Goal: Task Accomplishment & Management: Manage account settings

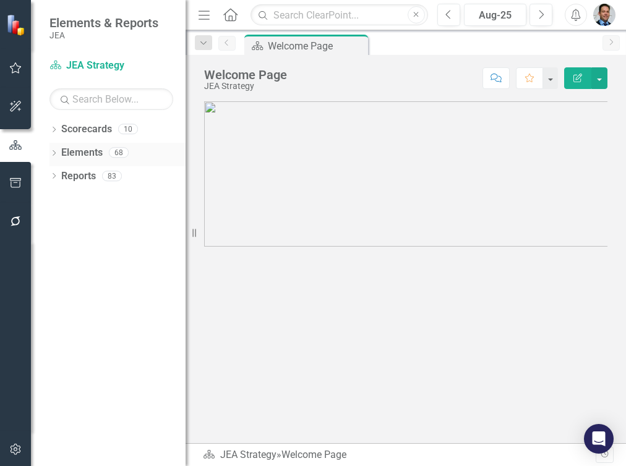
click at [67, 150] on link "Elements" at bounding box center [81, 153] width 41 height 14
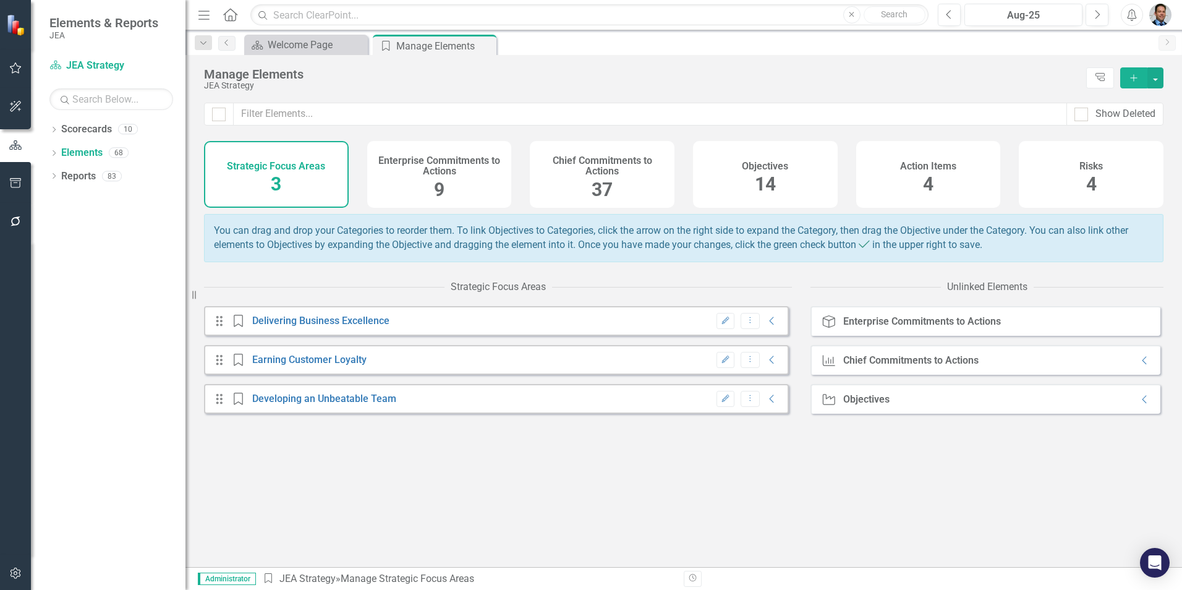
click at [661, 175] on div "Objectives 14" at bounding box center [765, 174] width 145 height 67
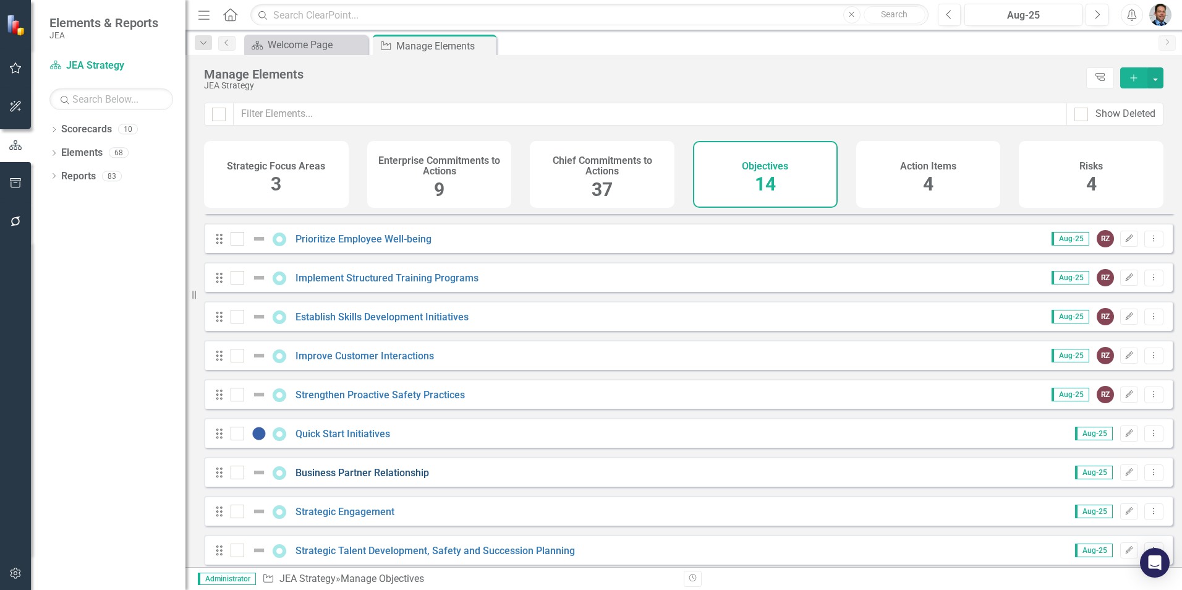
scroll to position [202, 0]
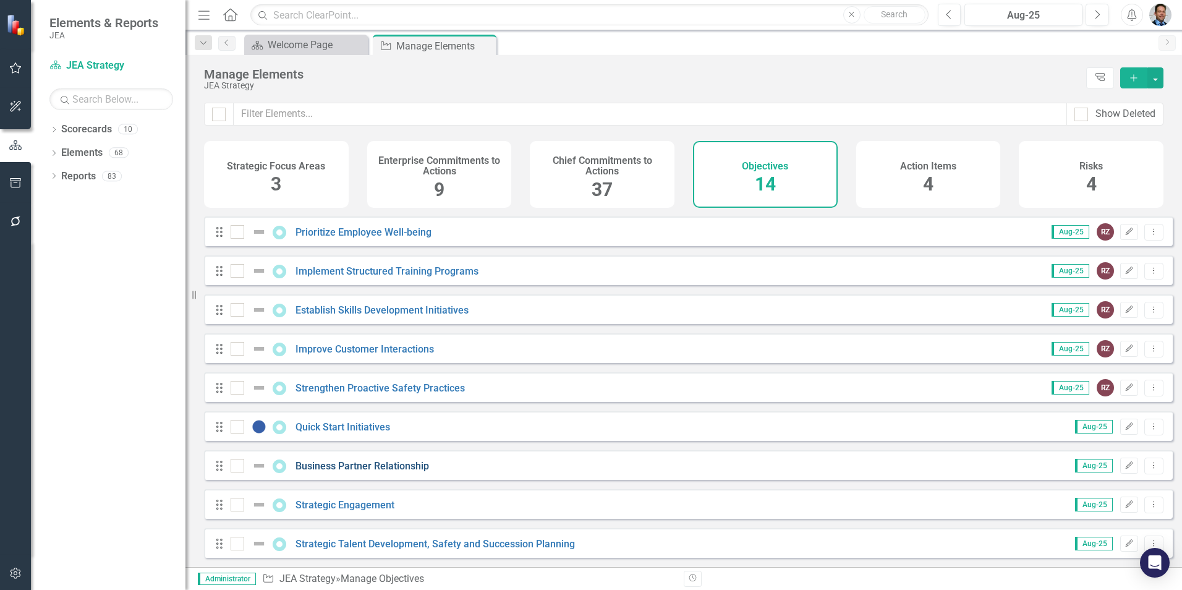
click at [340, 332] on link "Business Partner Relationship" at bounding box center [363, 466] width 134 height 12
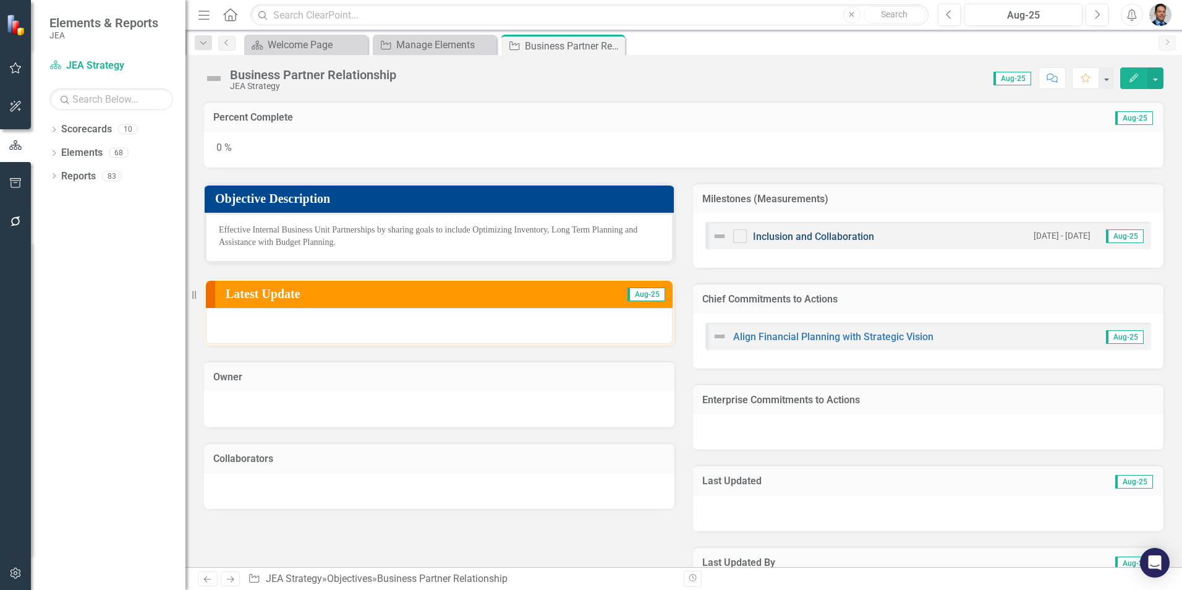
click at [661, 235] on link "Inclusion and Collaboration" at bounding box center [813, 237] width 121 height 12
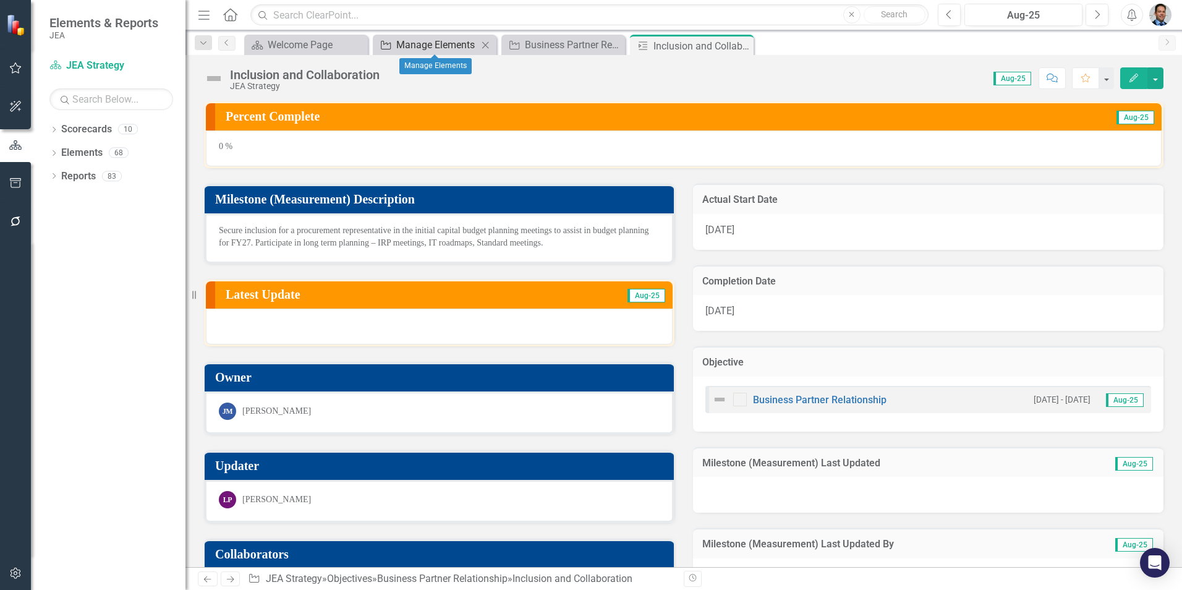
click at [428, 50] on div "Manage Elements" at bounding box center [437, 44] width 82 height 15
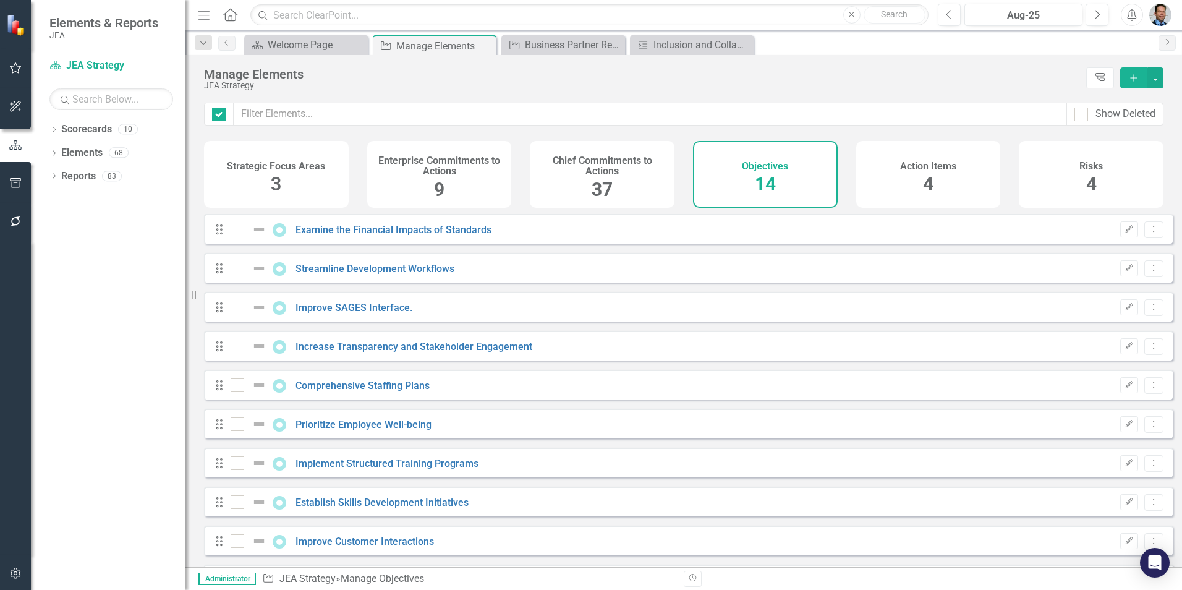
checkbox input "false"
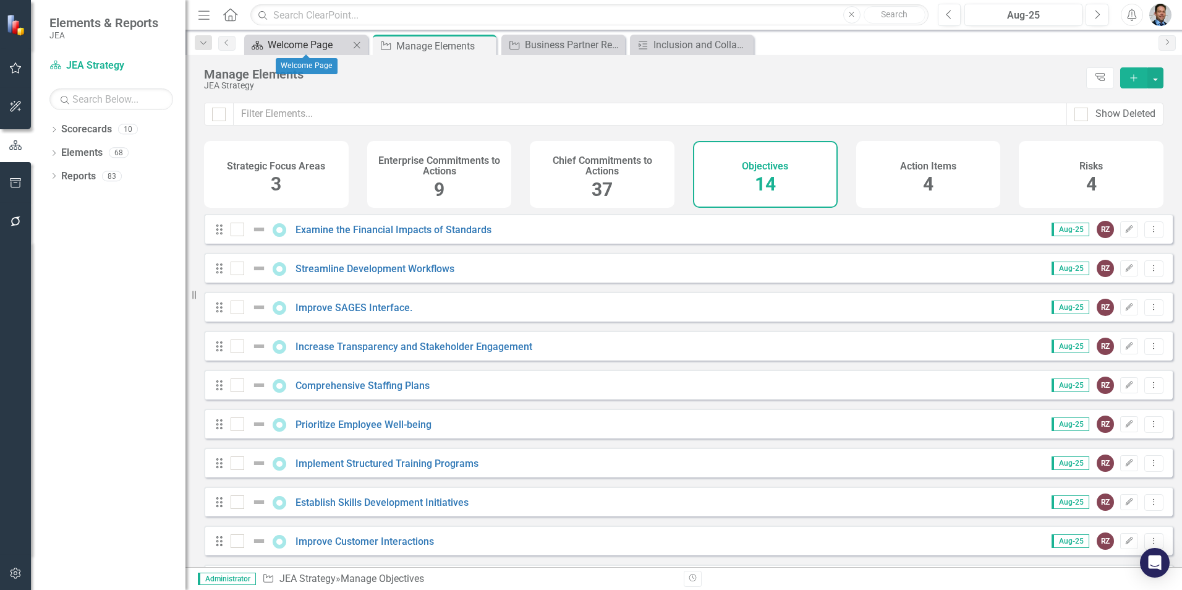
click at [295, 45] on div "Welcome Page" at bounding box center [309, 44] width 82 height 15
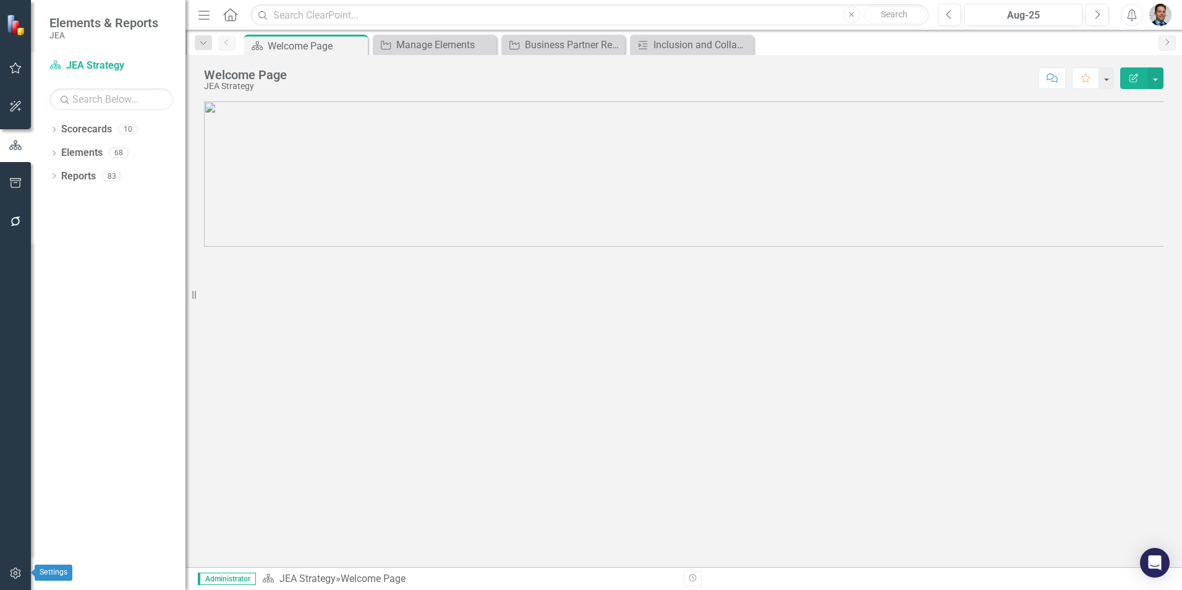
click at [9, 332] on icon "button" at bounding box center [15, 573] width 13 height 10
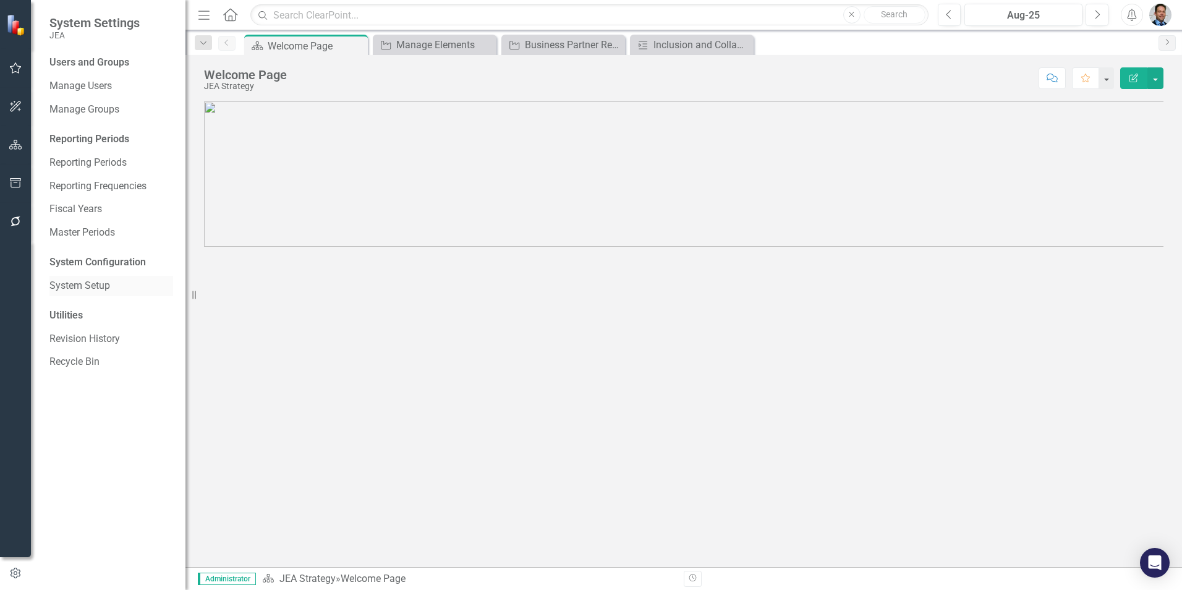
click at [76, 283] on link "System Setup" at bounding box center [111, 286] width 124 height 14
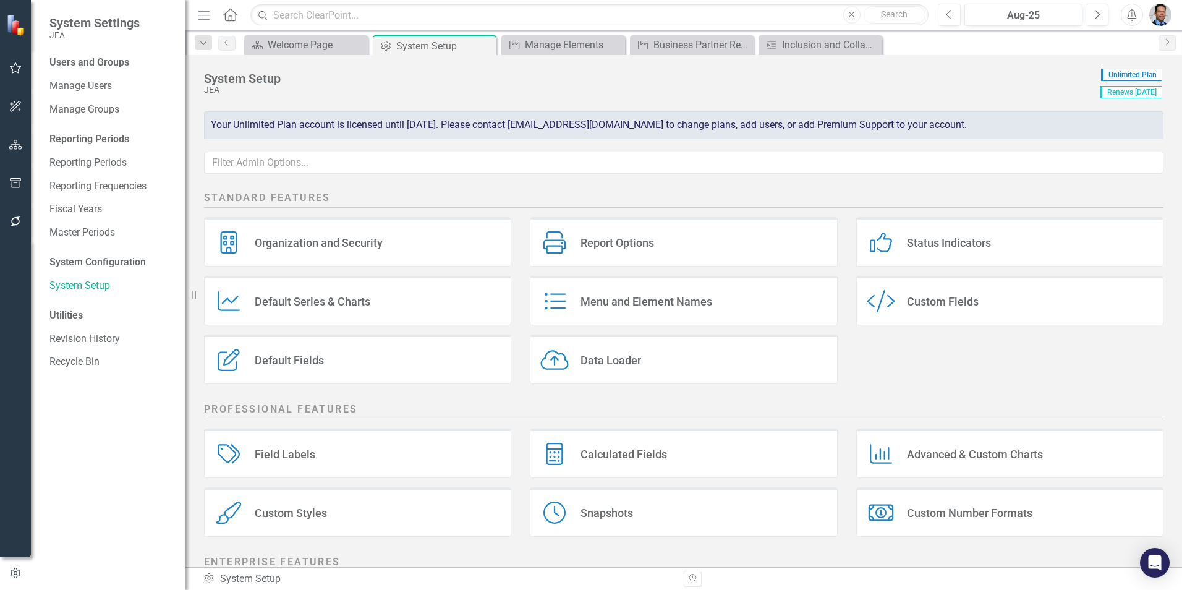
click at [661, 237] on div "Report Options Report Options" at bounding box center [683, 241] width 307 height 49
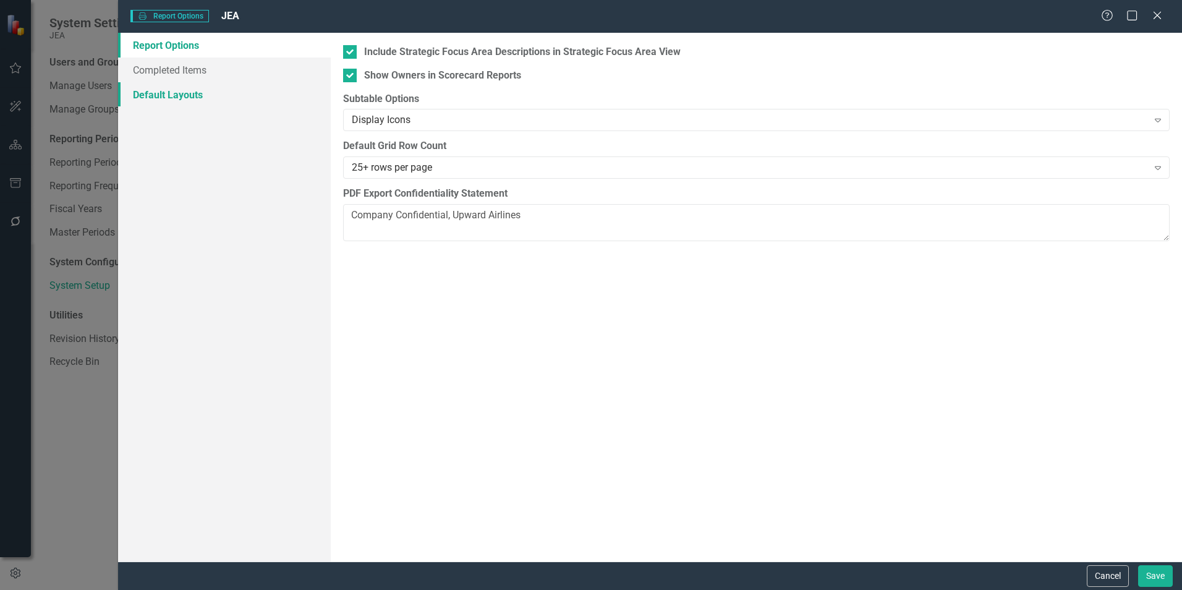
click at [181, 96] on link "Default Layouts" at bounding box center [224, 94] width 213 height 25
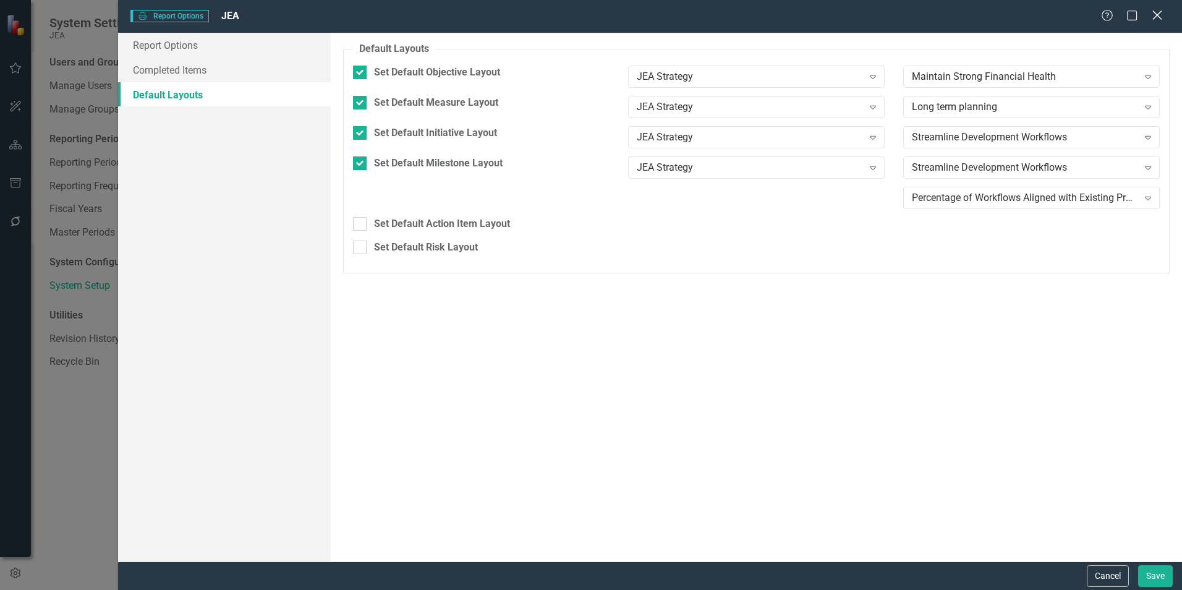
click at [661, 15] on icon at bounding box center [1157, 15] width 9 height 9
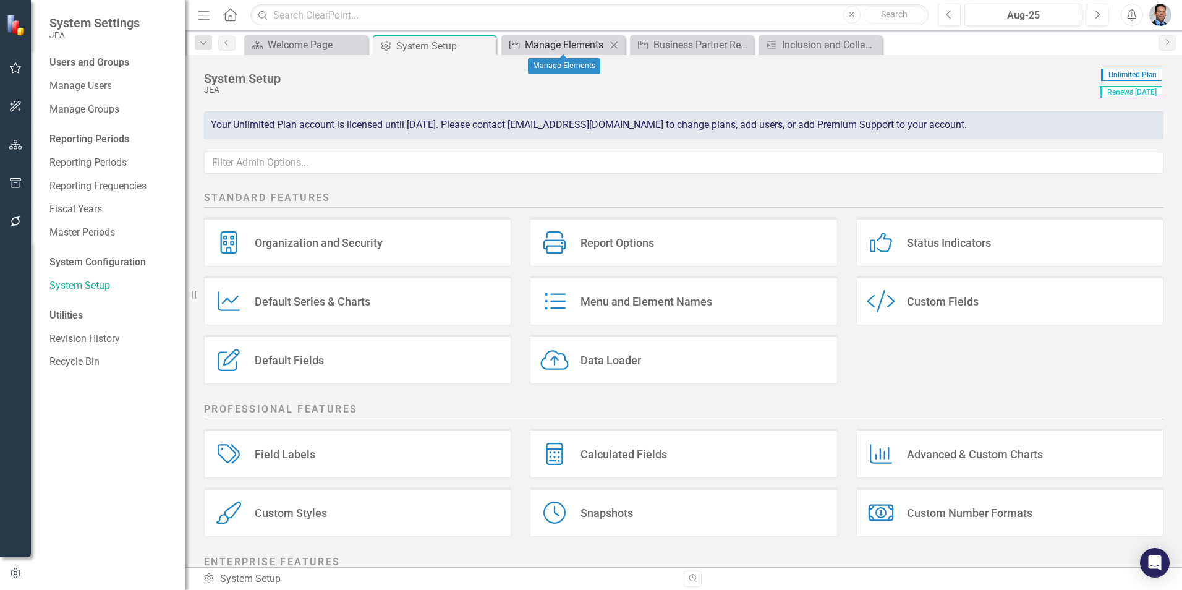
click at [544, 46] on div "Manage Elements" at bounding box center [566, 44] width 82 height 15
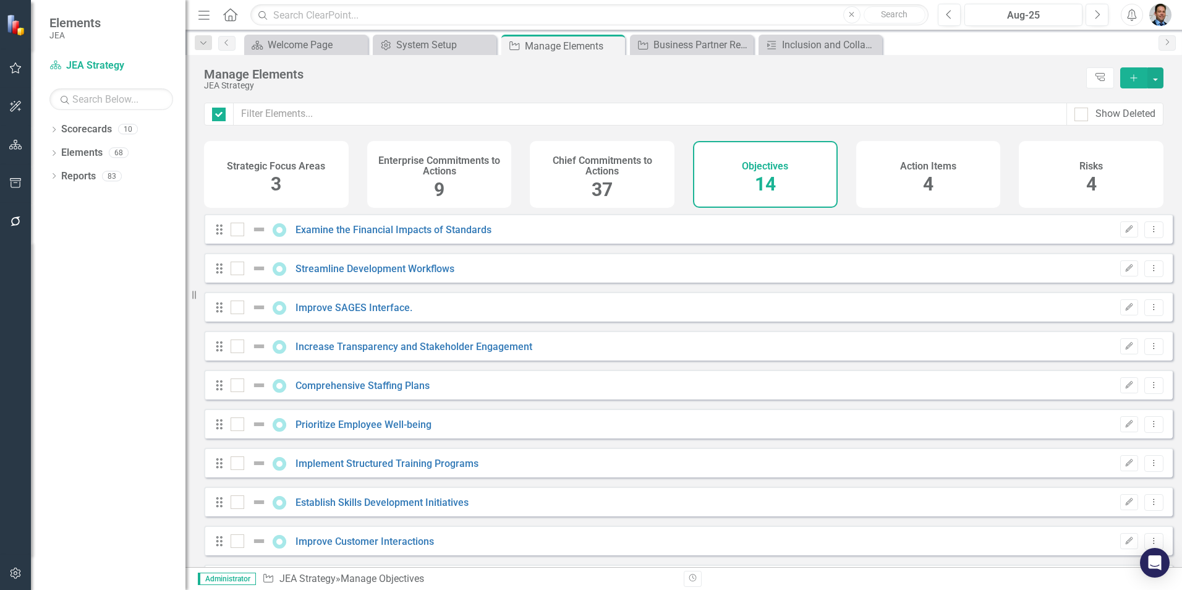
checkbox input "false"
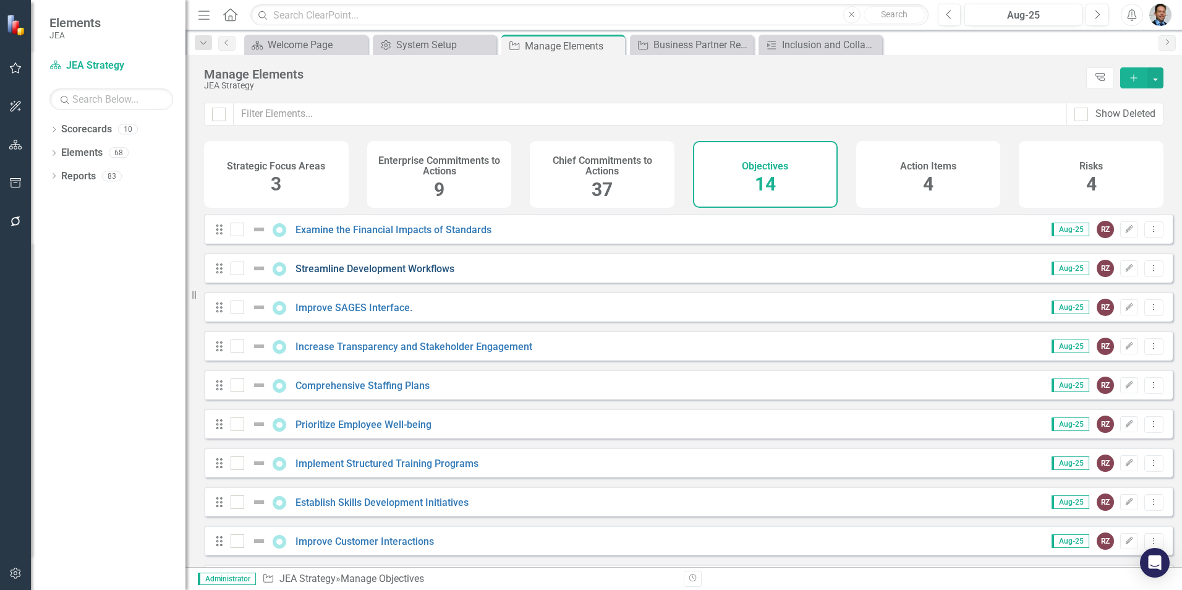
click at [382, 275] on link "Streamline Development Workflows" at bounding box center [375, 269] width 159 height 12
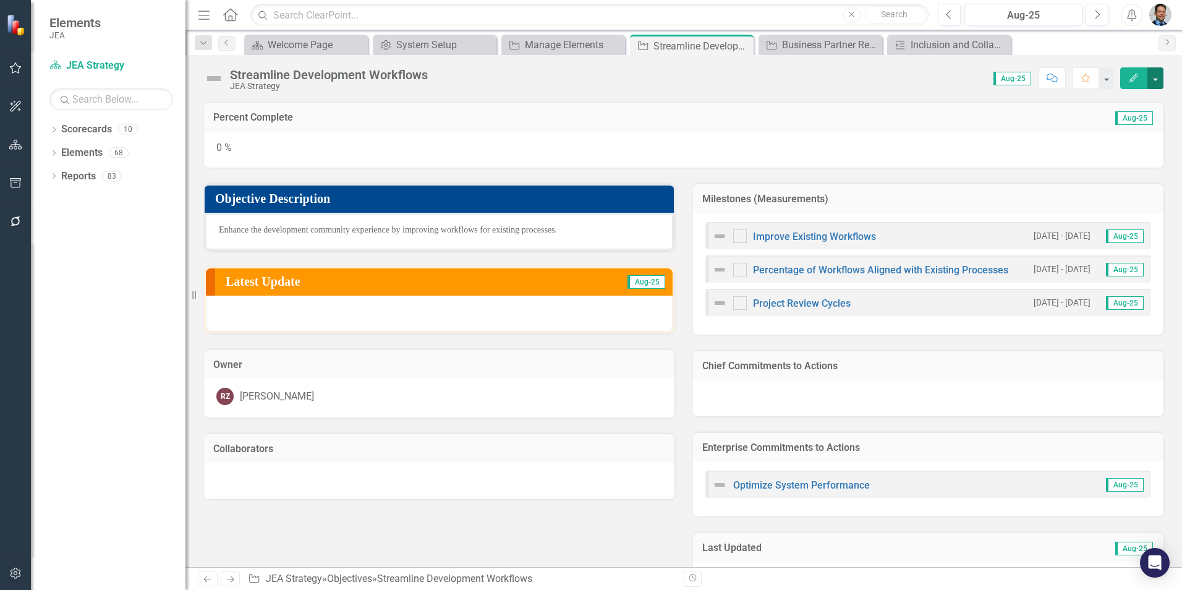
click at [661, 80] on button "button" at bounding box center [1156, 78] width 16 height 22
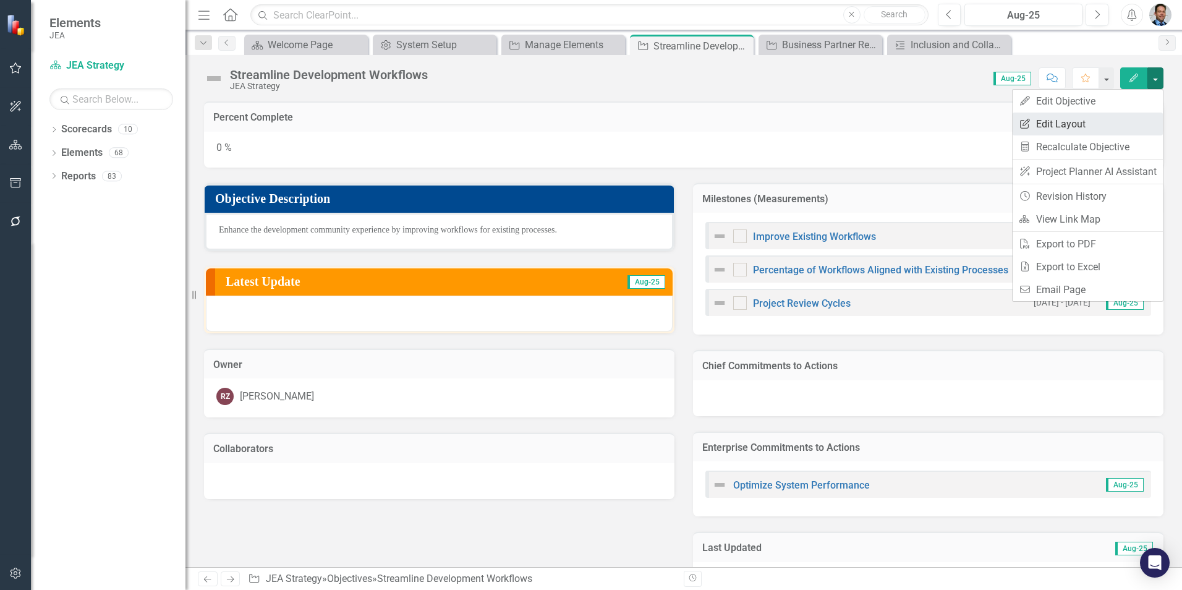
click at [661, 121] on link "Edit Report Edit Layout" at bounding box center [1088, 124] width 150 height 23
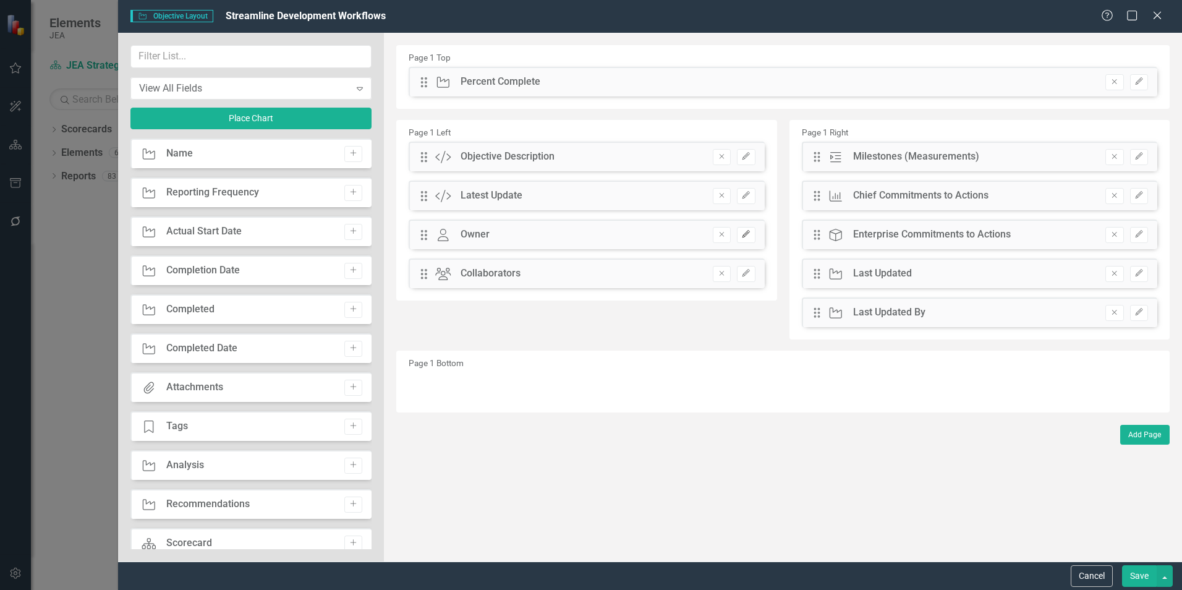
click at [661, 235] on icon "button" at bounding box center [746, 234] width 7 height 7
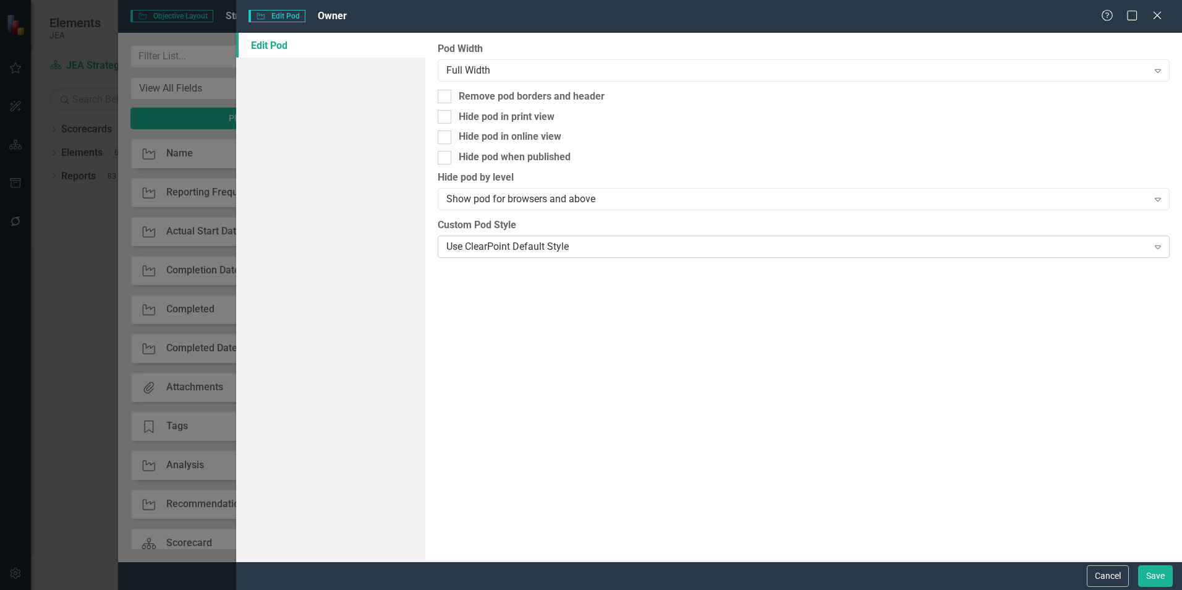
click at [544, 248] on div "Use ClearPoint Default Style" at bounding box center [796, 246] width 701 height 14
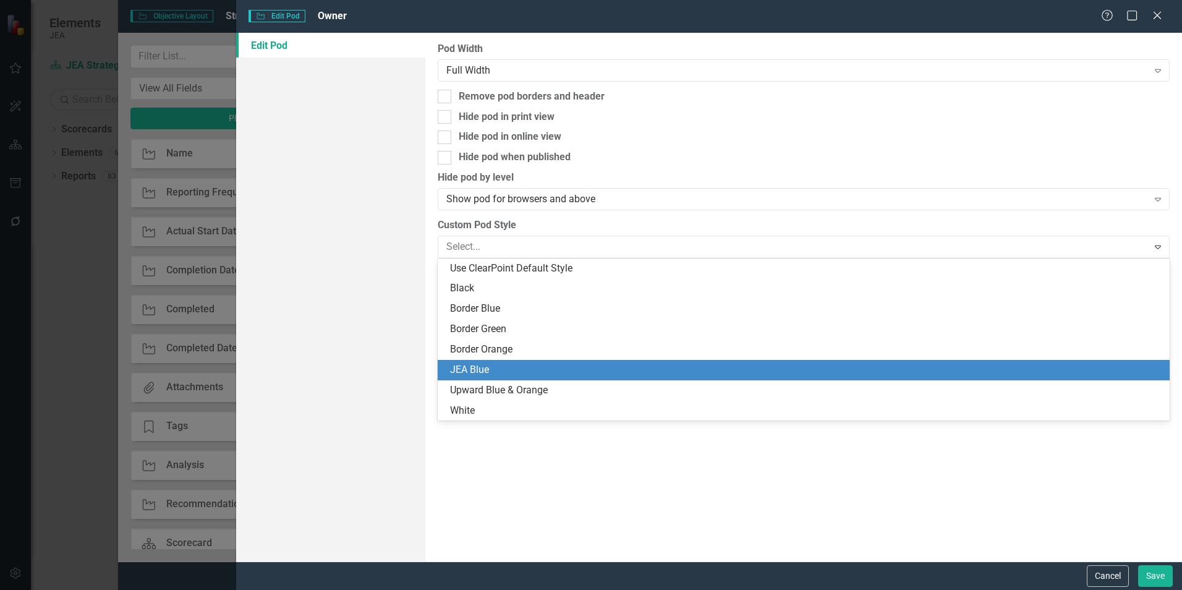
click at [485, 332] on div "JEA Blue" at bounding box center [806, 370] width 712 height 14
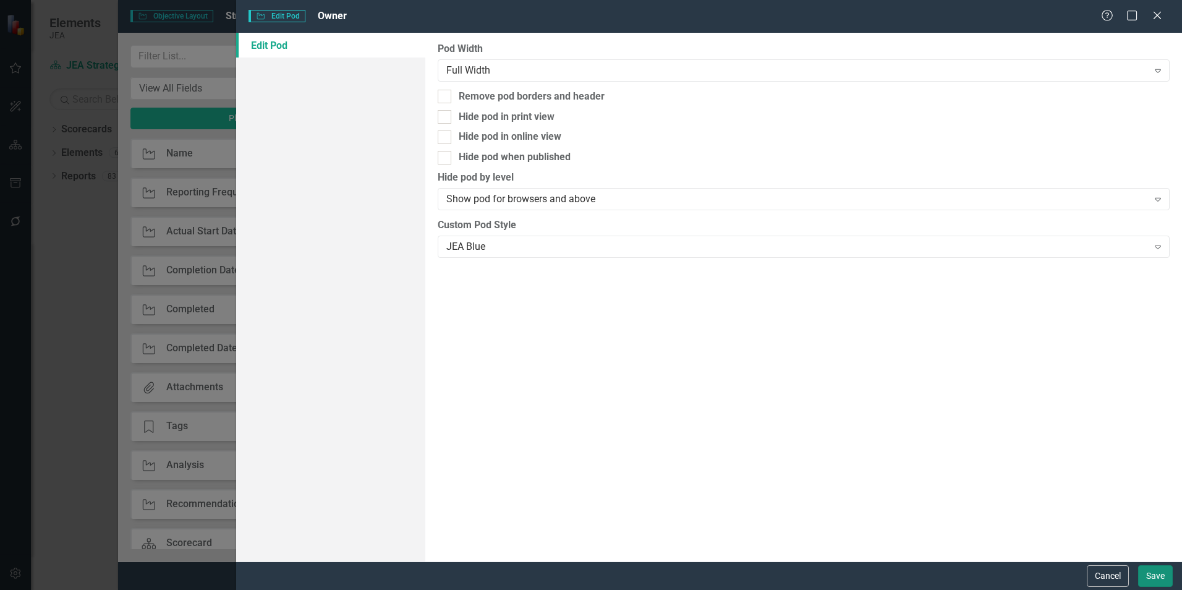
click at [661, 332] on button "Save" at bounding box center [1155, 576] width 35 height 22
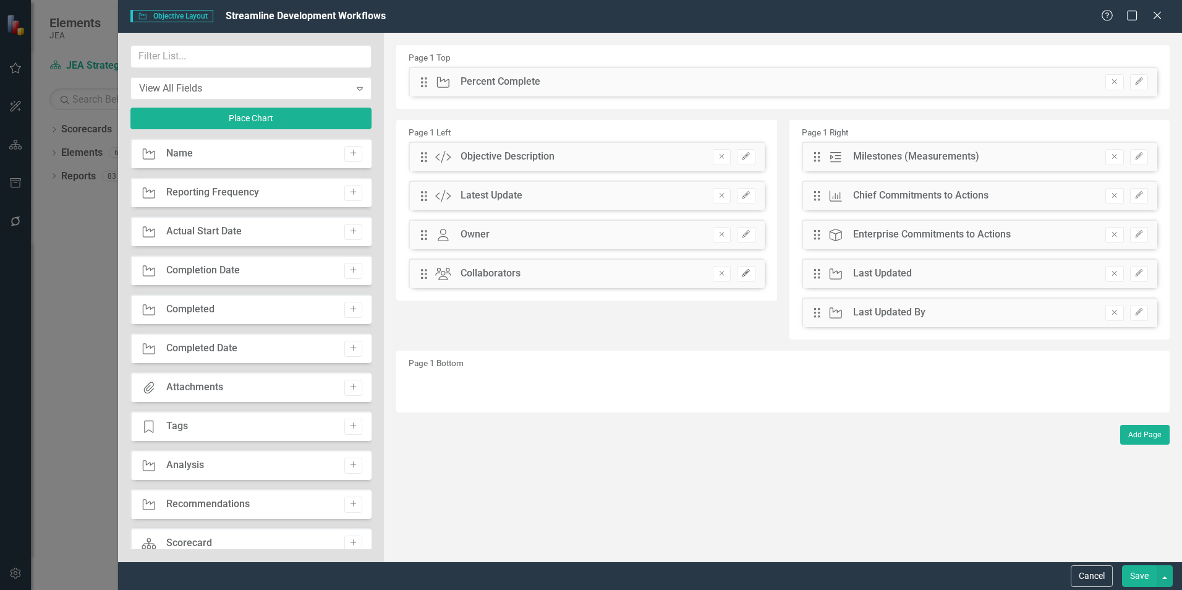
click at [661, 275] on icon "Edit" at bounding box center [745, 273] width 9 height 7
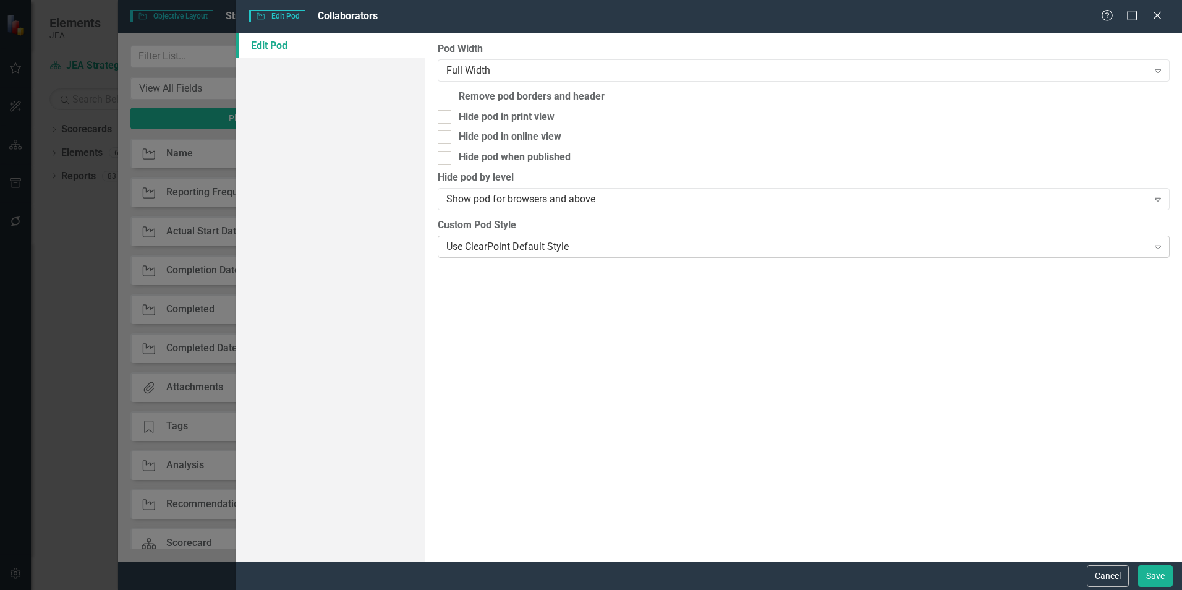
click at [547, 245] on div "Use ClearPoint Default Style" at bounding box center [796, 246] width 701 height 14
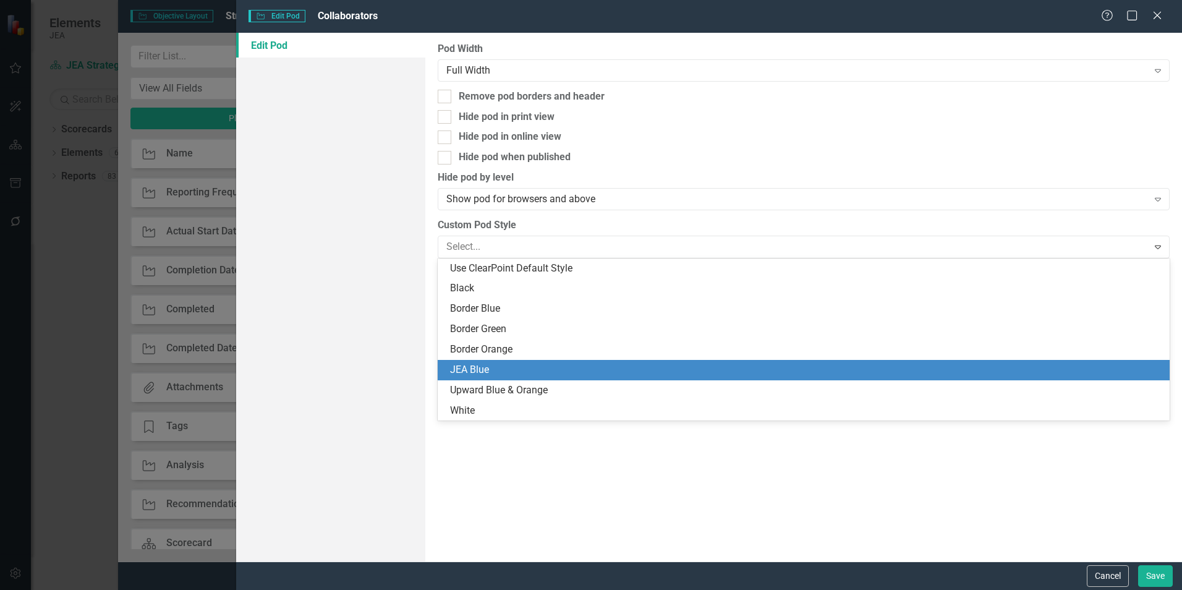
click at [511, 332] on div "JEA Blue" at bounding box center [806, 370] width 712 height 14
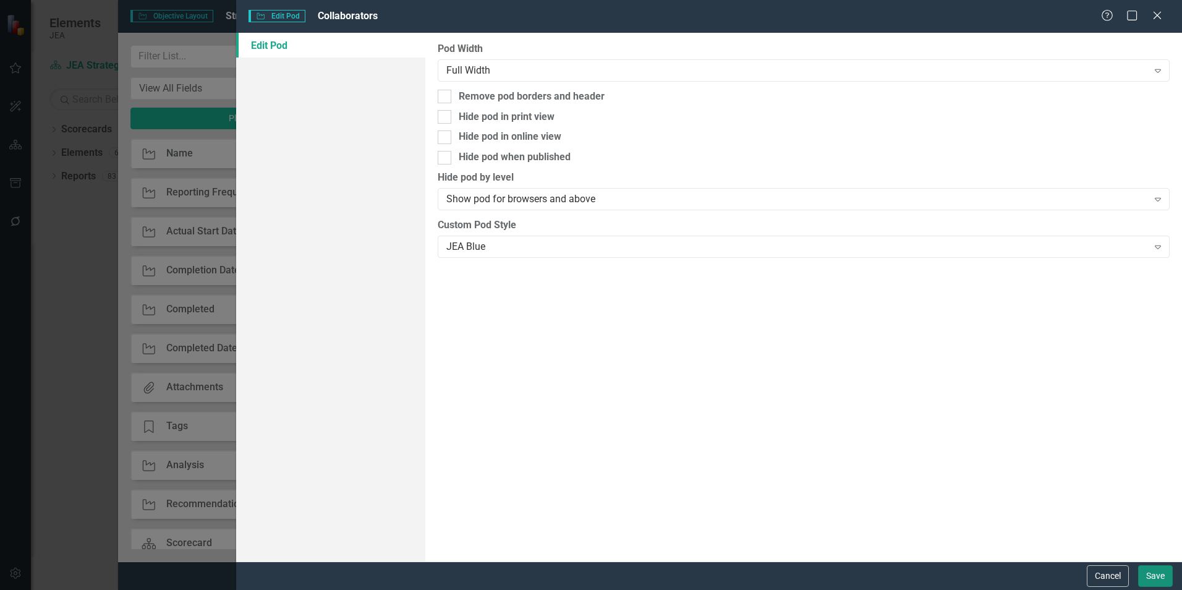
click at [661, 332] on button "Save" at bounding box center [1155, 576] width 35 height 22
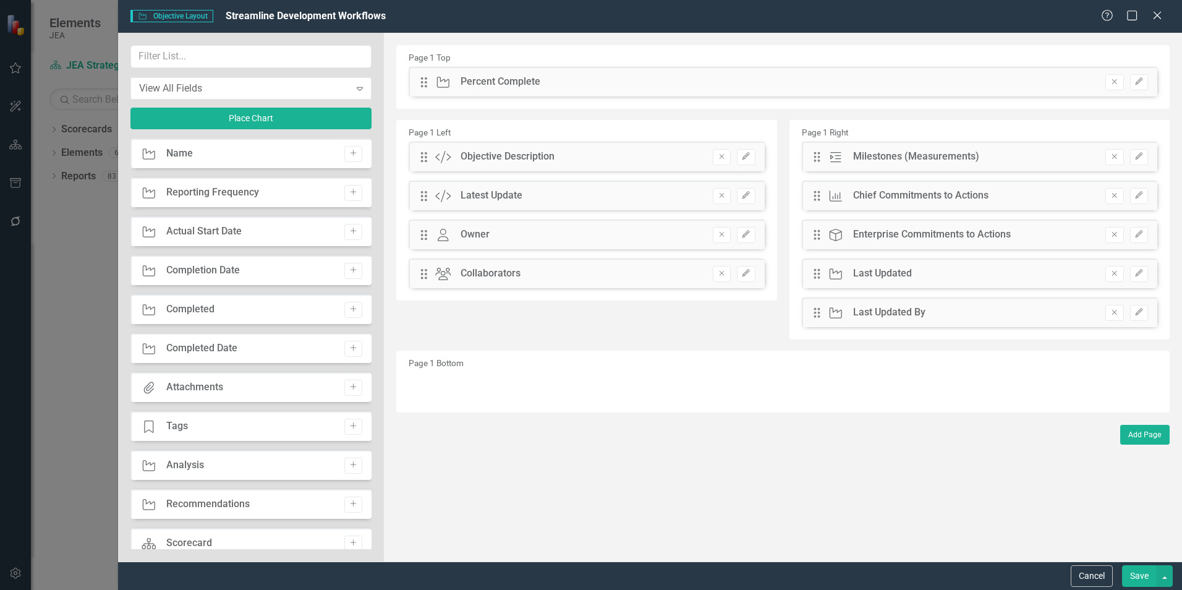
click at [661, 332] on button "Save" at bounding box center [1139, 576] width 35 height 22
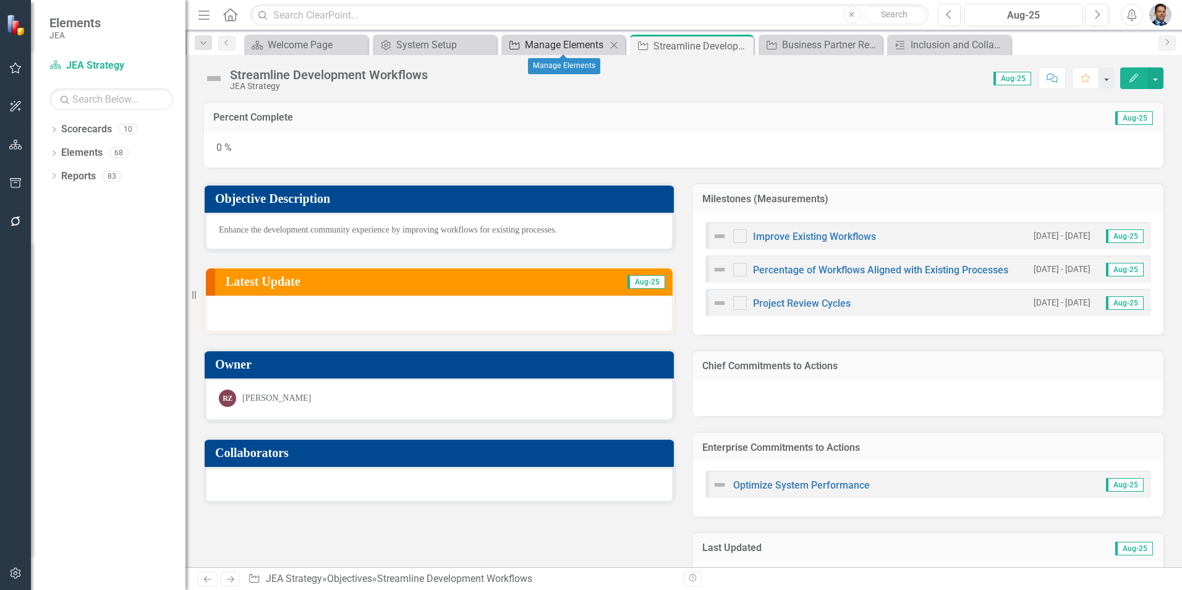
click at [566, 45] on div "Manage Elements" at bounding box center [566, 44] width 82 height 15
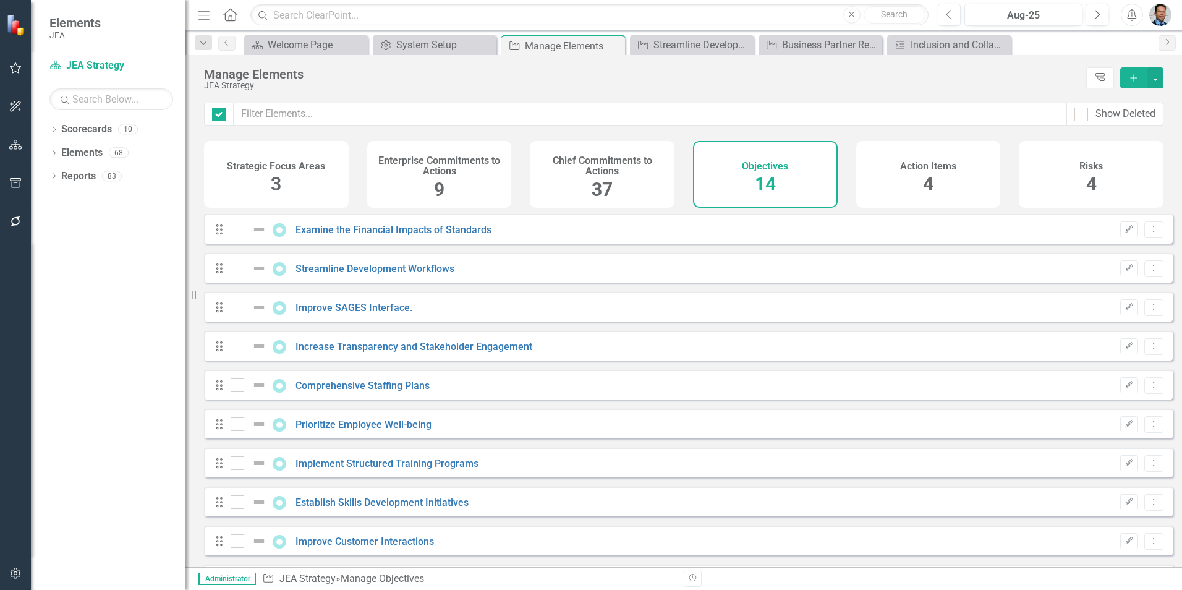
checkbox input "false"
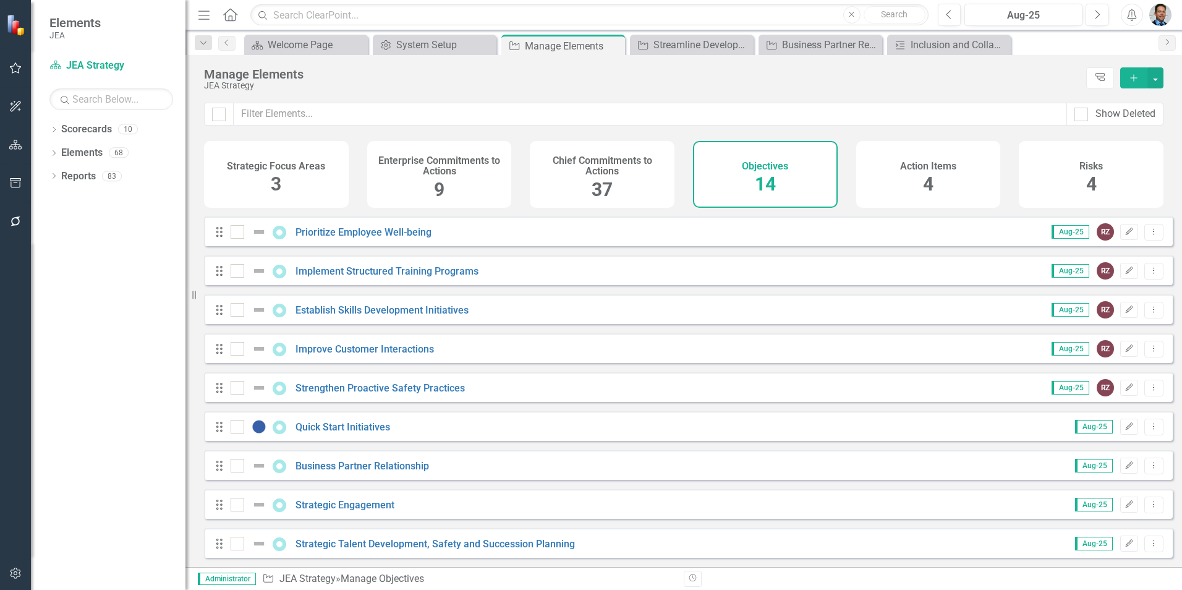
scroll to position [202, 0]
click at [359, 332] on link "Business Partner Relationship" at bounding box center [363, 466] width 134 height 12
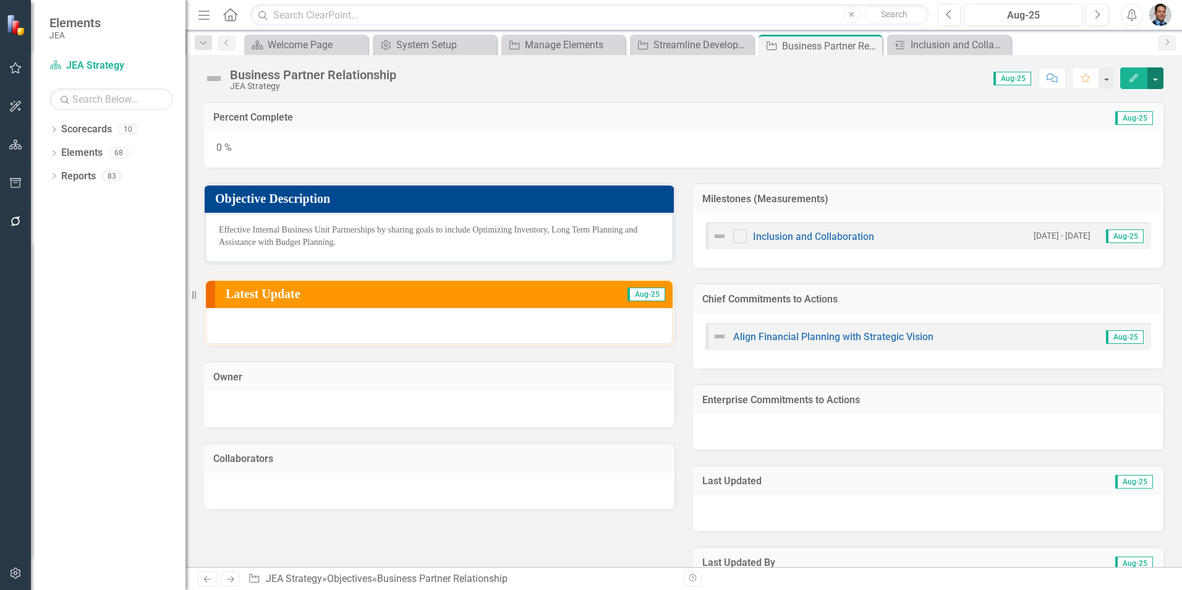
click at [661, 84] on button "button" at bounding box center [1156, 78] width 16 height 22
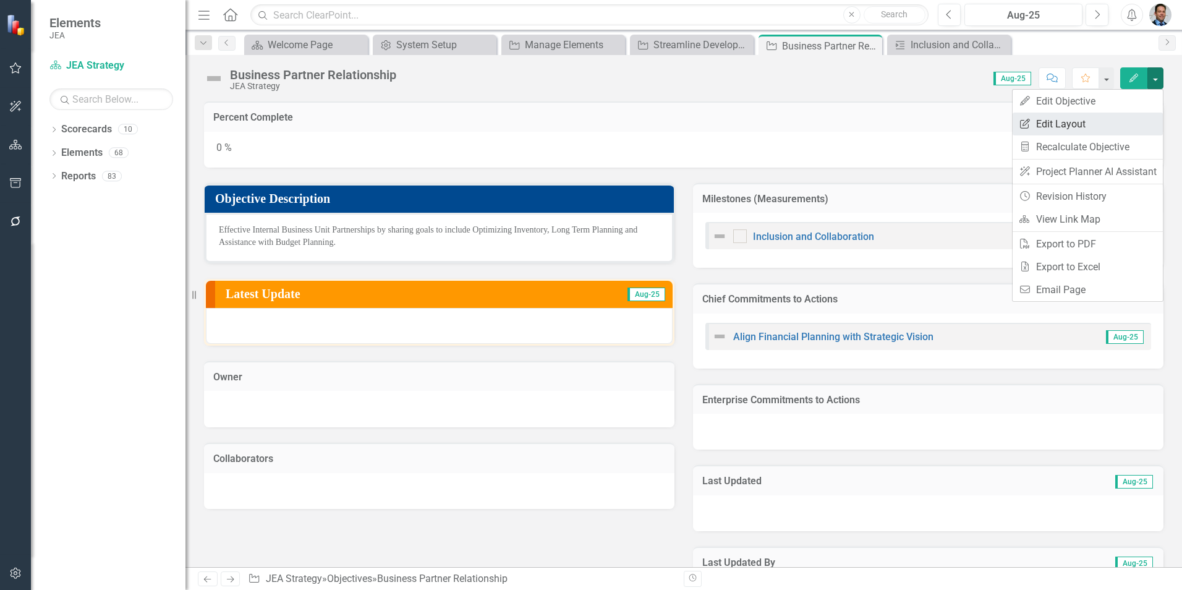
click at [661, 122] on link "Edit Report Edit Layout" at bounding box center [1088, 124] width 150 height 23
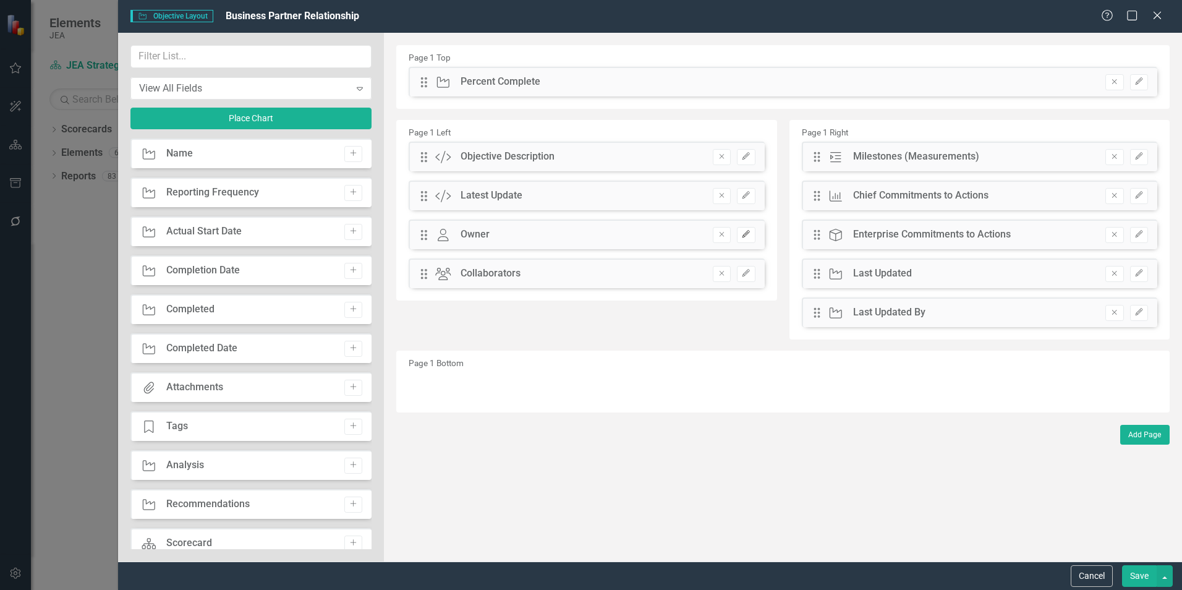
click at [661, 234] on icon "button" at bounding box center [746, 234] width 7 height 7
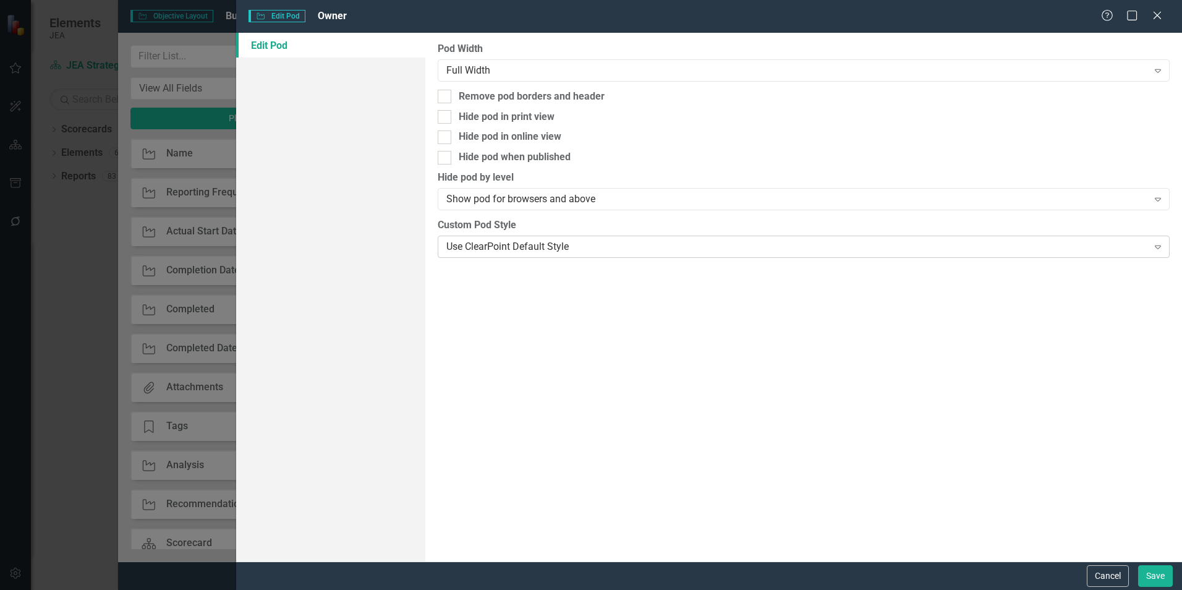
click at [505, 245] on div "Use ClearPoint Default Style" at bounding box center [796, 246] width 701 height 14
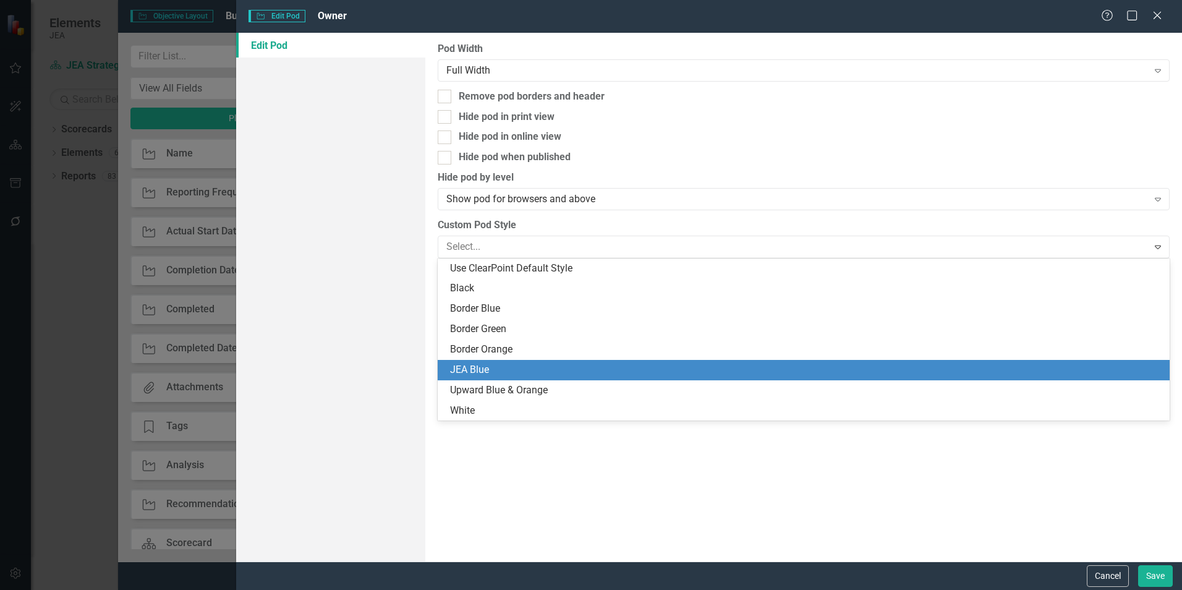
click at [495, 332] on div "JEA Blue" at bounding box center [806, 370] width 712 height 14
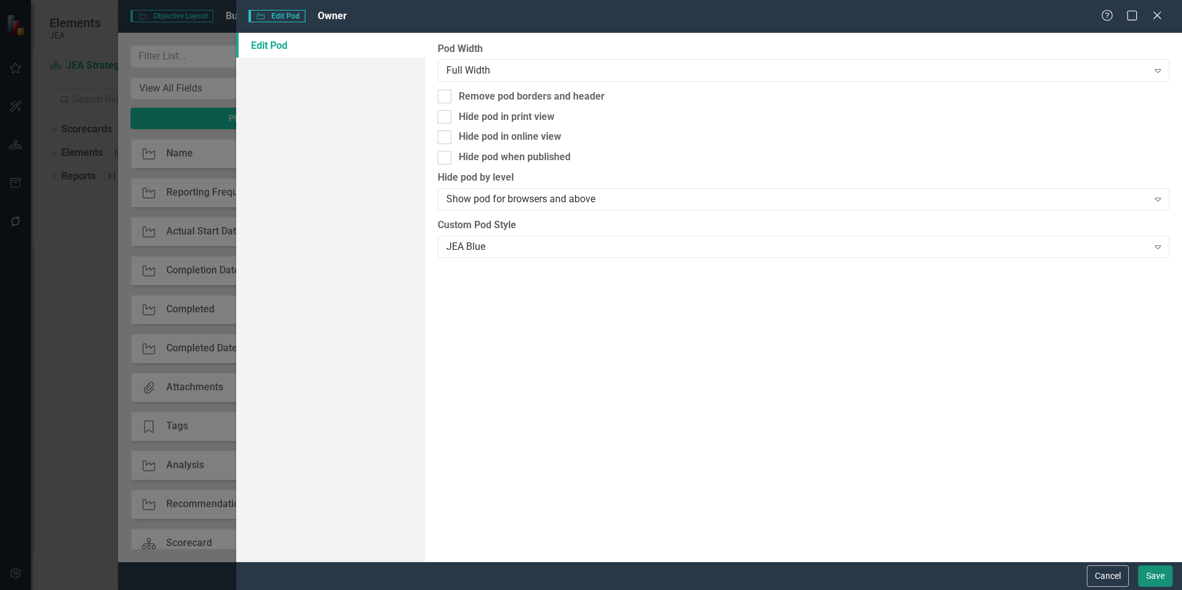
click at [661, 332] on button "Save" at bounding box center [1155, 576] width 35 height 22
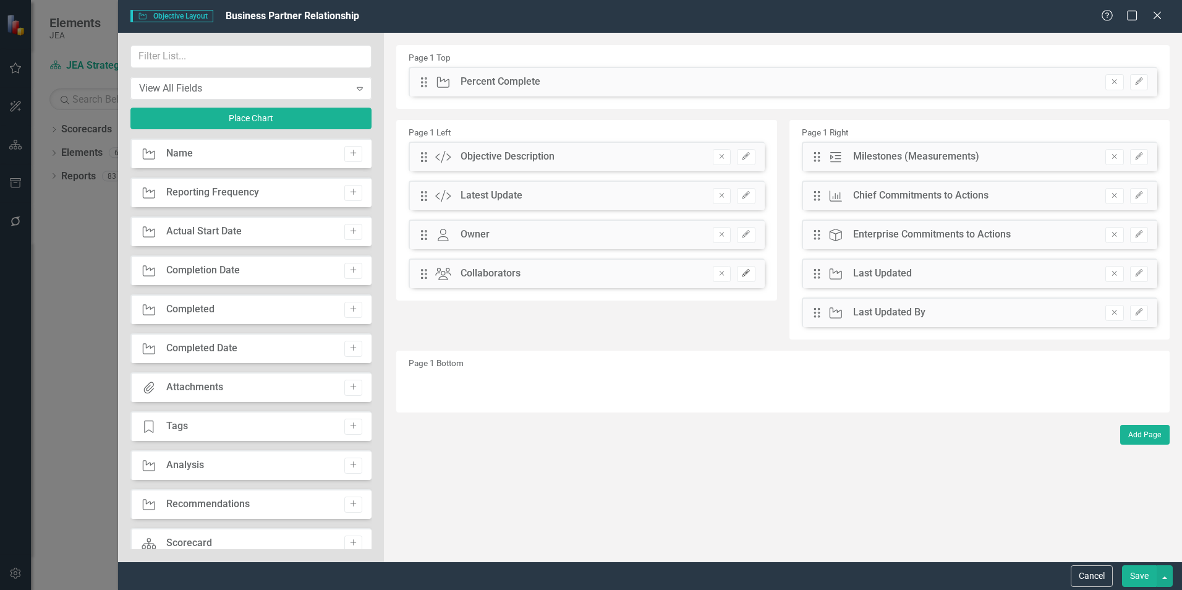
click at [661, 276] on icon "Edit" at bounding box center [745, 273] width 9 height 7
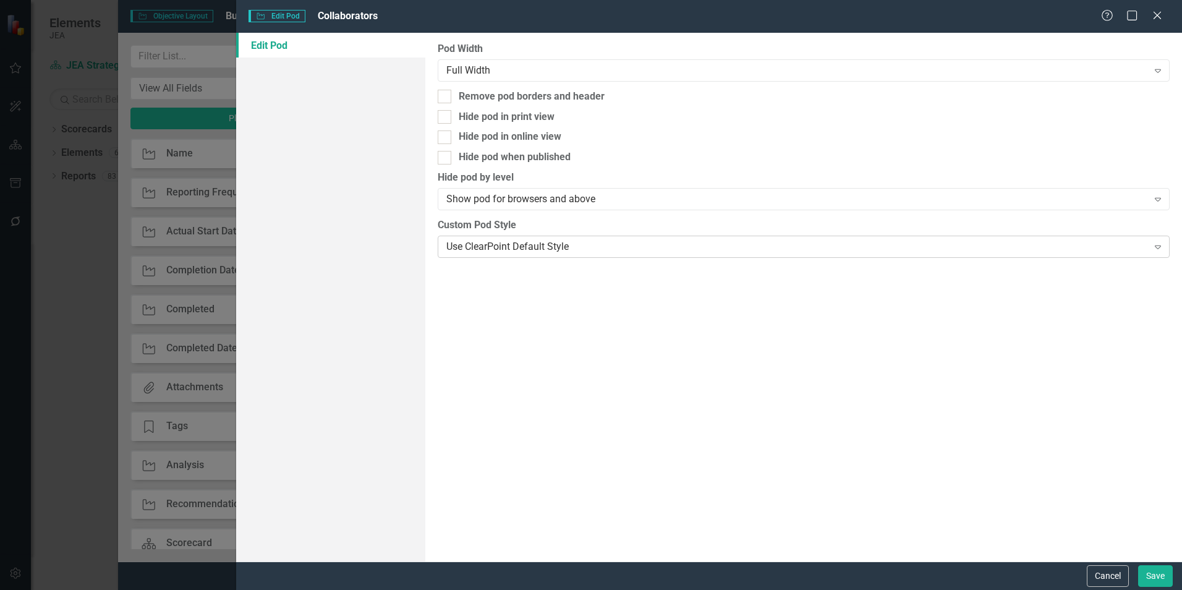
click at [552, 248] on div "Use ClearPoint Default Style" at bounding box center [796, 246] width 701 height 14
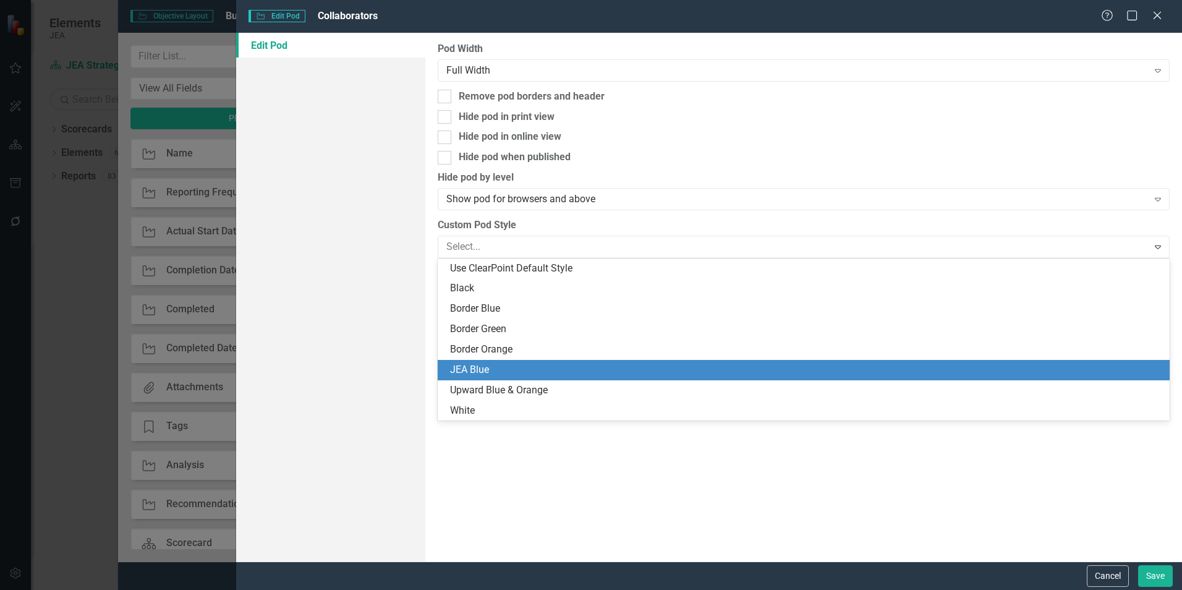
click at [524, 332] on div "JEA Blue" at bounding box center [806, 370] width 712 height 14
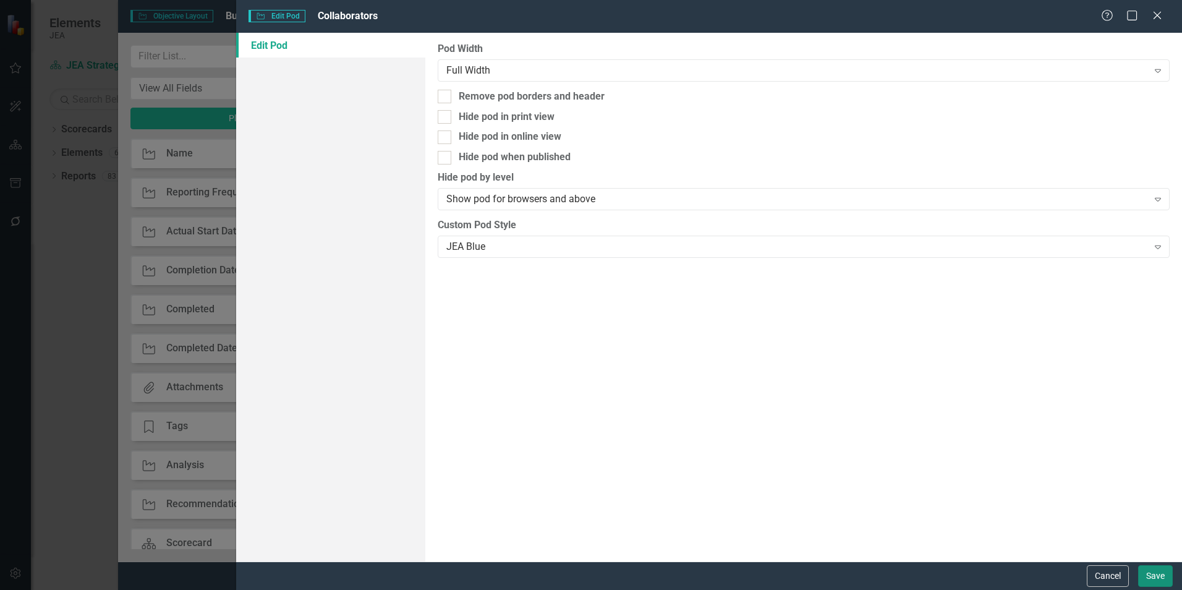
click at [661, 332] on button "Save" at bounding box center [1155, 576] width 35 height 22
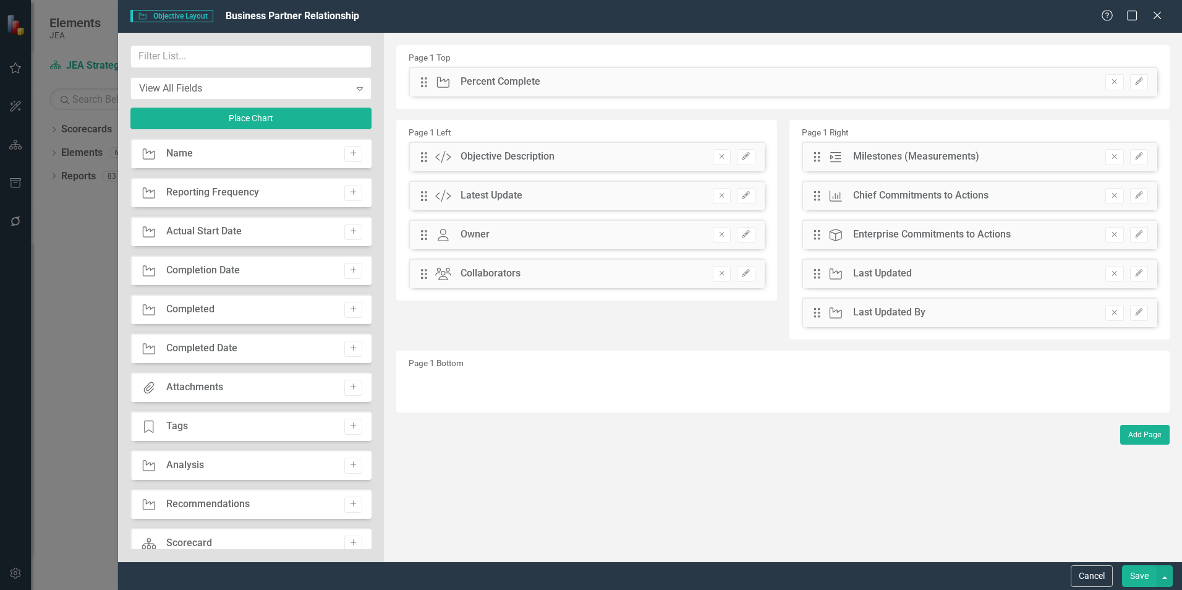
click at [661, 332] on button "Save" at bounding box center [1139, 576] width 35 height 22
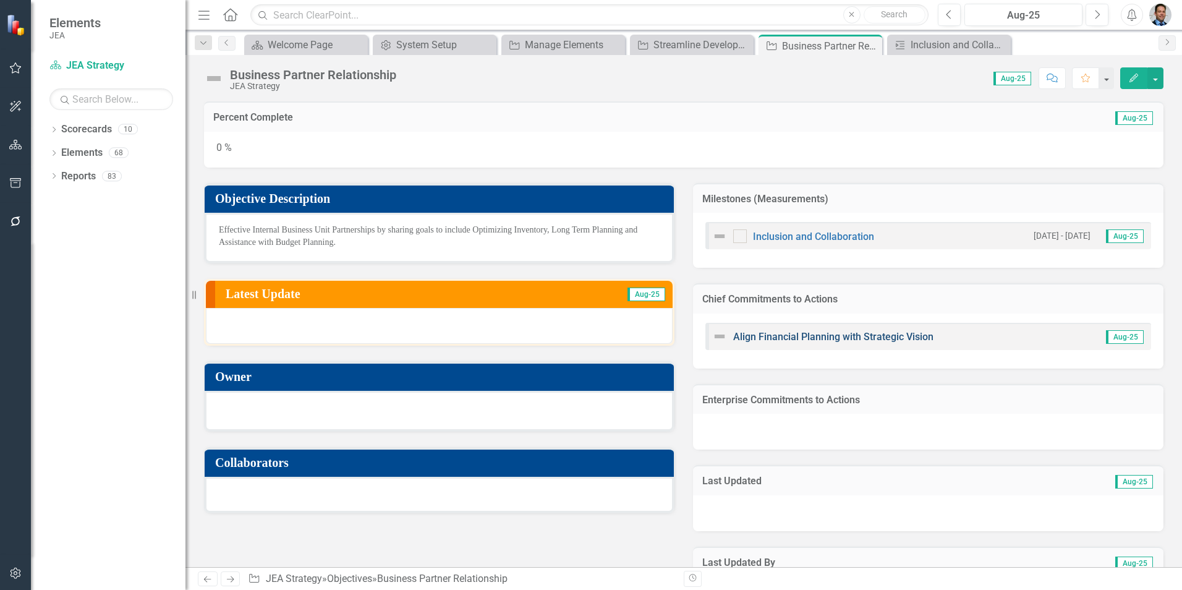
click at [661, 332] on link "Align Financial Planning with Strategic Vision" at bounding box center [833, 337] width 200 height 12
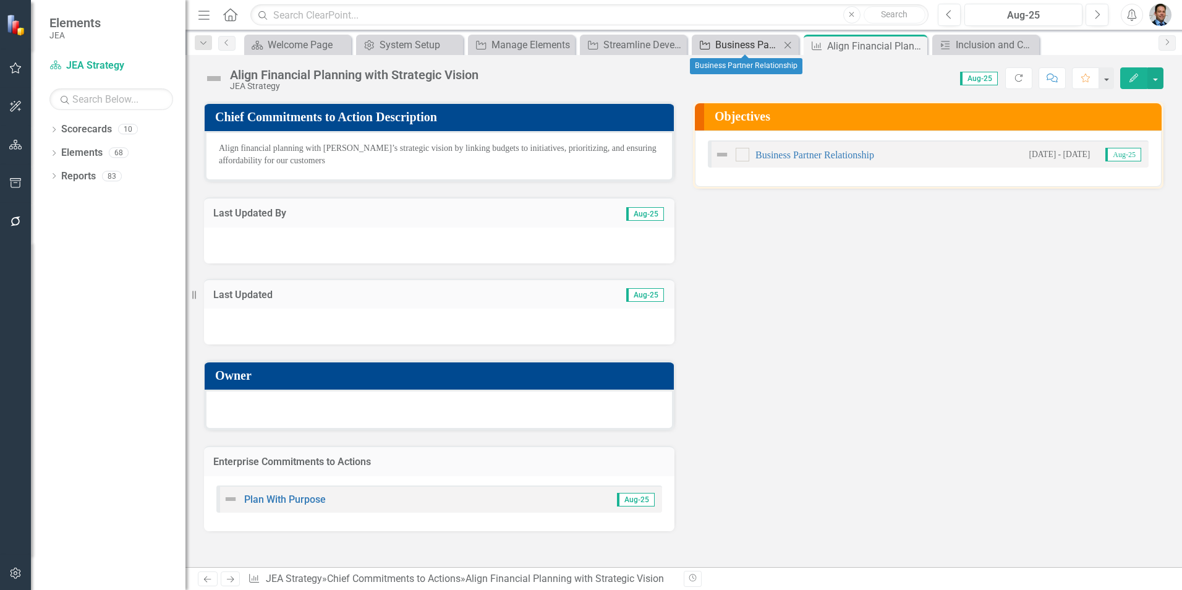
click at [661, 46] on div "Business Partner Relationship" at bounding box center [747, 44] width 65 height 15
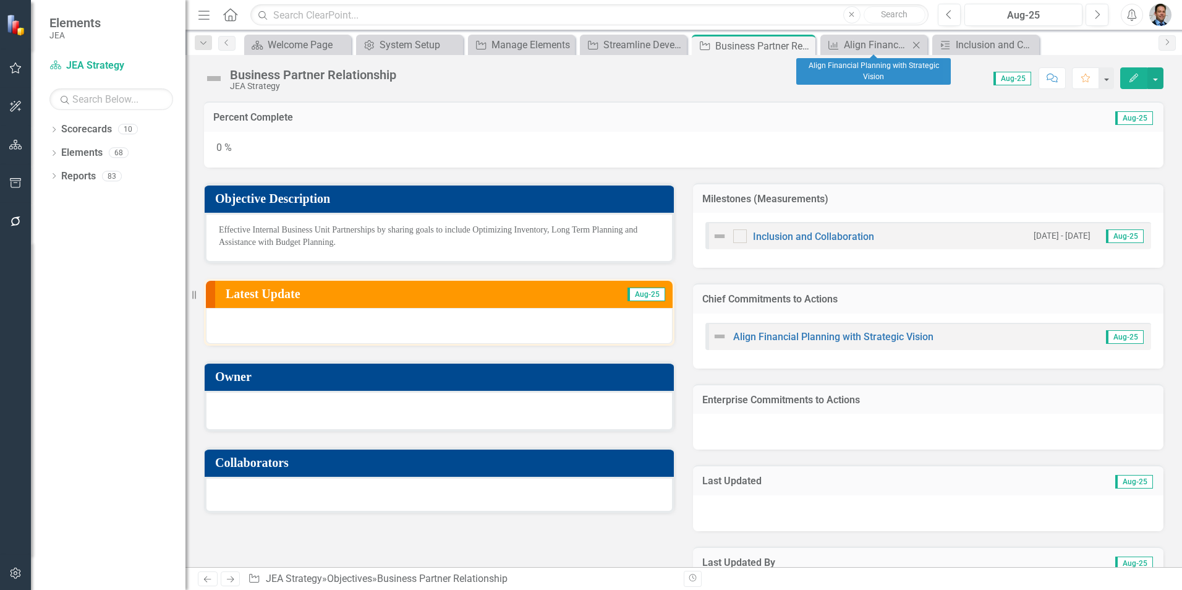
click at [661, 53] on div "Chief Commitments to Action Align Financial Planning with Strategic Vision Close" at bounding box center [874, 45] width 107 height 20
click at [661, 45] on div "Align Financial Planning with Strategic Vision" at bounding box center [876, 44] width 65 height 15
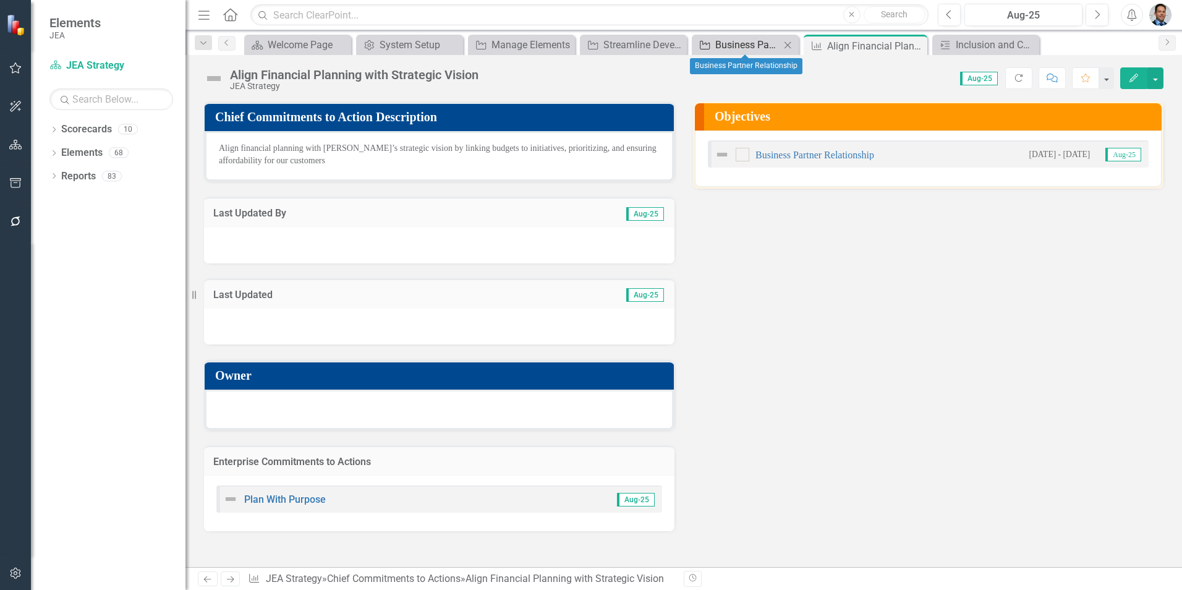
click at [661, 41] on div "Business Partner Relationship" at bounding box center [747, 44] width 65 height 15
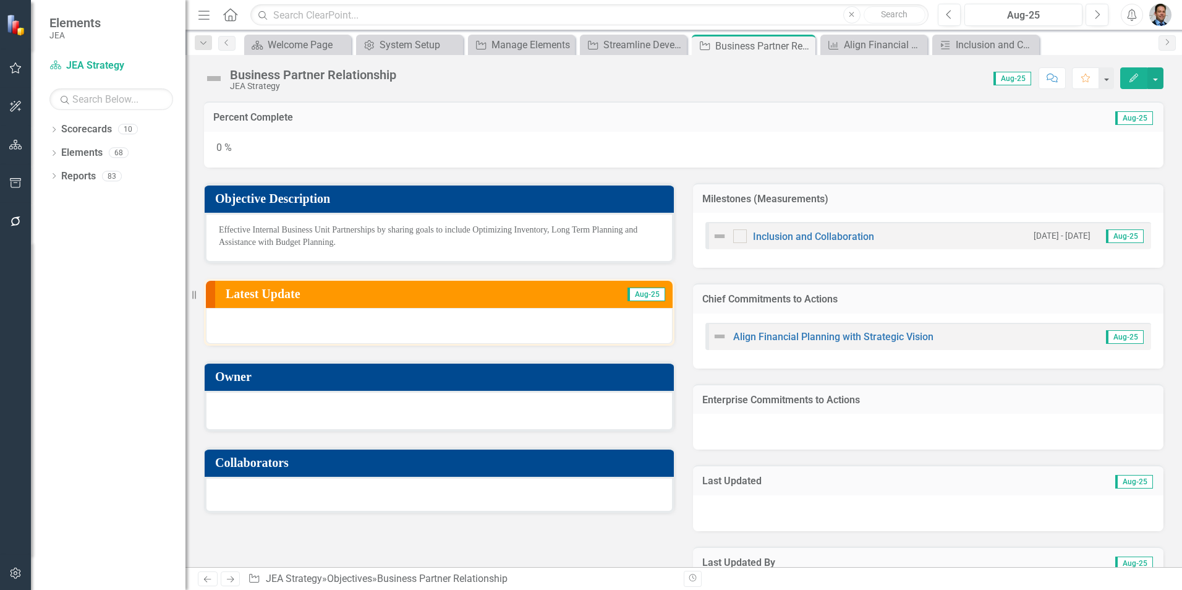
click at [661, 332] on h3 "Enterprise Commitments to Actions" at bounding box center [928, 399] width 452 height 11
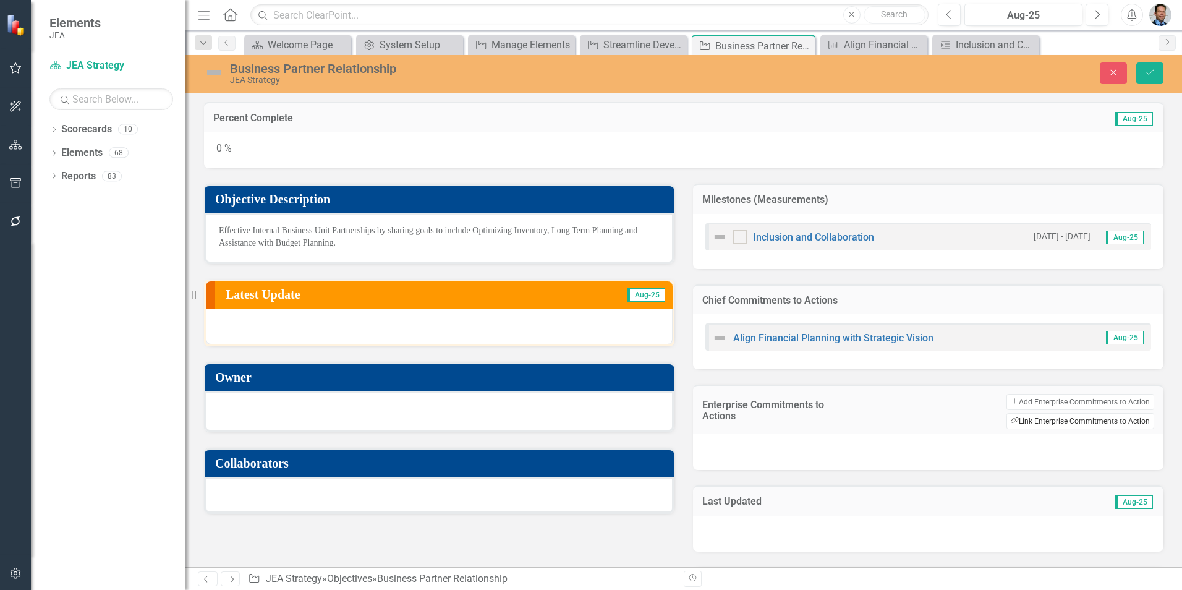
click at [661, 332] on button "Link Tag Link Enterprise Commitments to Action" at bounding box center [1081, 421] width 148 height 16
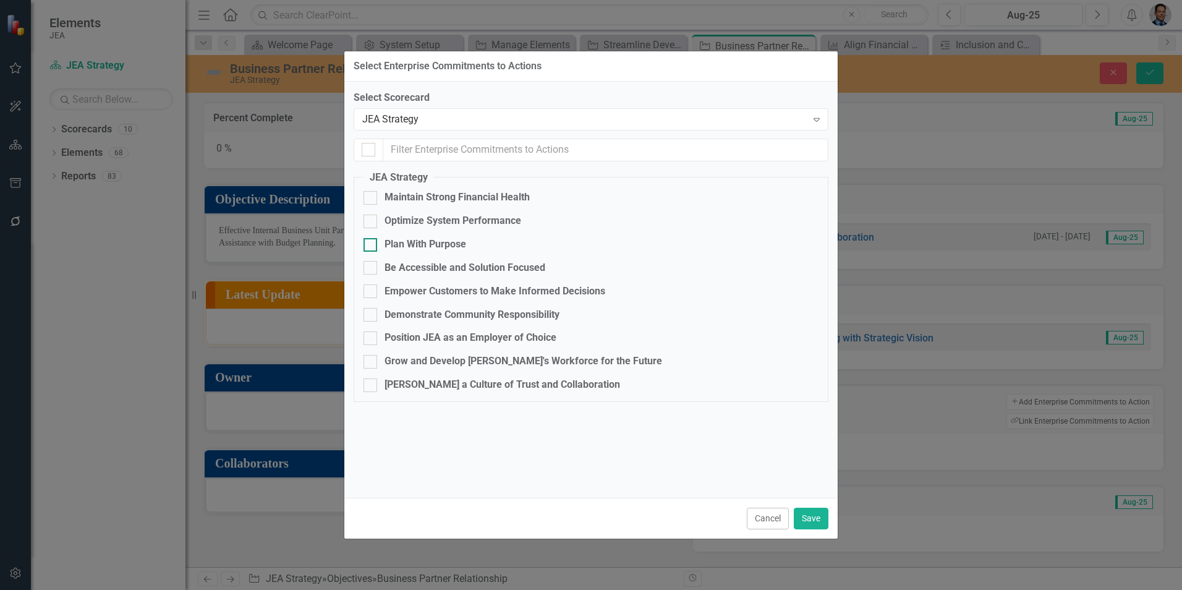
click at [433, 245] on div "Plan With Purpose" at bounding box center [426, 244] width 82 height 14
click at [372, 245] on input "Plan With Purpose" at bounding box center [368, 242] width 8 height 8
checkbox input "true"
click at [661, 332] on button "Save" at bounding box center [811, 519] width 35 height 22
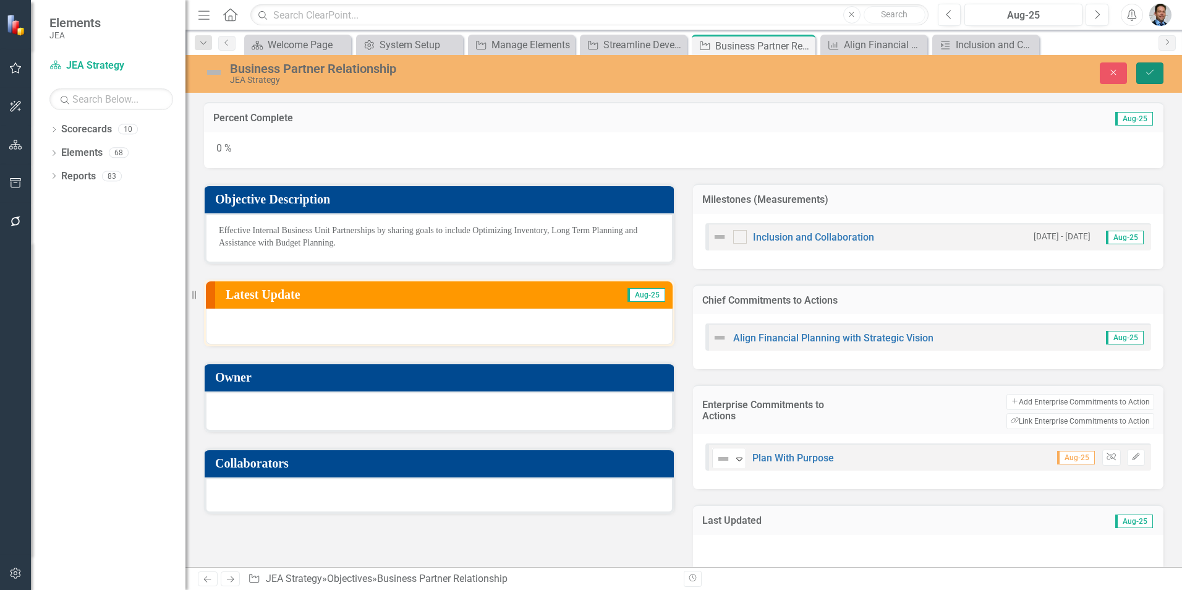
click at [661, 74] on icon "Save" at bounding box center [1150, 72] width 11 height 9
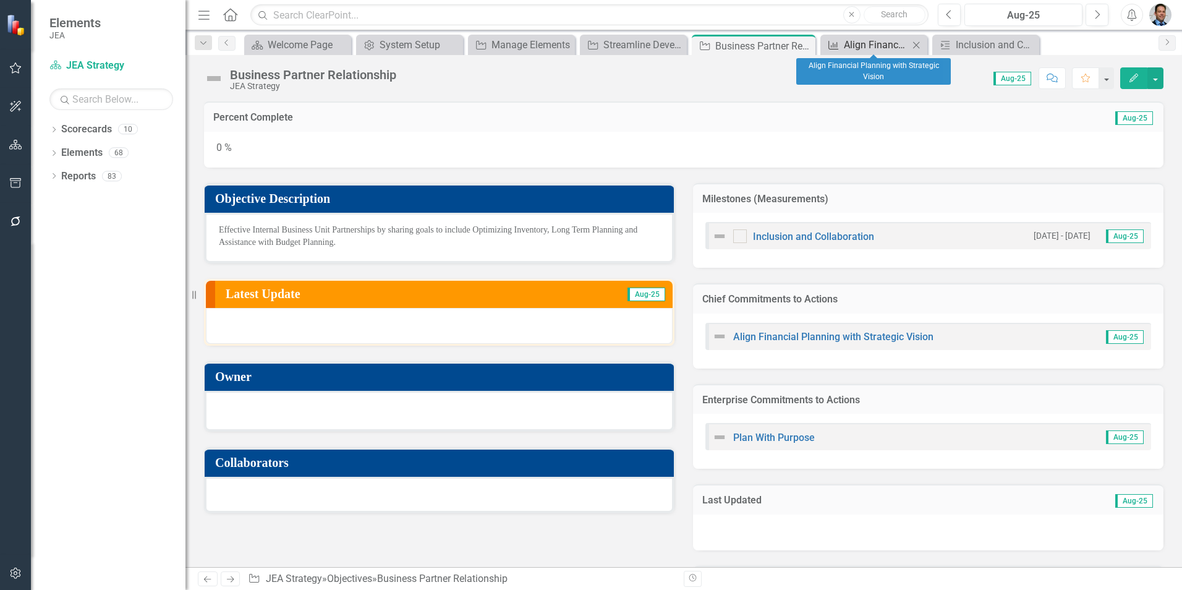
click at [661, 46] on div "Align Financial Planning with Strategic Vision" at bounding box center [876, 44] width 65 height 15
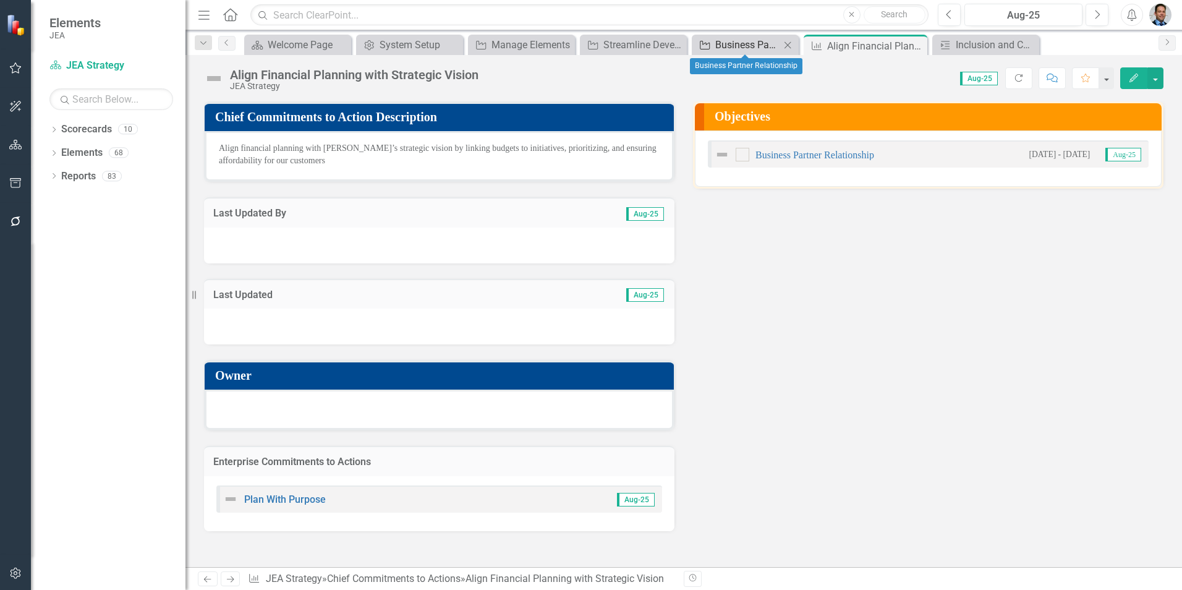
click at [661, 46] on div "Business Partner Relationship" at bounding box center [747, 44] width 65 height 15
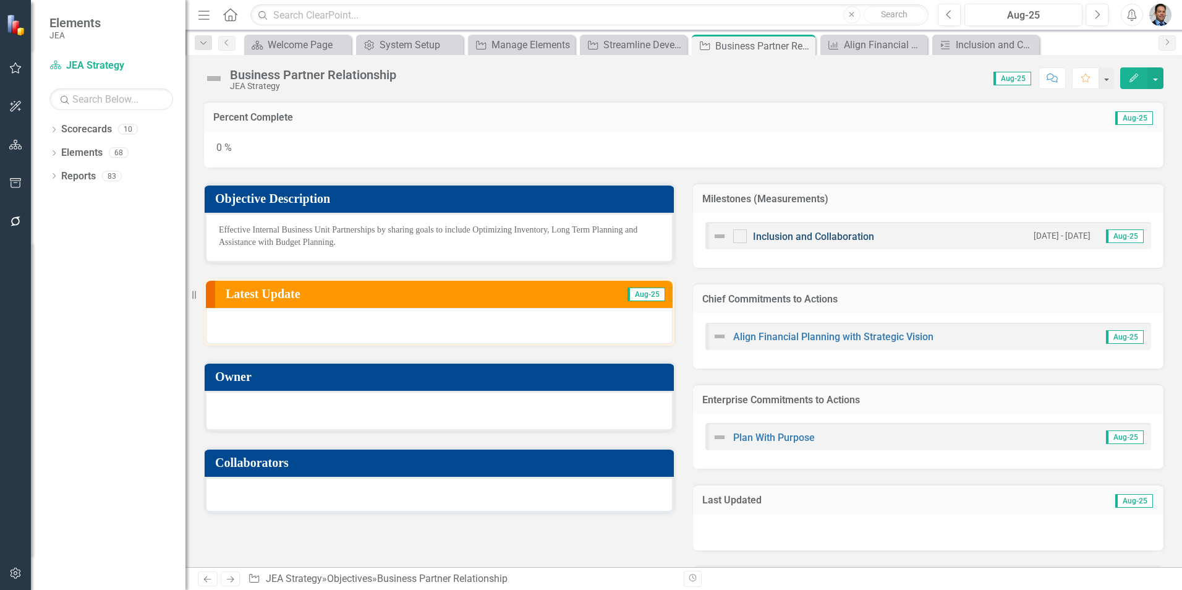
click at [661, 234] on link "Inclusion and Collaboration" at bounding box center [813, 237] width 121 height 12
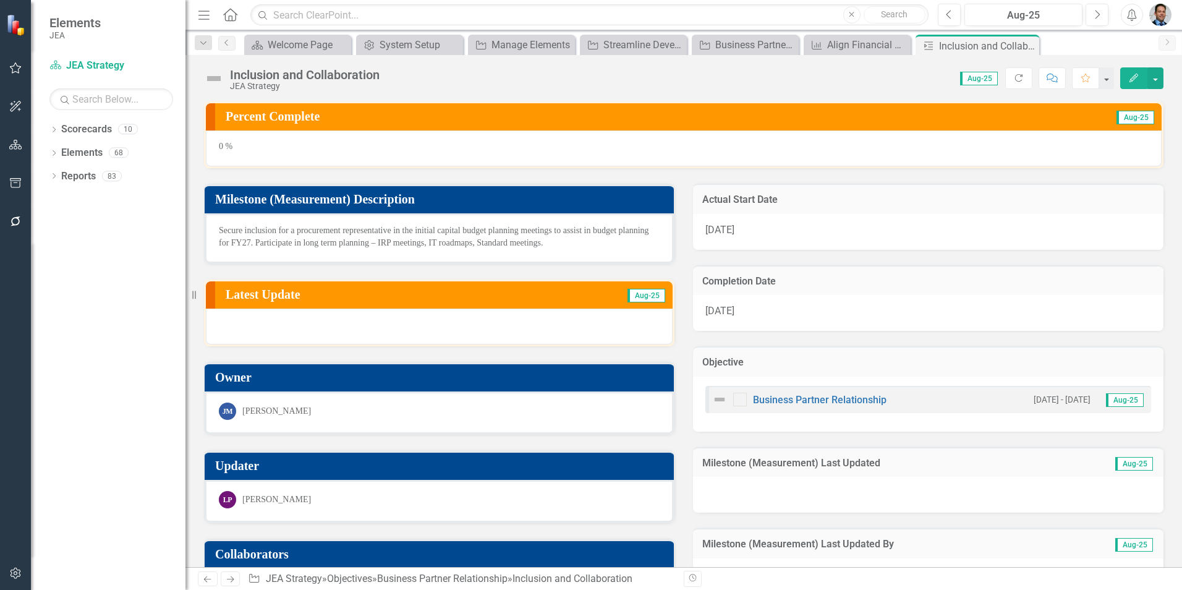
click at [661, 202] on h3 "Actual Start Date" at bounding box center [928, 199] width 452 height 11
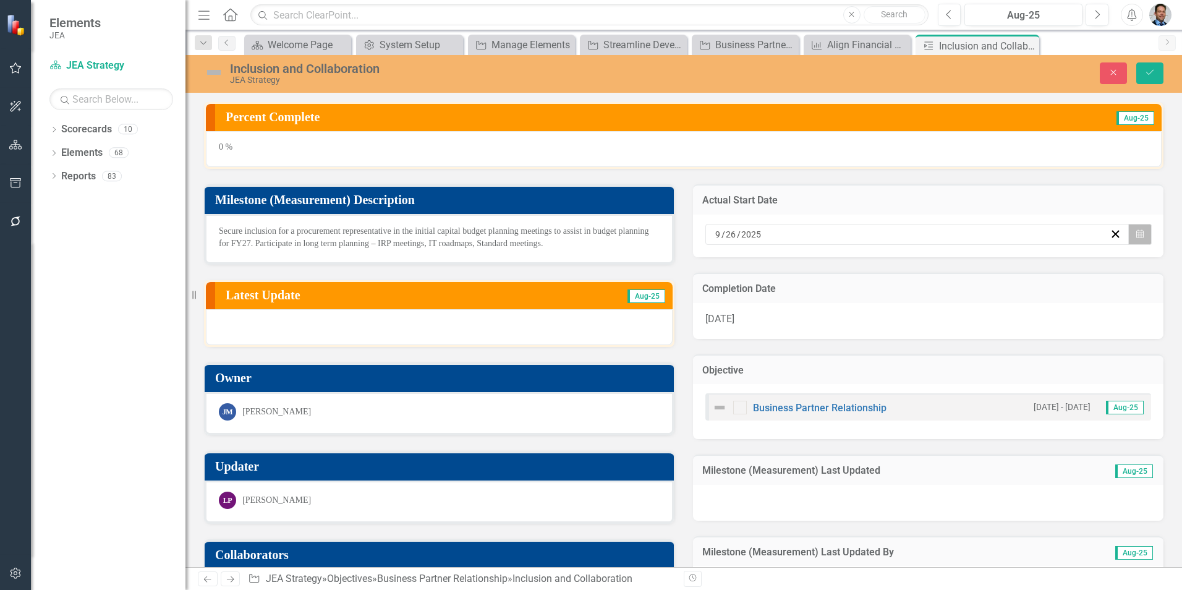
click at [661, 232] on icon "button" at bounding box center [1139, 233] width 7 height 9
click at [661, 332] on button "1" at bounding box center [910, 395] width 31 height 22
click at [661, 317] on span "[DATE]" at bounding box center [720, 319] width 29 height 12
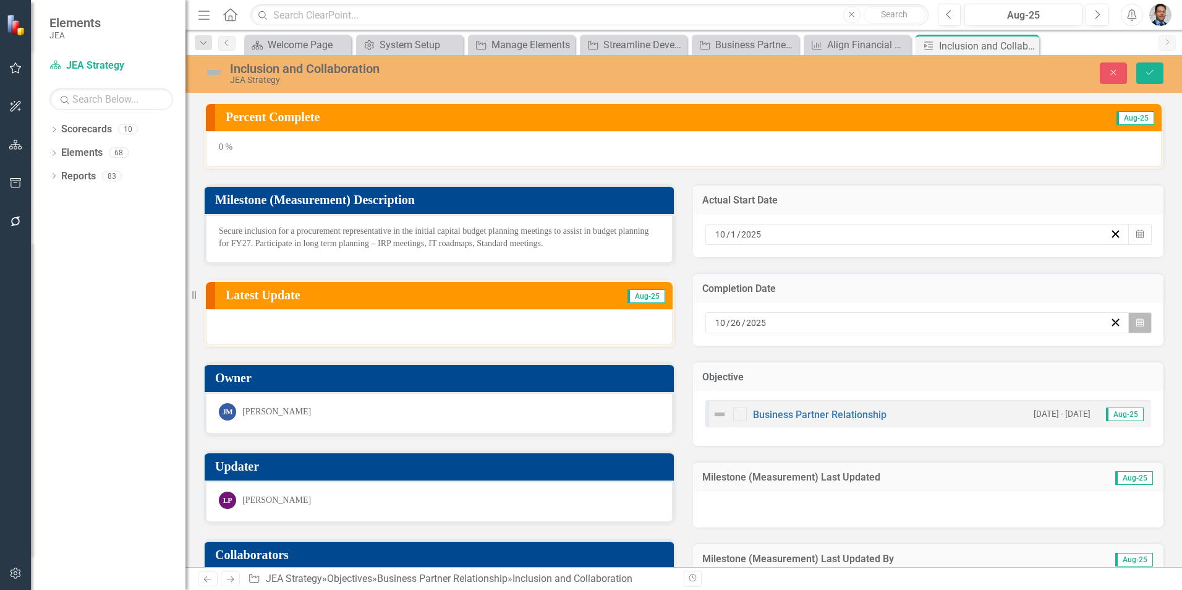
click at [661, 324] on icon "button" at bounding box center [1139, 322] width 7 height 9
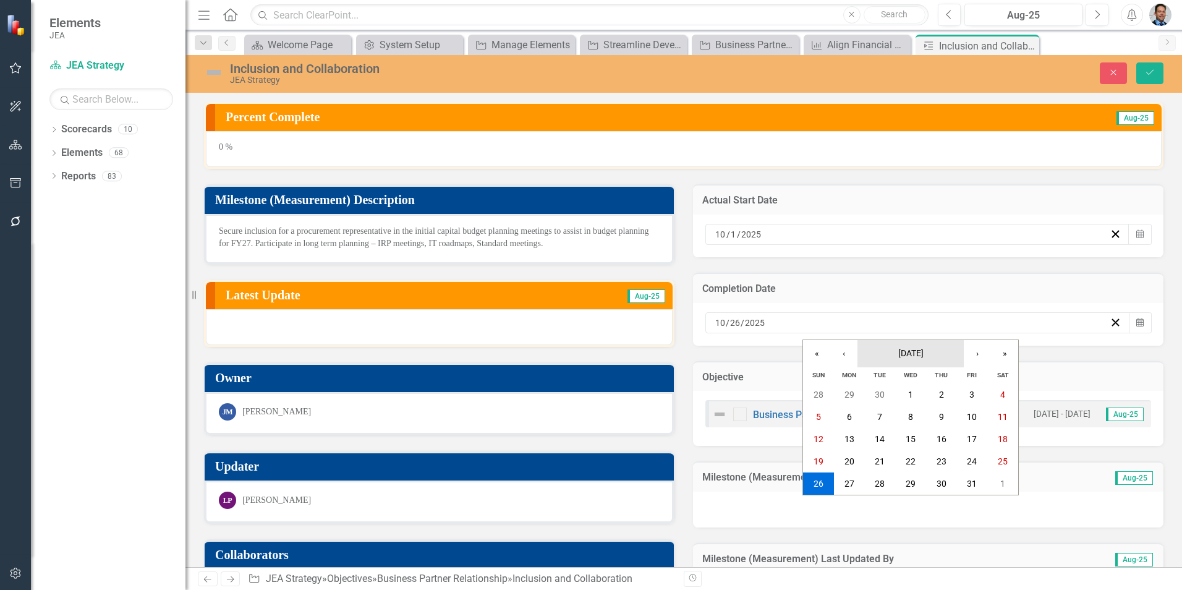
click at [661, 332] on span "[DATE]" at bounding box center [910, 353] width 25 height 10
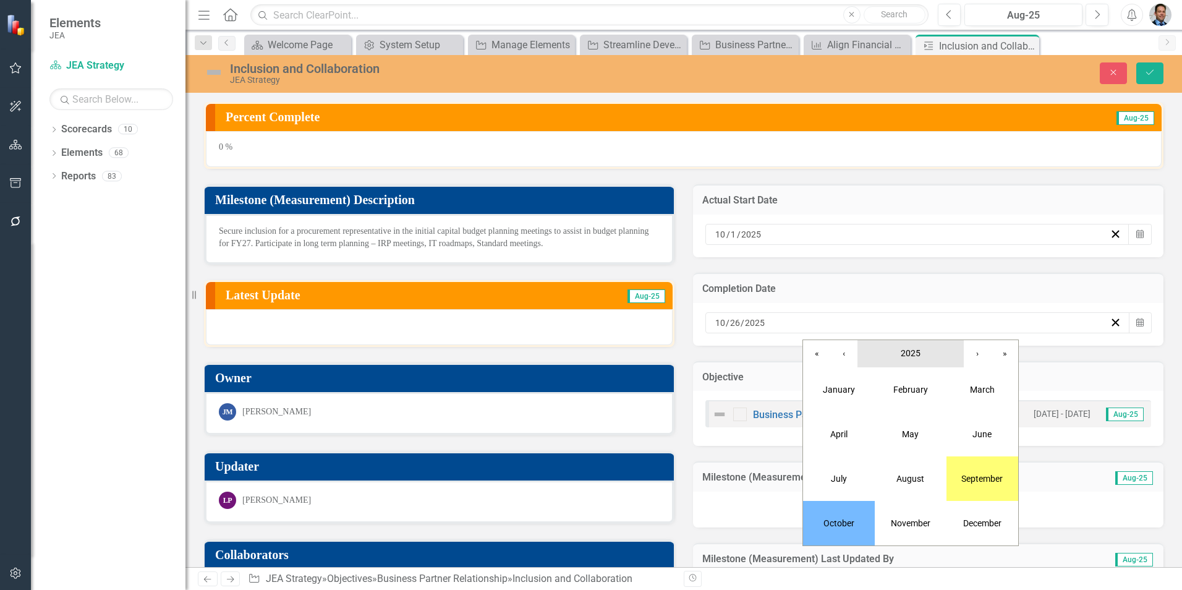
click at [661, 332] on span "2025" at bounding box center [911, 353] width 20 height 10
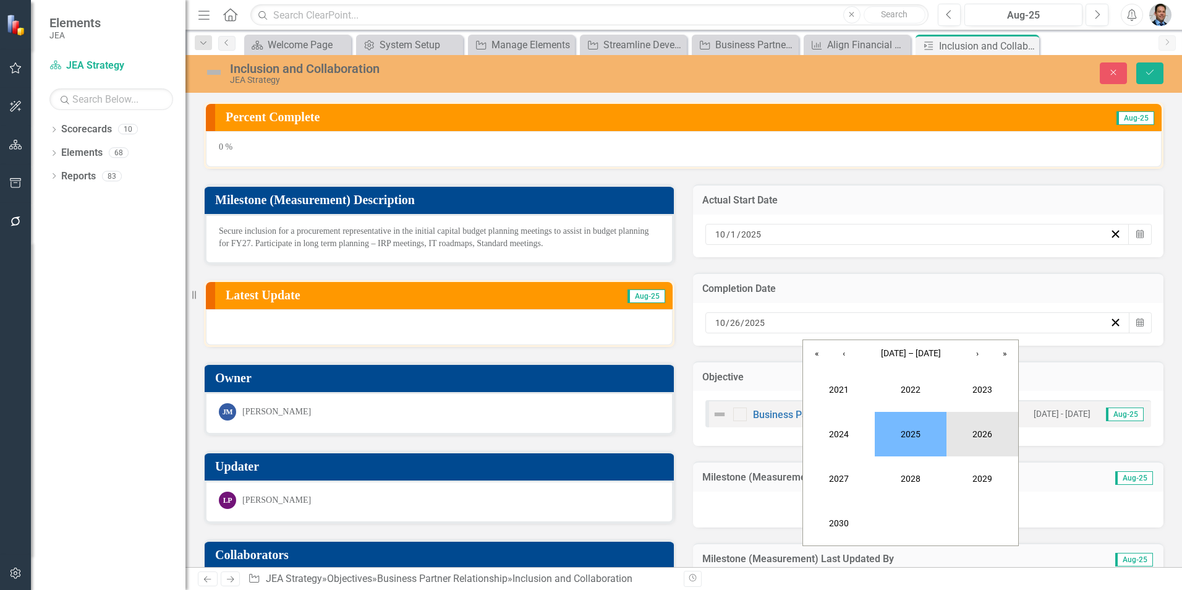
click at [661, 332] on button "2026" at bounding box center [983, 434] width 72 height 45
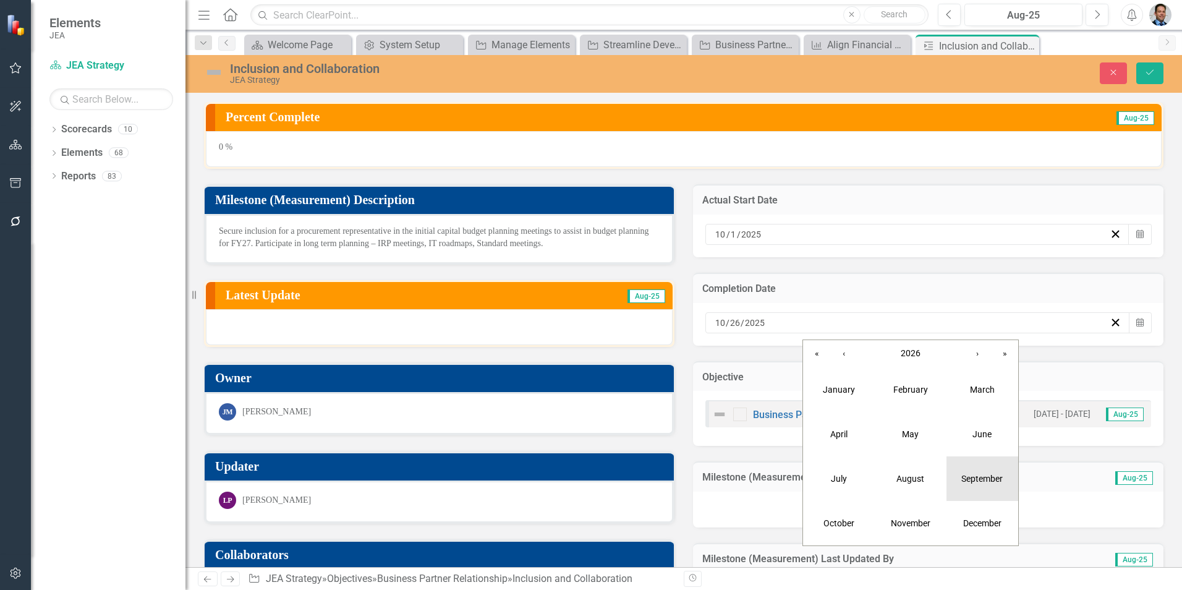
click at [661, 332] on button "September" at bounding box center [983, 478] width 72 height 45
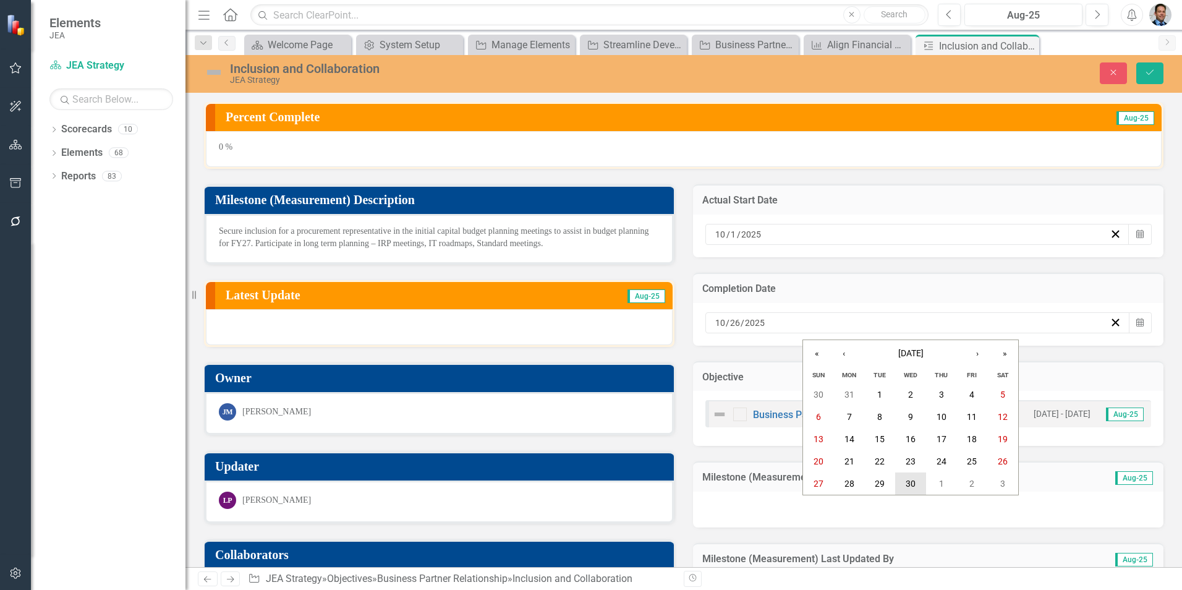
click at [661, 332] on button "30" at bounding box center [910, 483] width 31 height 22
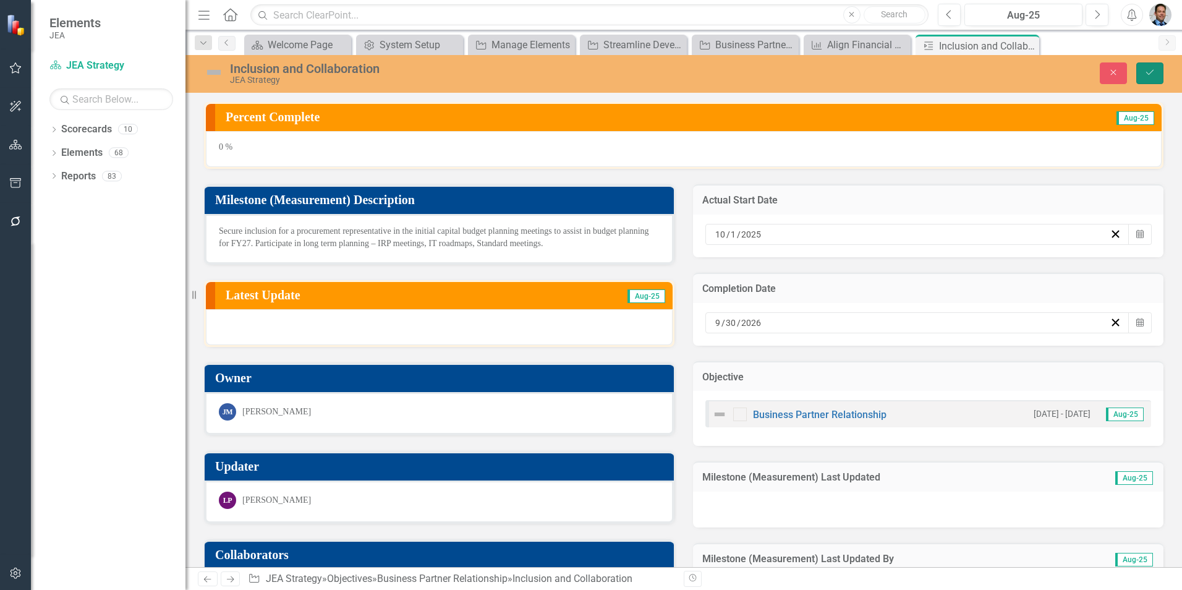
click at [661, 75] on icon "Save" at bounding box center [1150, 72] width 11 height 9
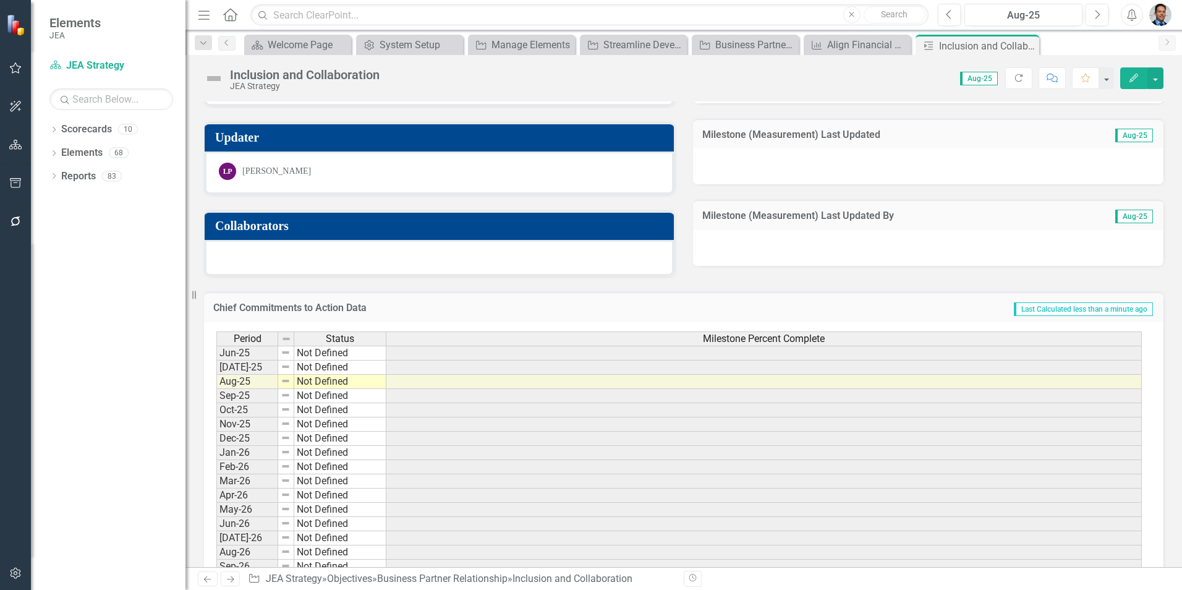
scroll to position [371, 0]
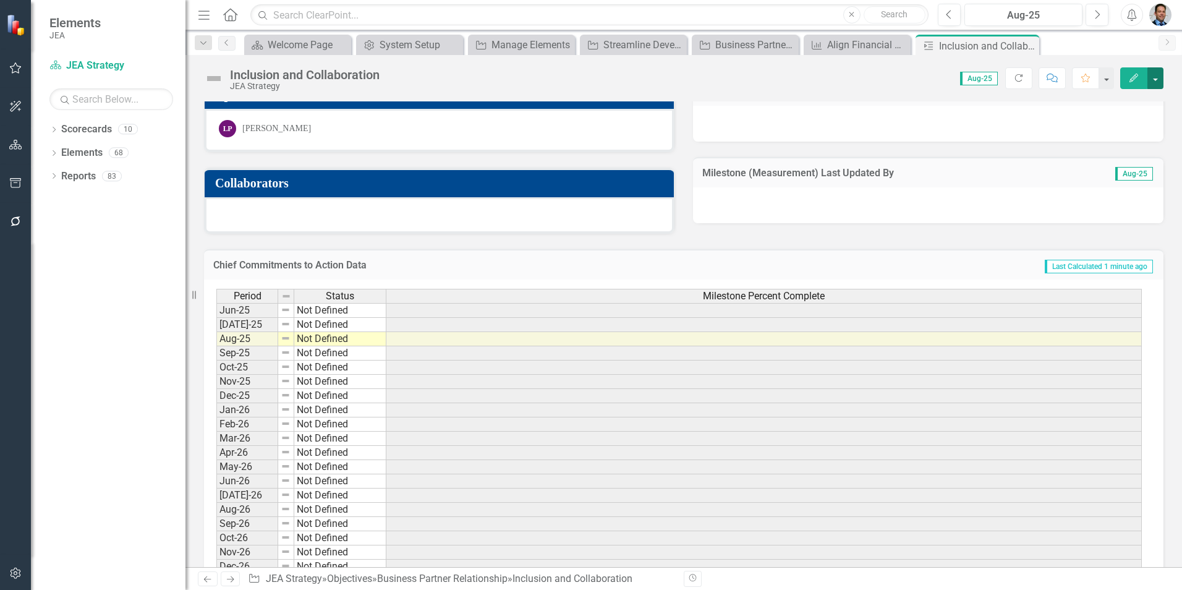
click at [661, 79] on button "button" at bounding box center [1156, 78] width 16 height 22
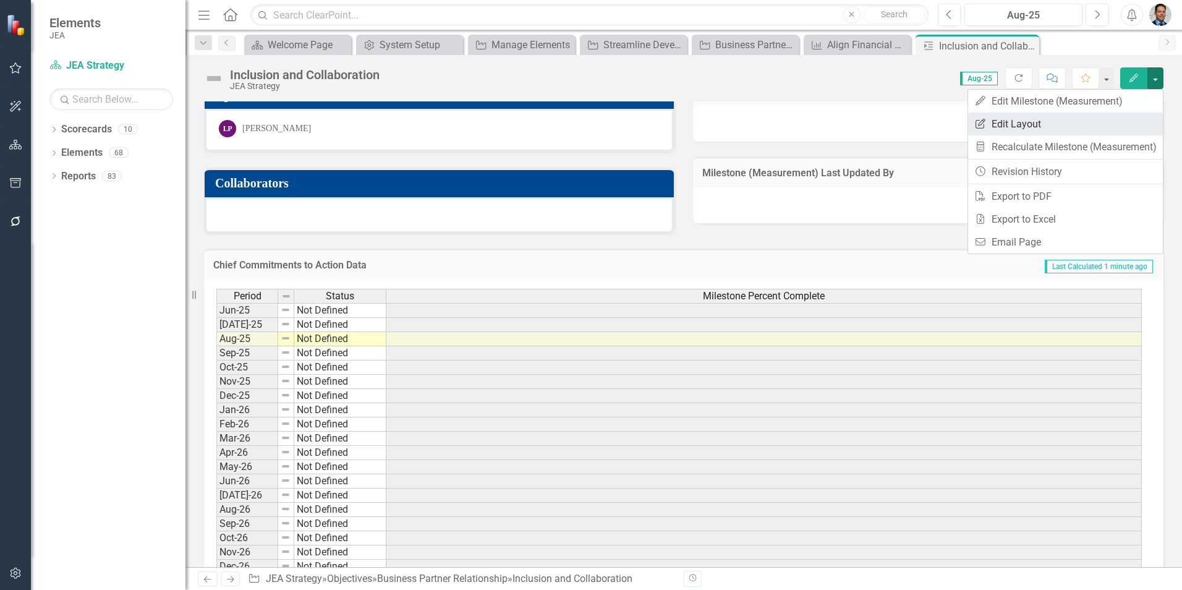
click at [661, 121] on link "Edit Report Edit Layout" at bounding box center [1065, 124] width 195 height 23
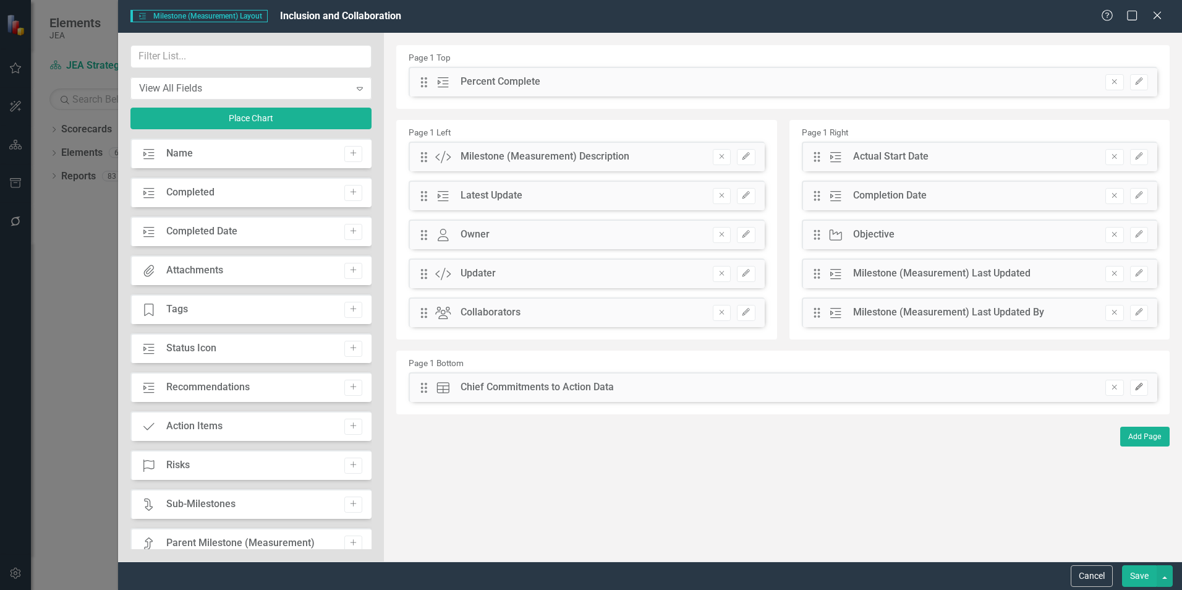
click at [661, 332] on icon "Edit" at bounding box center [1139, 386] width 9 height 7
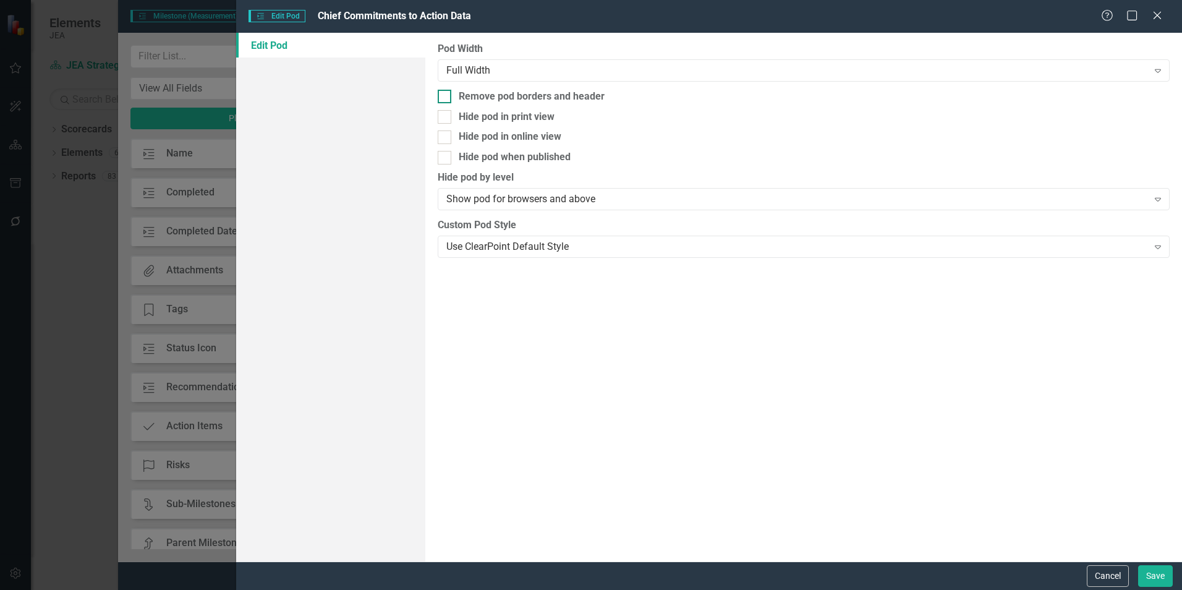
click at [443, 96] on input "Remove pod borders and header" at bounding box center [442, 94] width 8 height 8
checkbox input "true"
click at [661, 332] on button "Save" at bounding box center [1155, 576] width 35 height 22
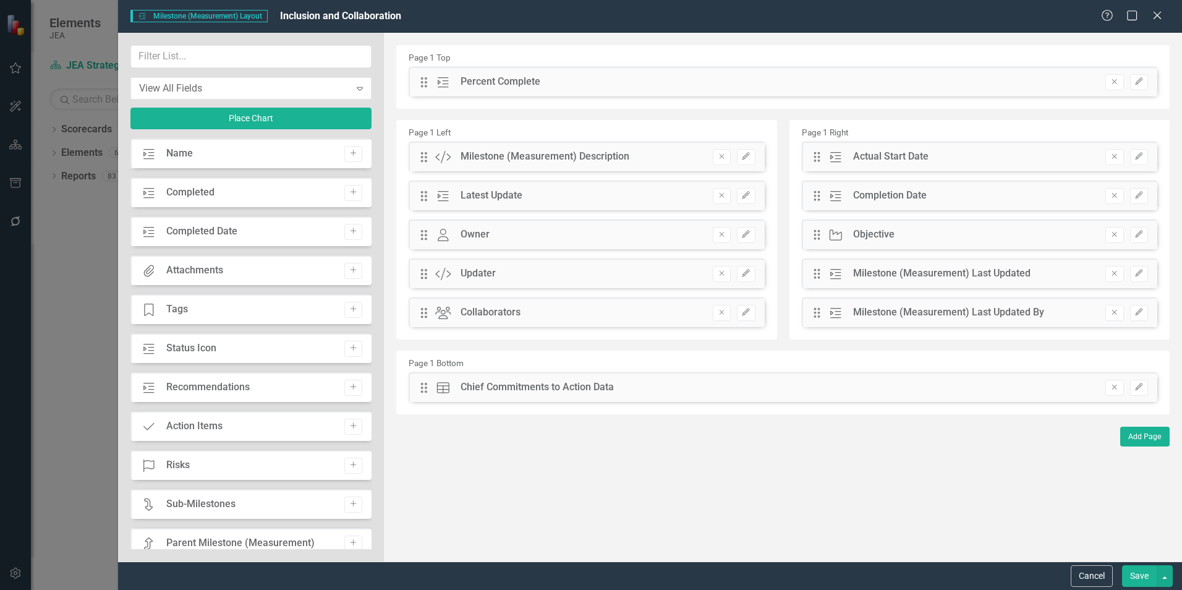
click at [661, 332] on button "Save" at bounding box center [1139, 576] width 35 height 22
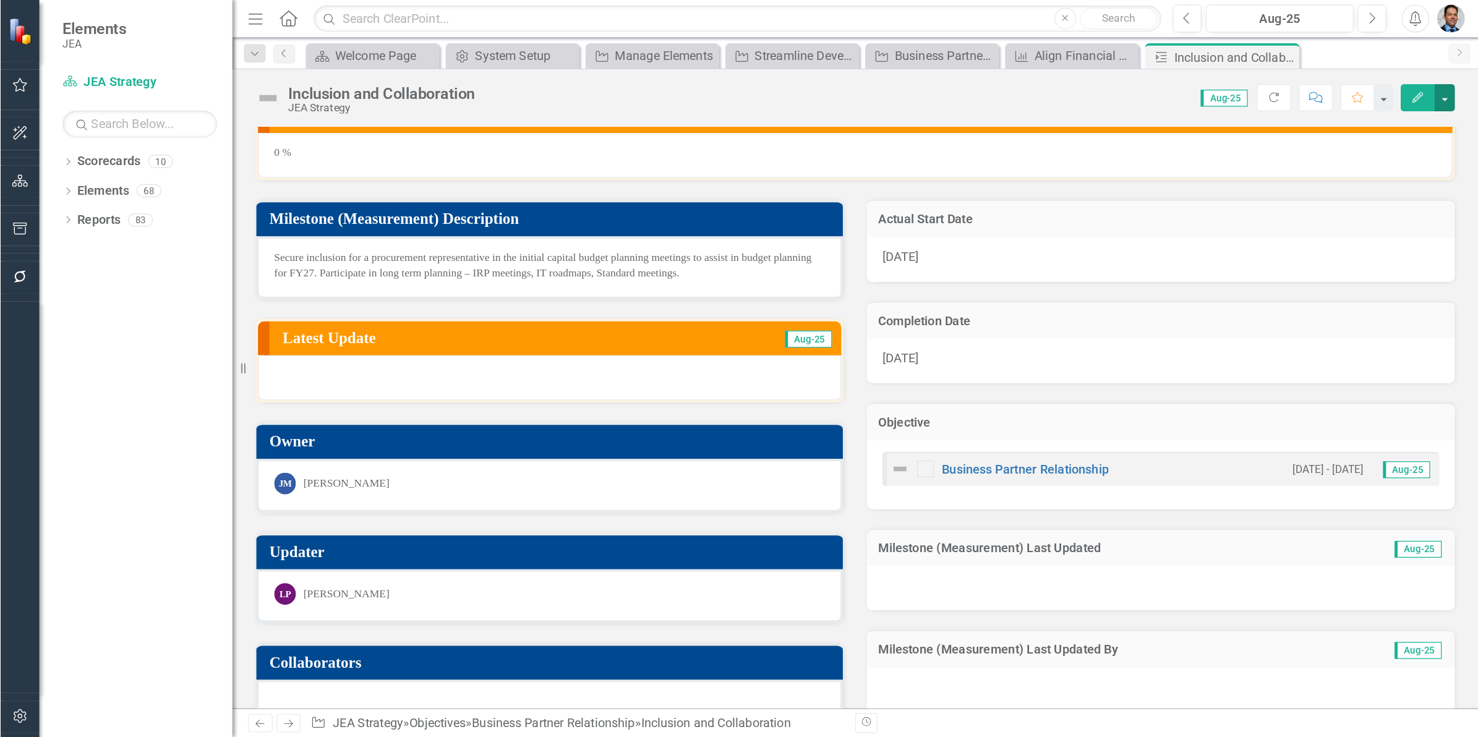
scroll to position [0, 0]
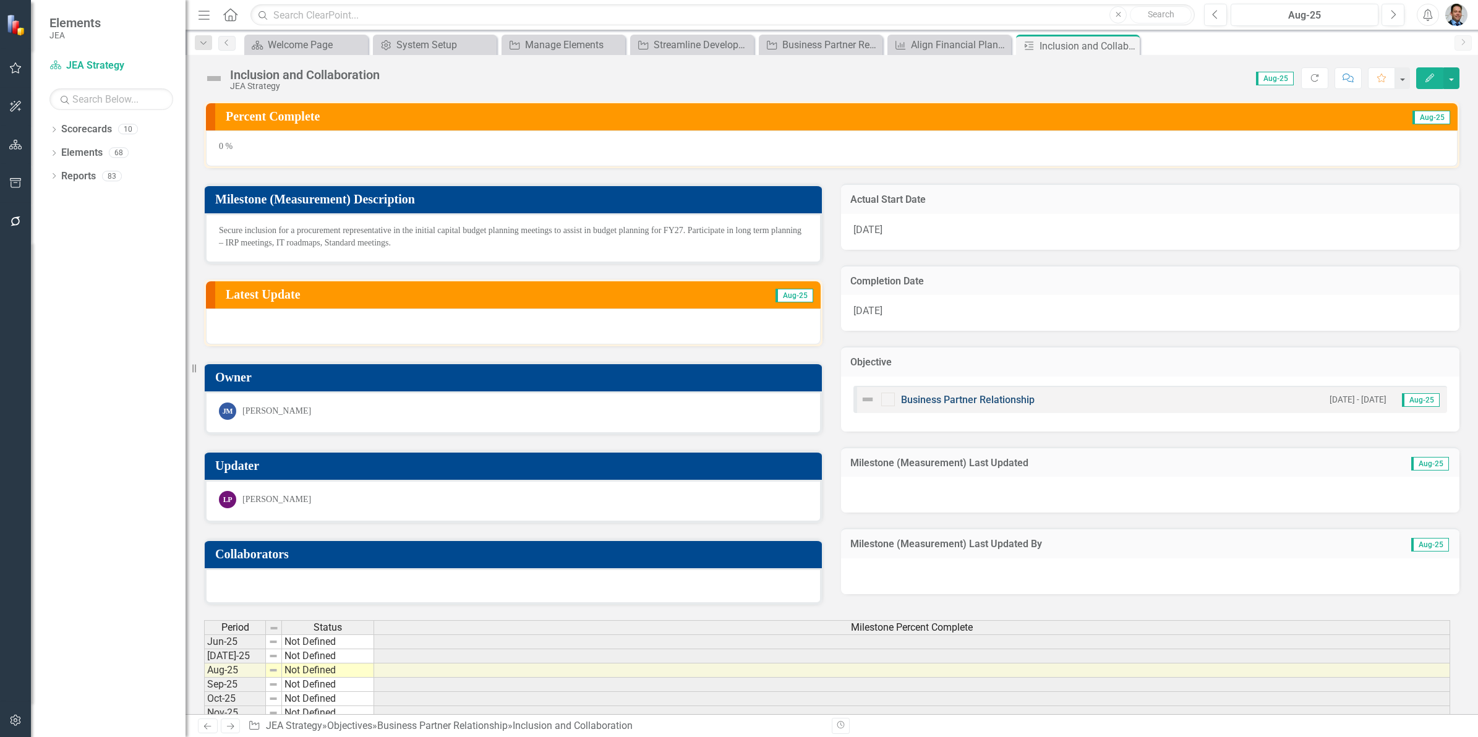
click at [661, 332] on link "Business Partner Relationship" at bounding box center [968, 400] width 134 height 12
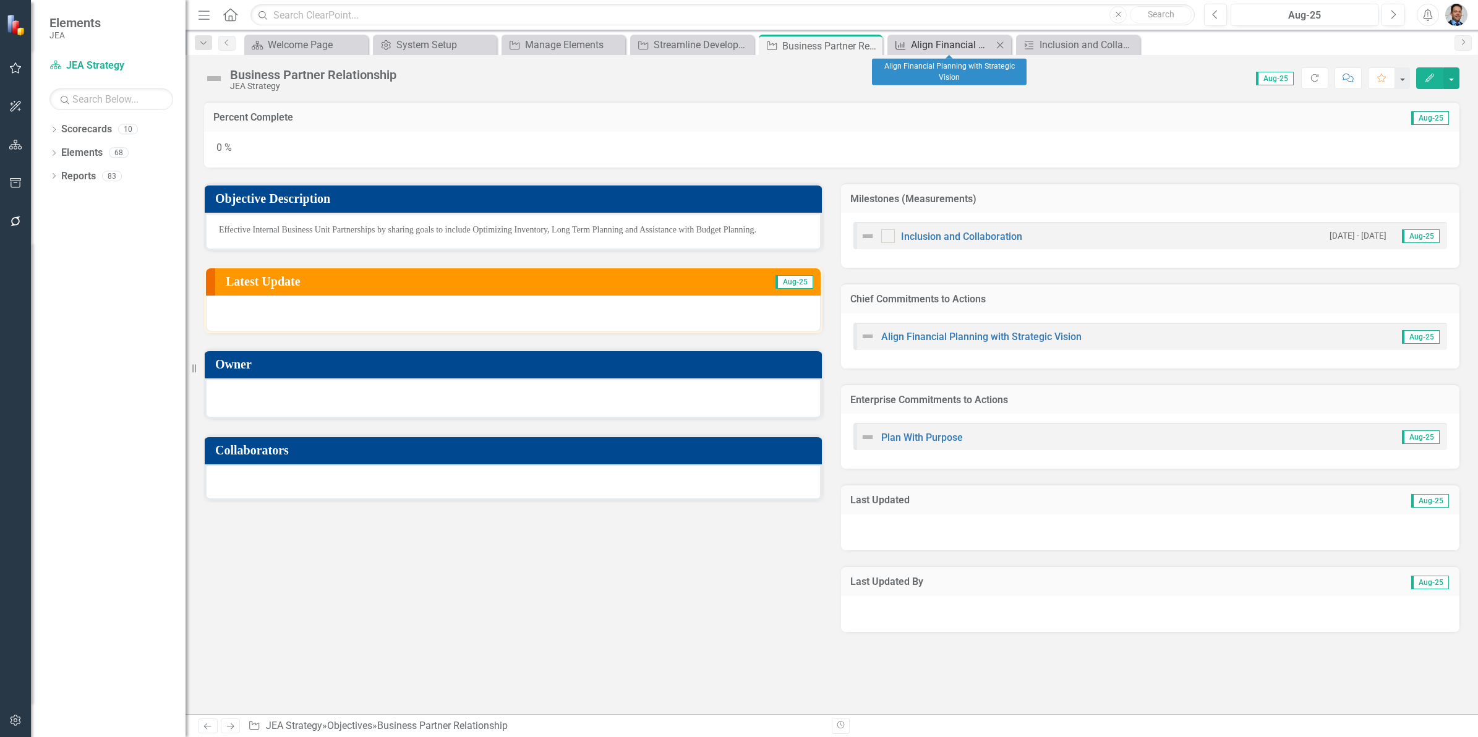
click at [661, 40] on div "Align Financial Planning with Strategic Vision" at bounding box center [952, 44] width 82 height 15
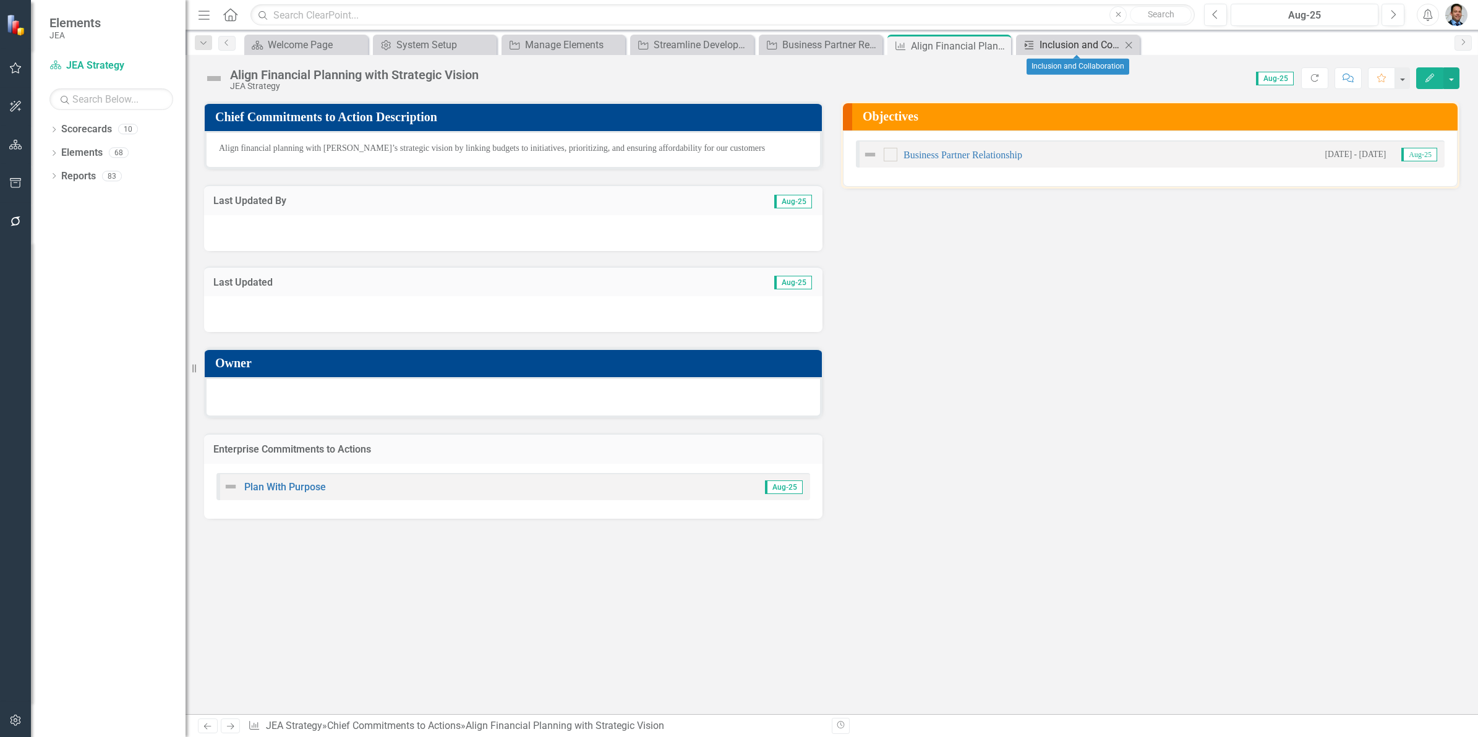
click at [661, 39] on div "Inclusion and Collaboration" at bounding box center [1080, 44] width 82 height 15
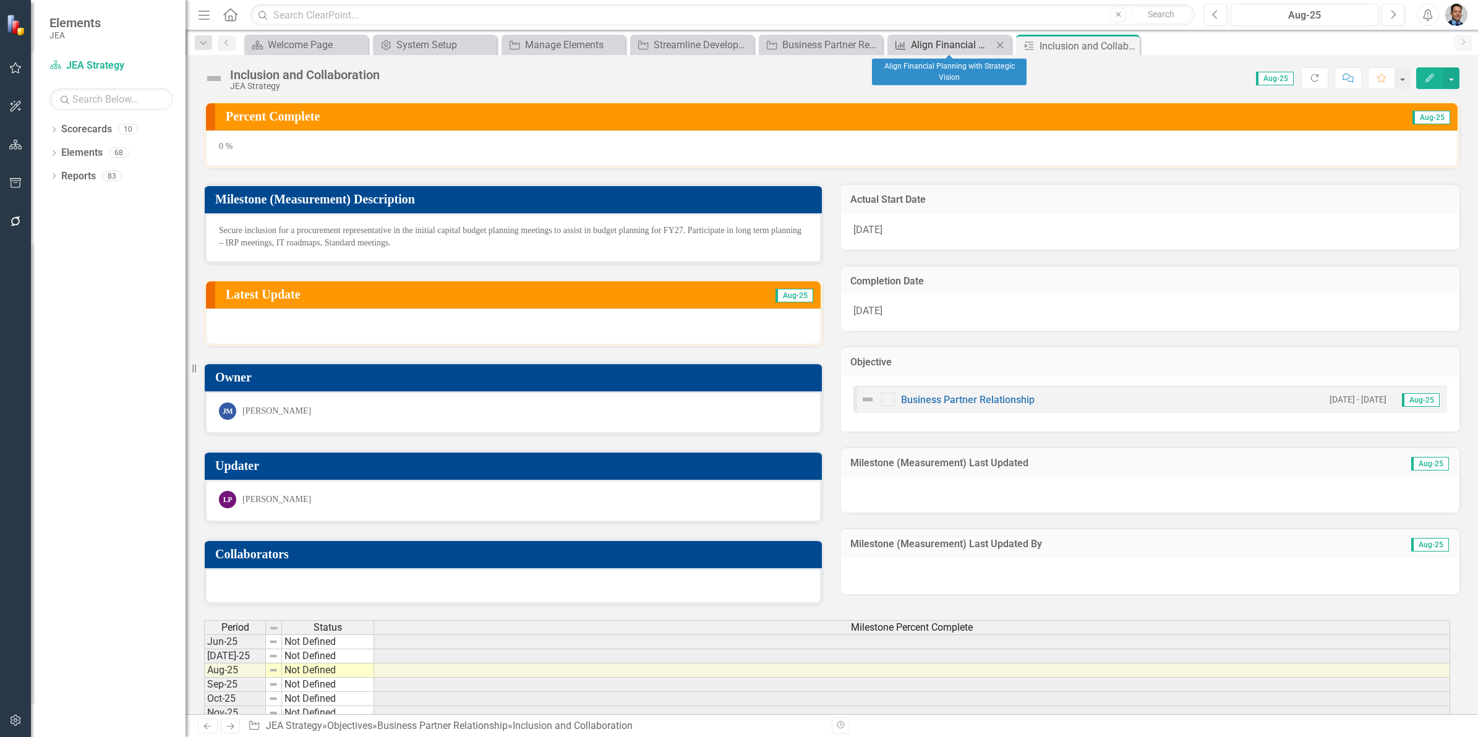
click at [661, 44] on div "Align Financial Planning with Strategic Vision" at bounding box center [952, 44] width 82 height 15
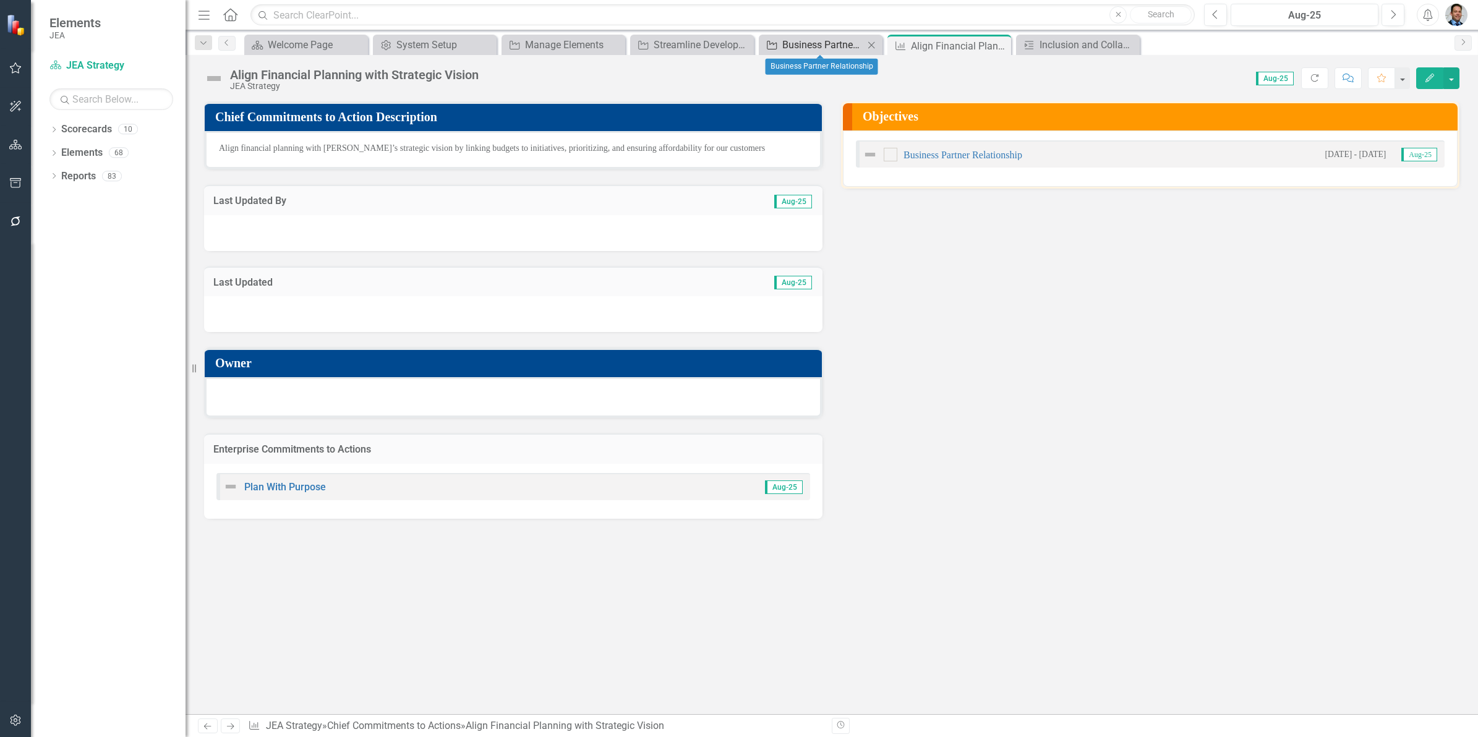
click at [661, 41] on div "Business Partner Relationship" at bounding box center [823, 44] width 82 height 15
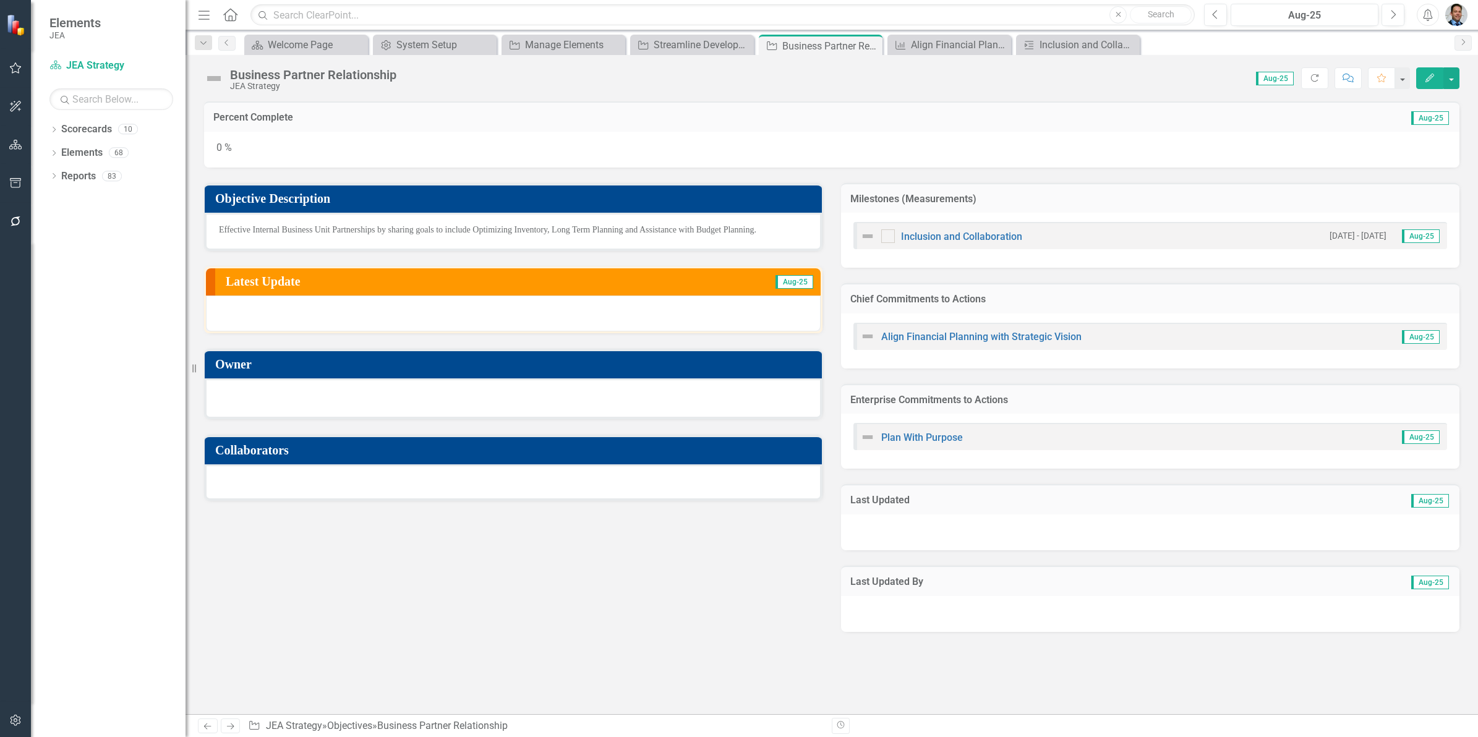
click at [603, 332] on div at bounding box center [513, 397] width 589 height 15
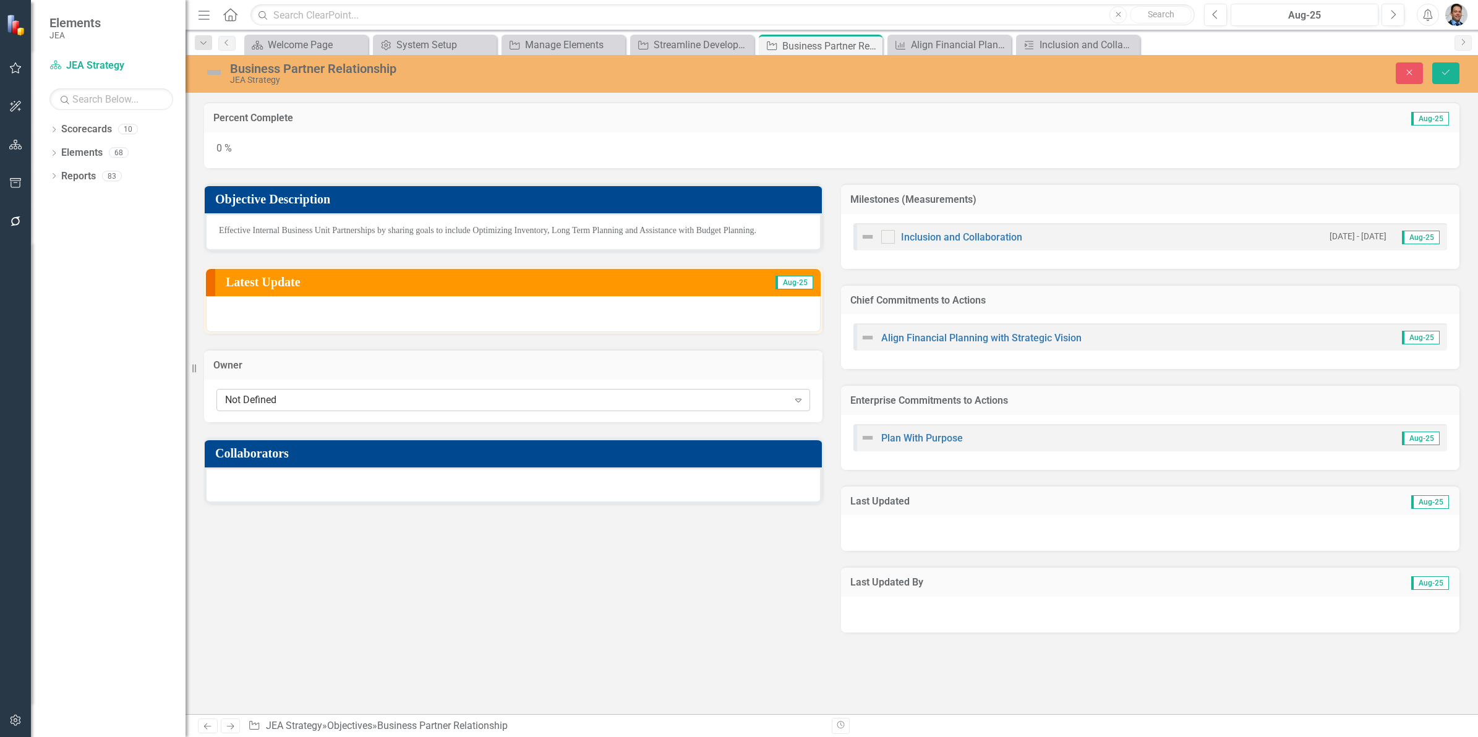
click at [602, 332] on div "Not Defined" at bounding box center [506, 400] width 563 height 14
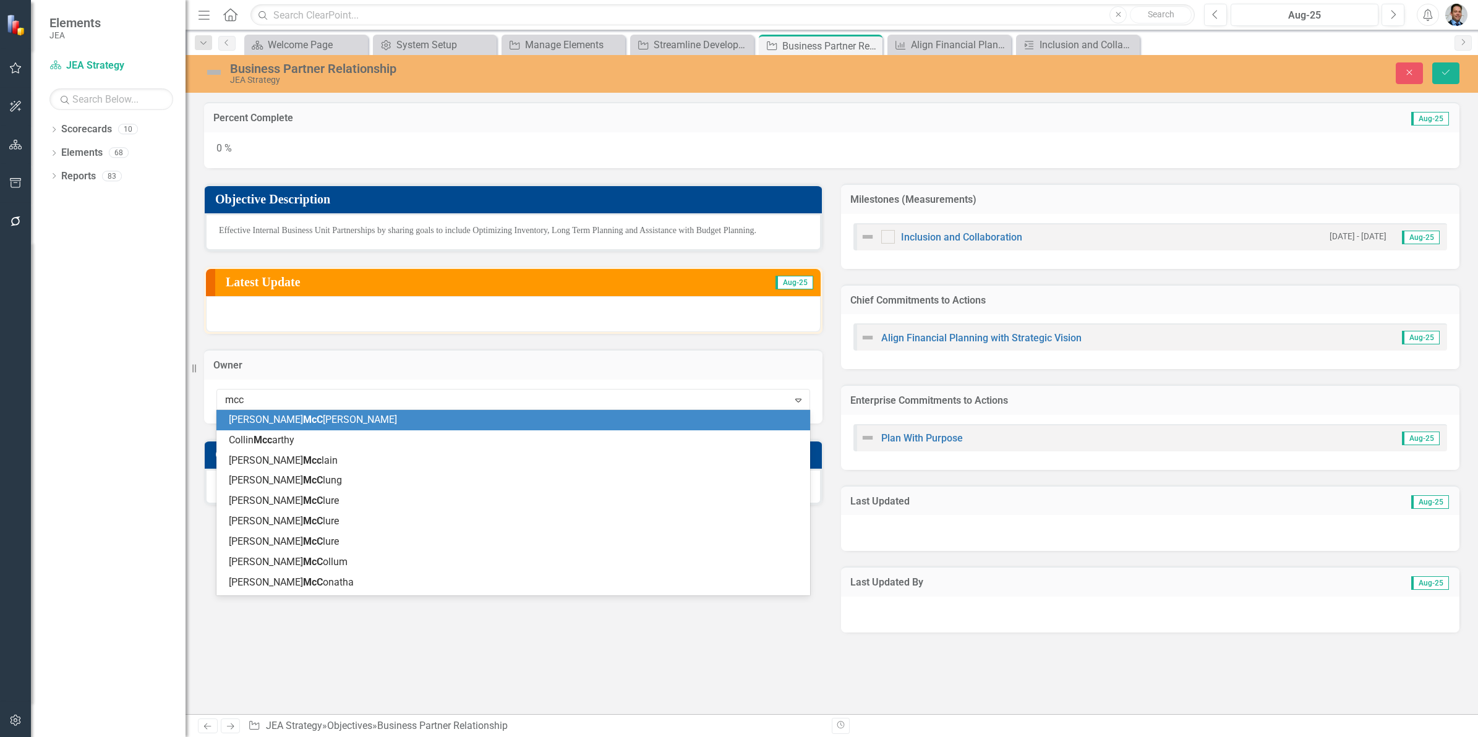
type input "mcco"
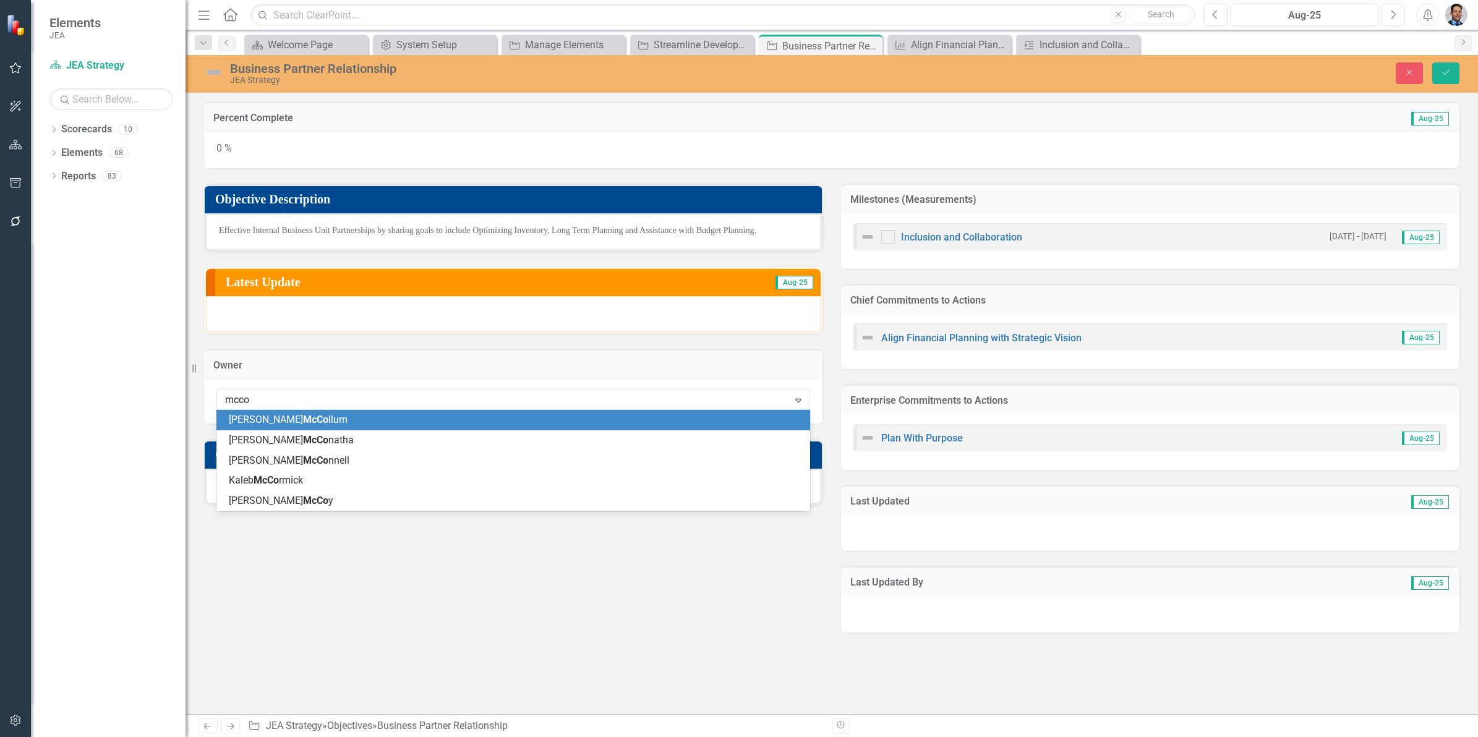
click at [303, 332] on span "McCo" at bounding box center [315, 420] width 25 height 12
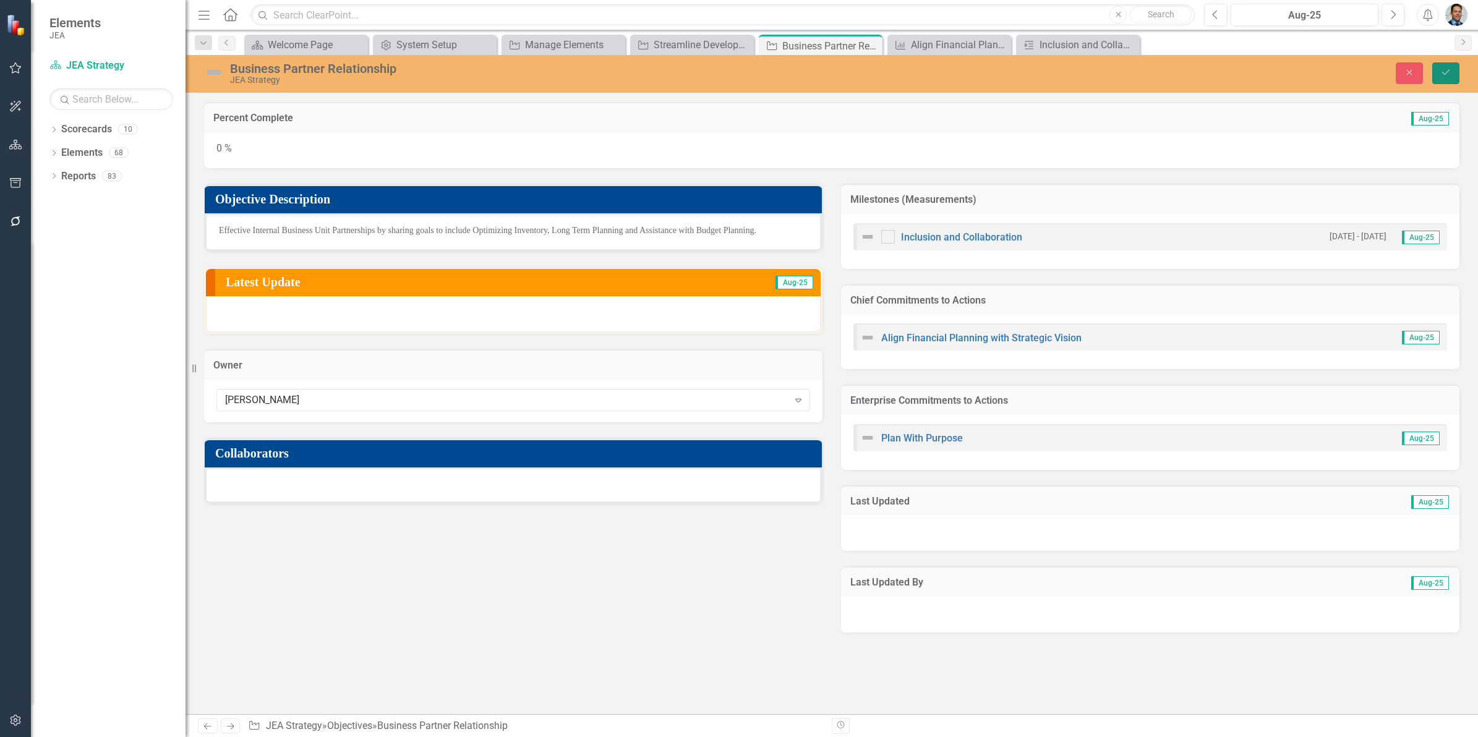
click at [661, 74] on icon "submit" at bounding box center [1445, 72] width 7 height 5
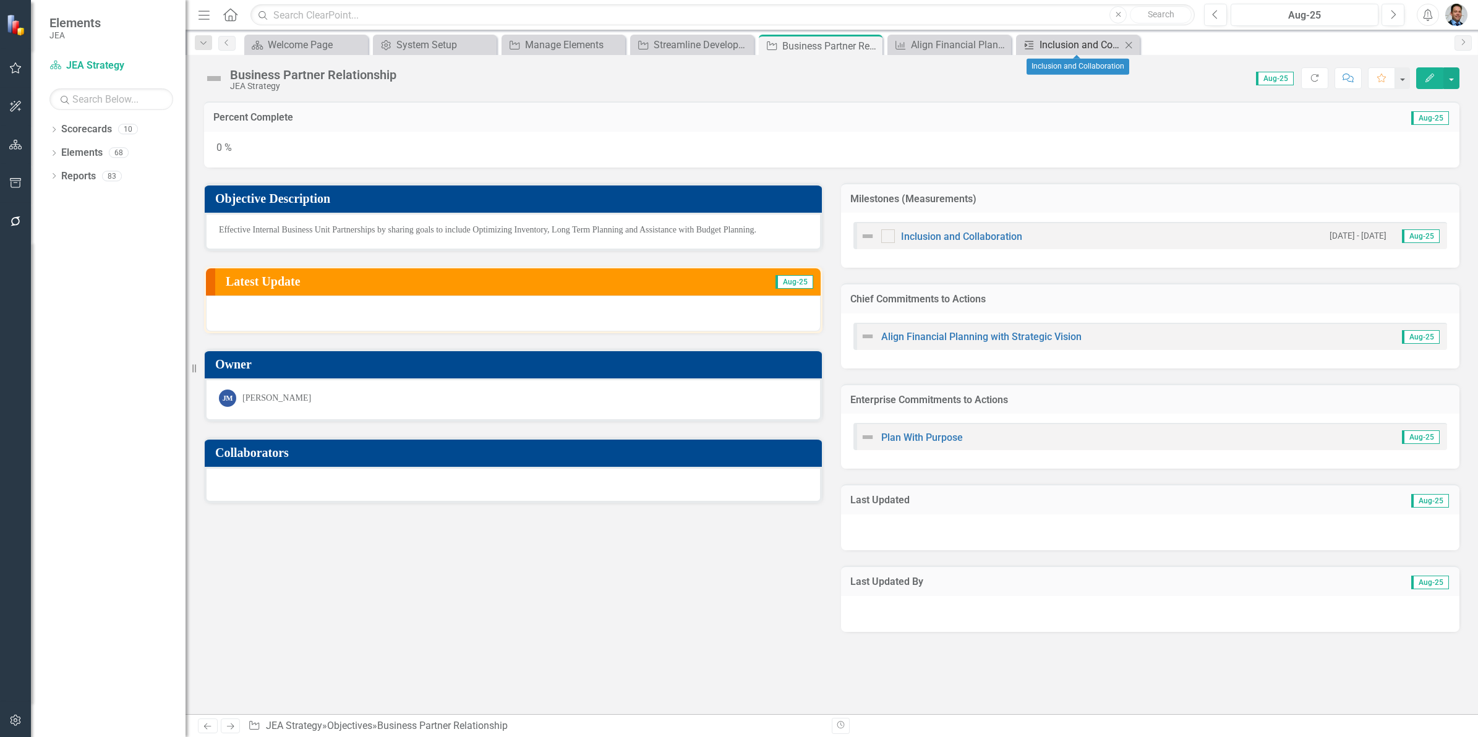
click at [661, 42] on div "Inclusion and Collaboration" at bounding box center [1080, 44] width 82 height 15
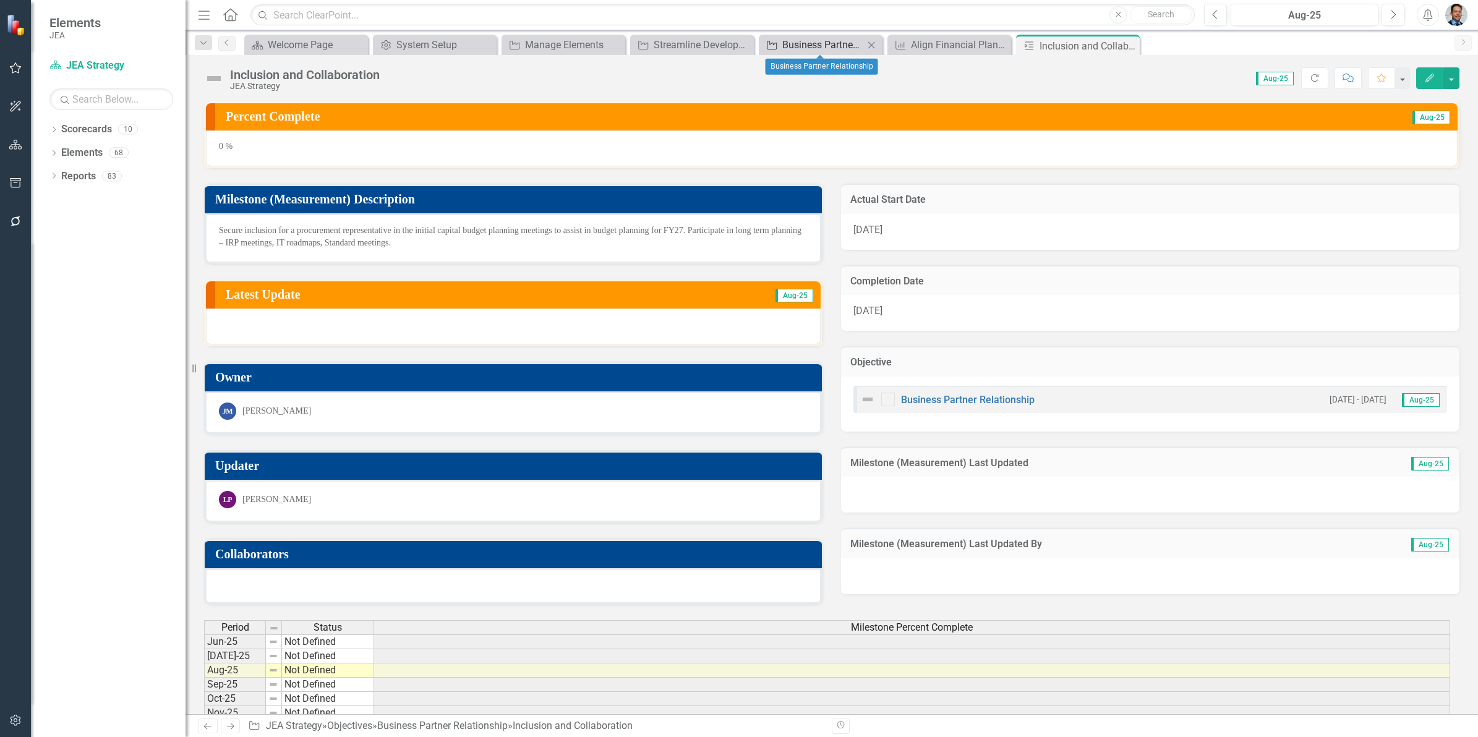
click at [661, 45] on div "Business Partner Relationship" at bounding box center [823, 44] width 82 height 15
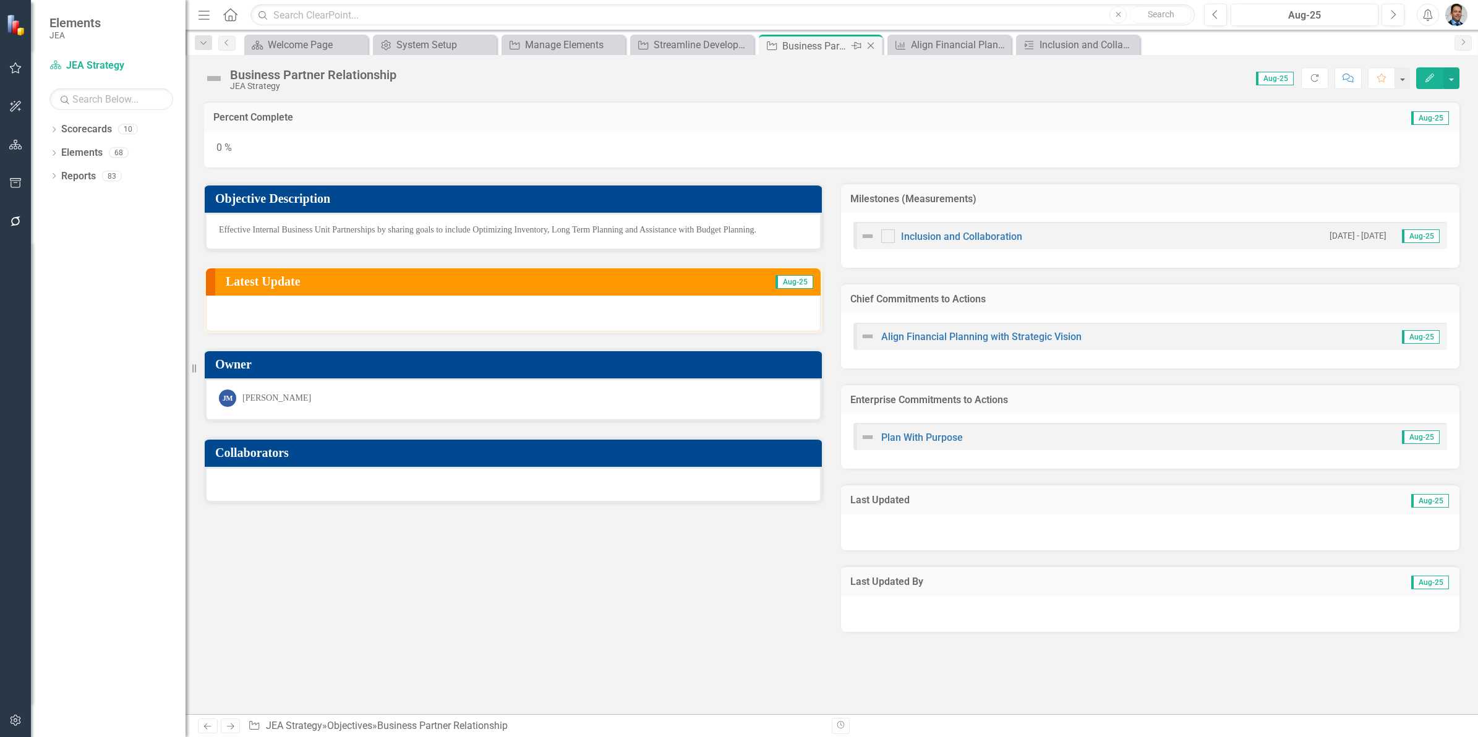
click at [661, 43] on icon "Close" at bounding box center [870, 46] width 12 height 10
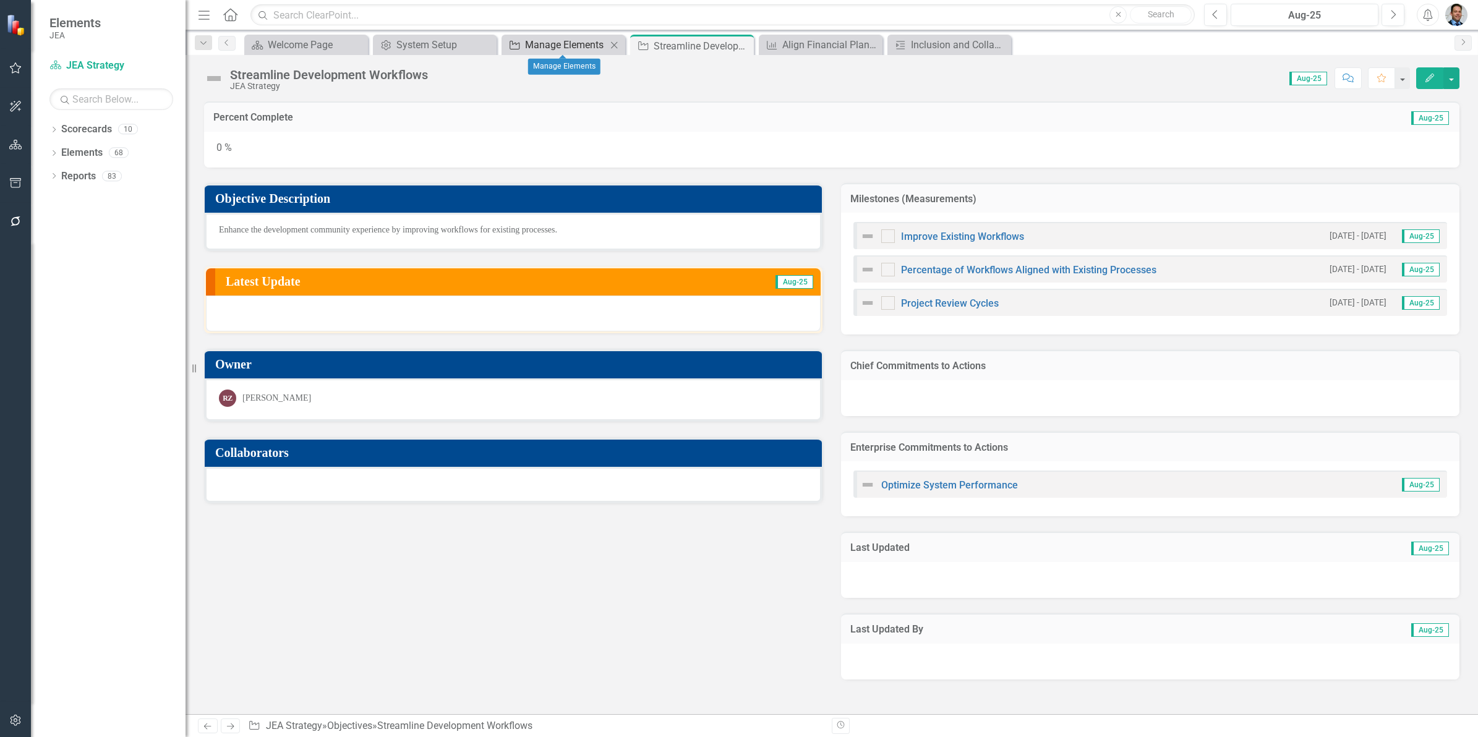
click at [578, 45] on div "Manage Elements" at bounding box center [566, 44] width 82 height 15
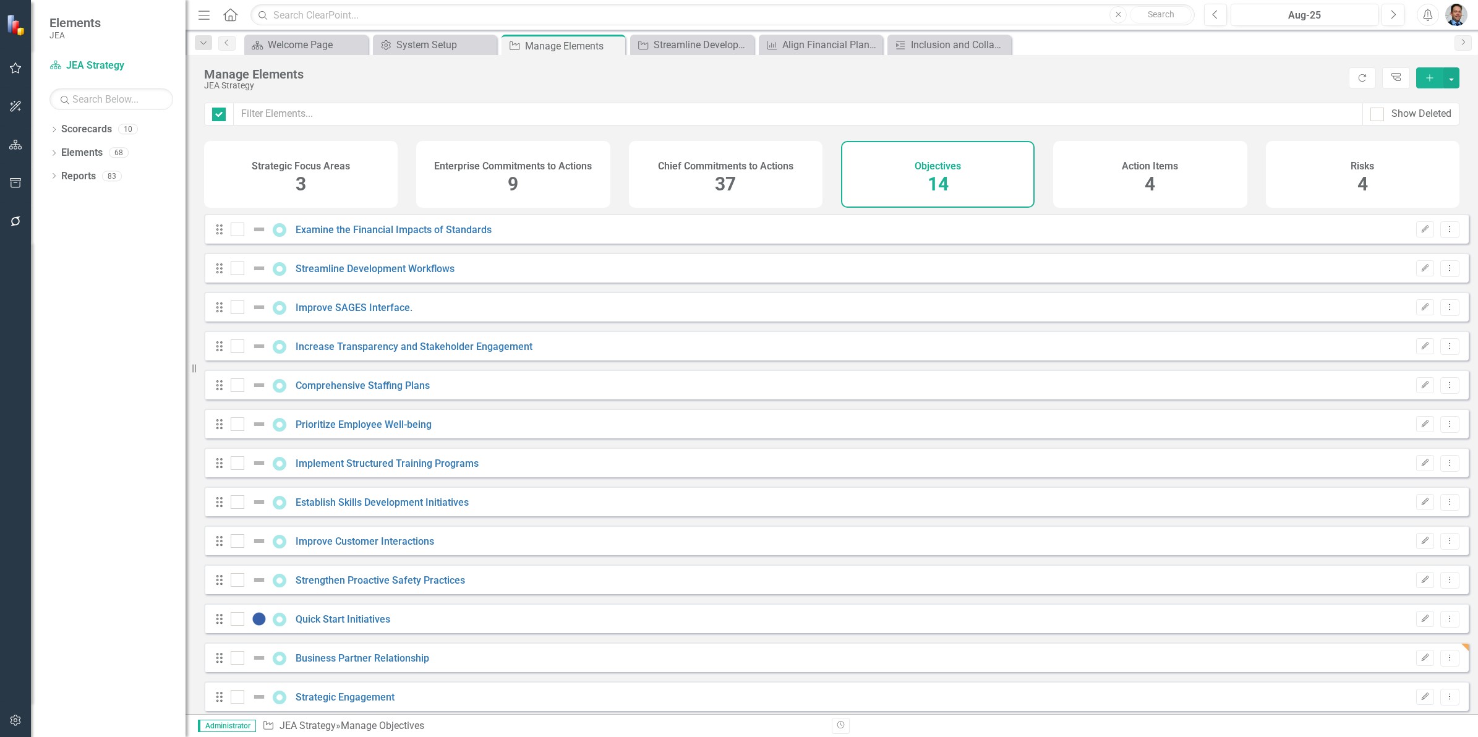
checkbox input "false"
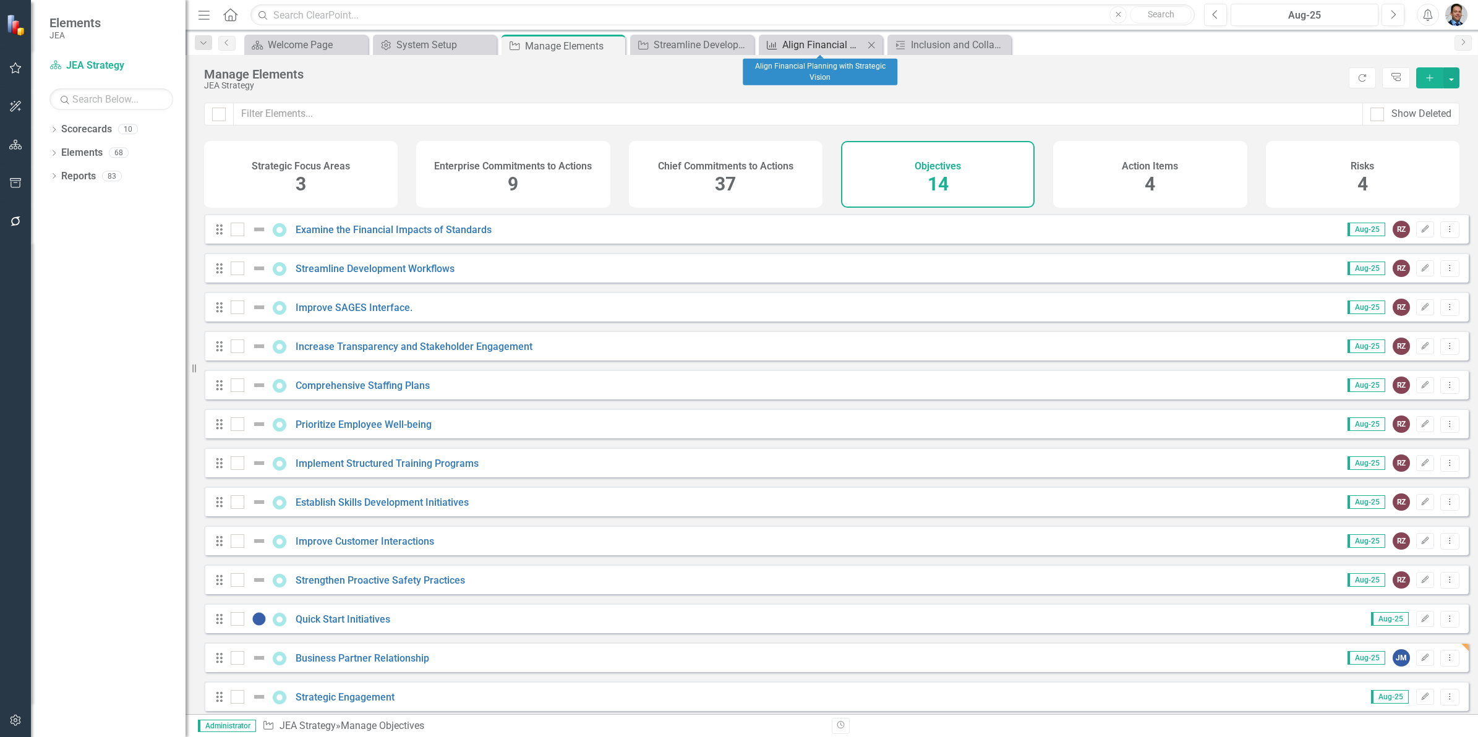
click at [661, 41] on div "Align Financial Planning with Strategic Vision" at bounding box center [823, 44] width 82 height 15
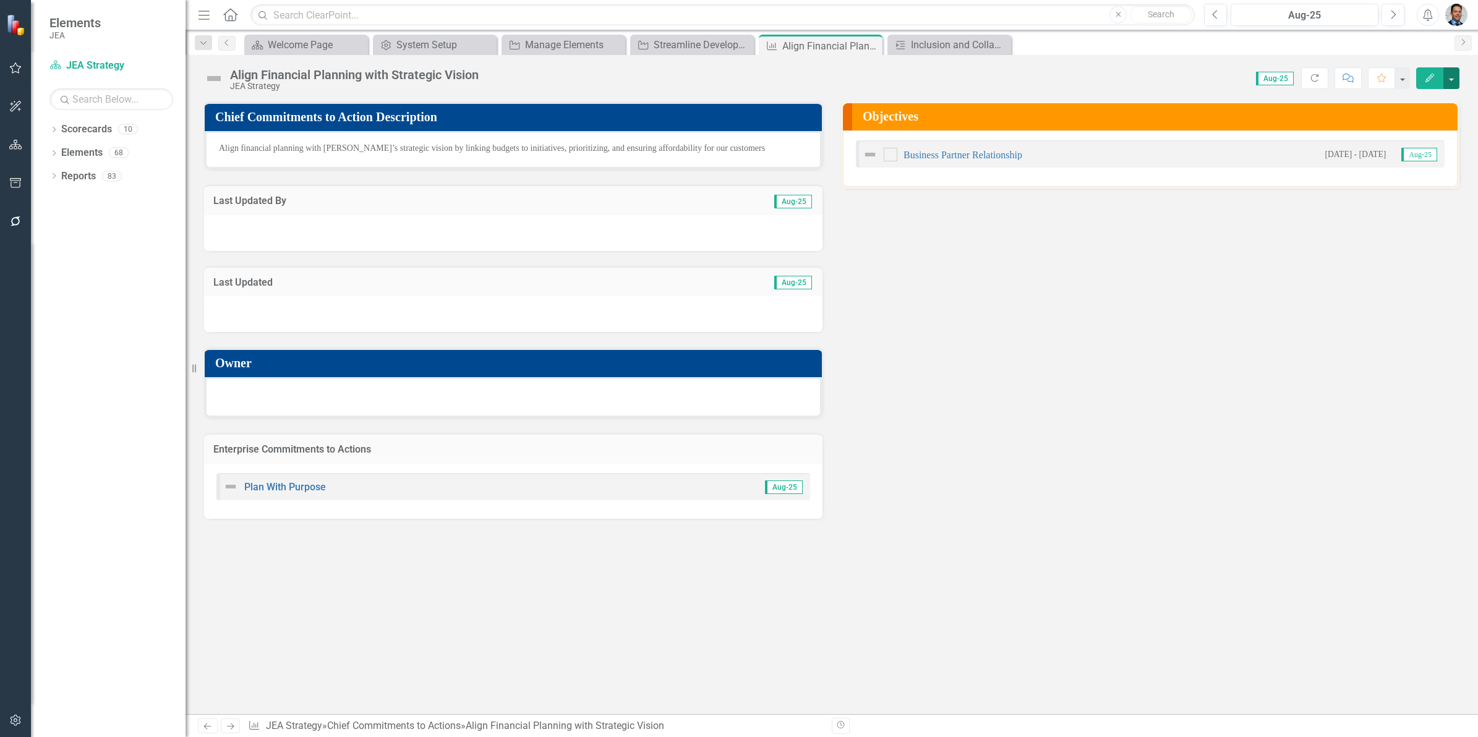
click at [661, 85] on button "button" at bounding box center [1451, 78] width 16 height 22
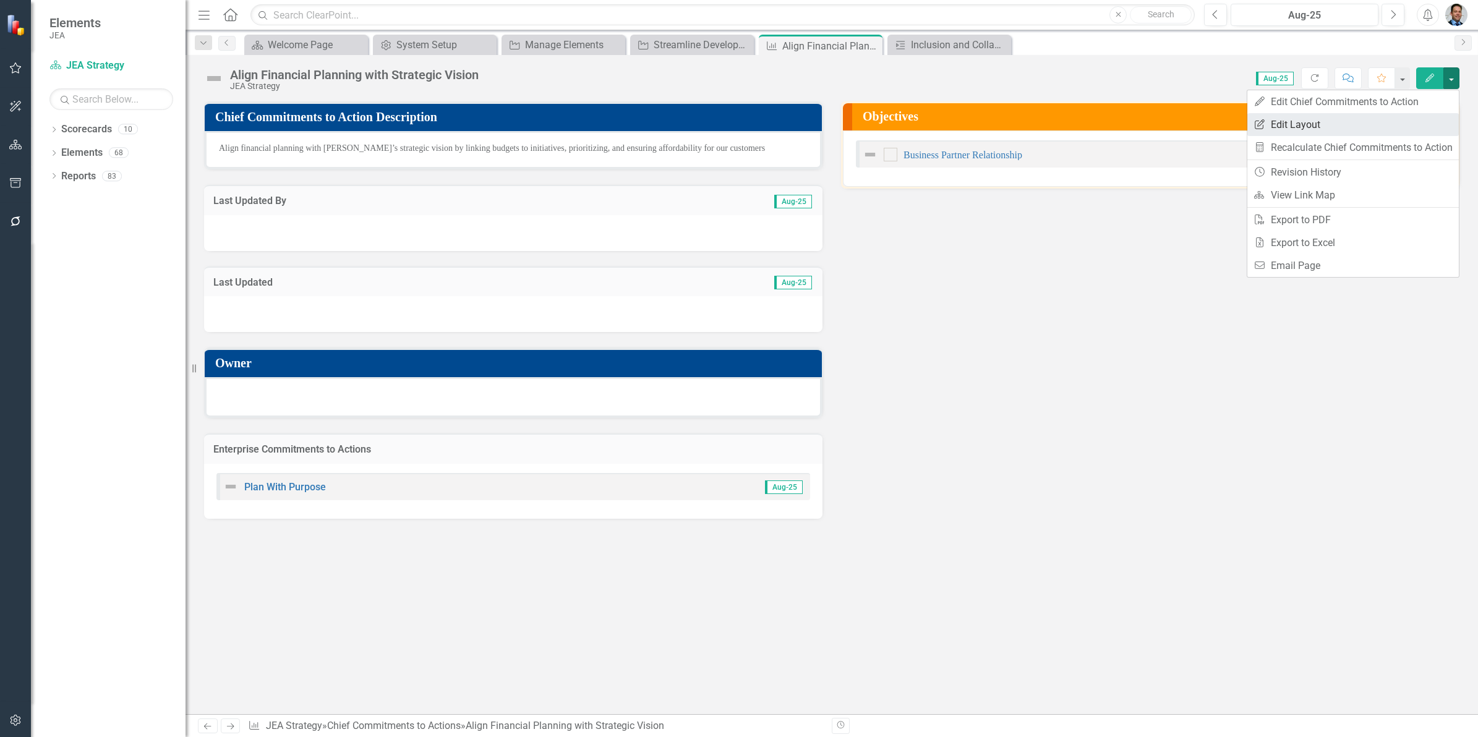
click at [661, 121] on link "Edit Report Edit Layout" at bounding box center [1352, 124] width 211 height 23
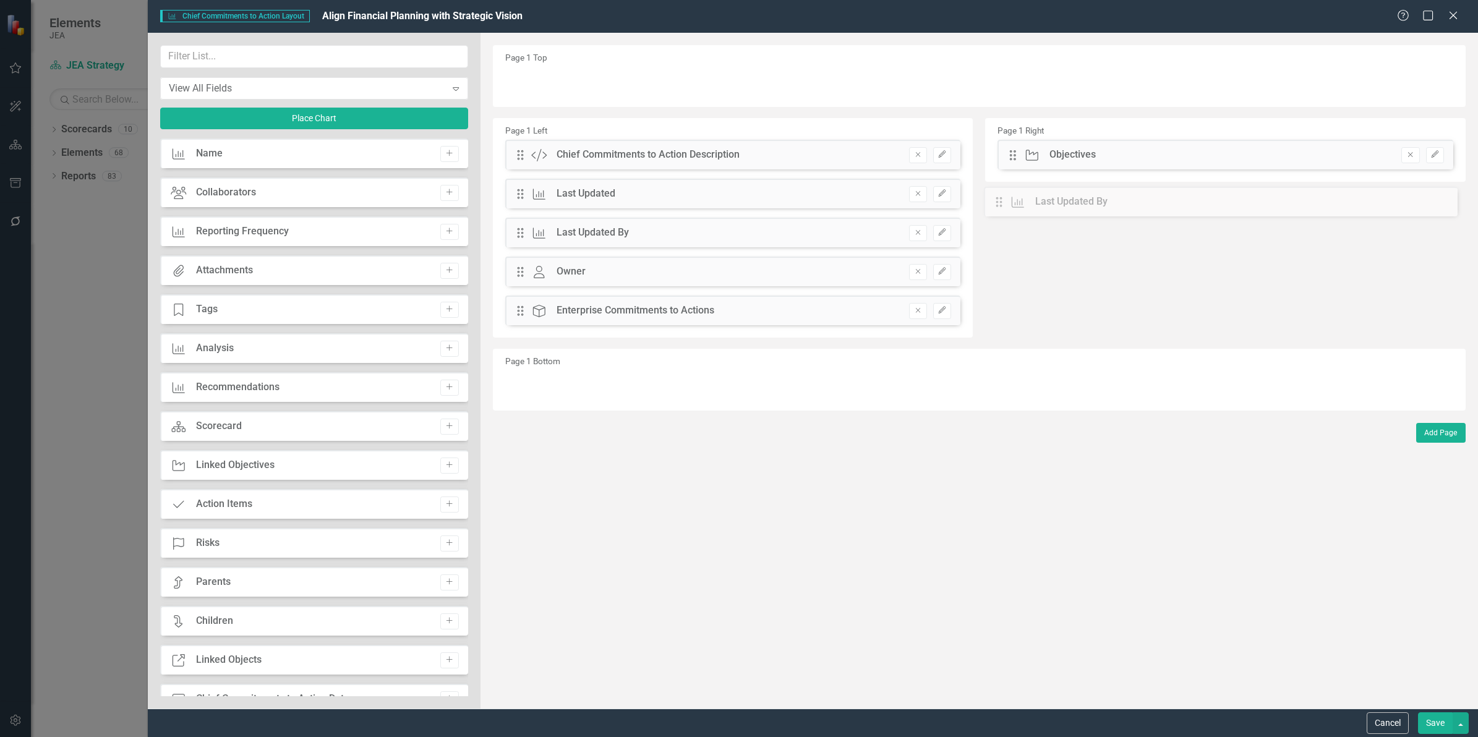
drag, startPoint x: 521, startPoint y: 194, endPoint x: 1008, endPoint y: 202, distance: 487.9
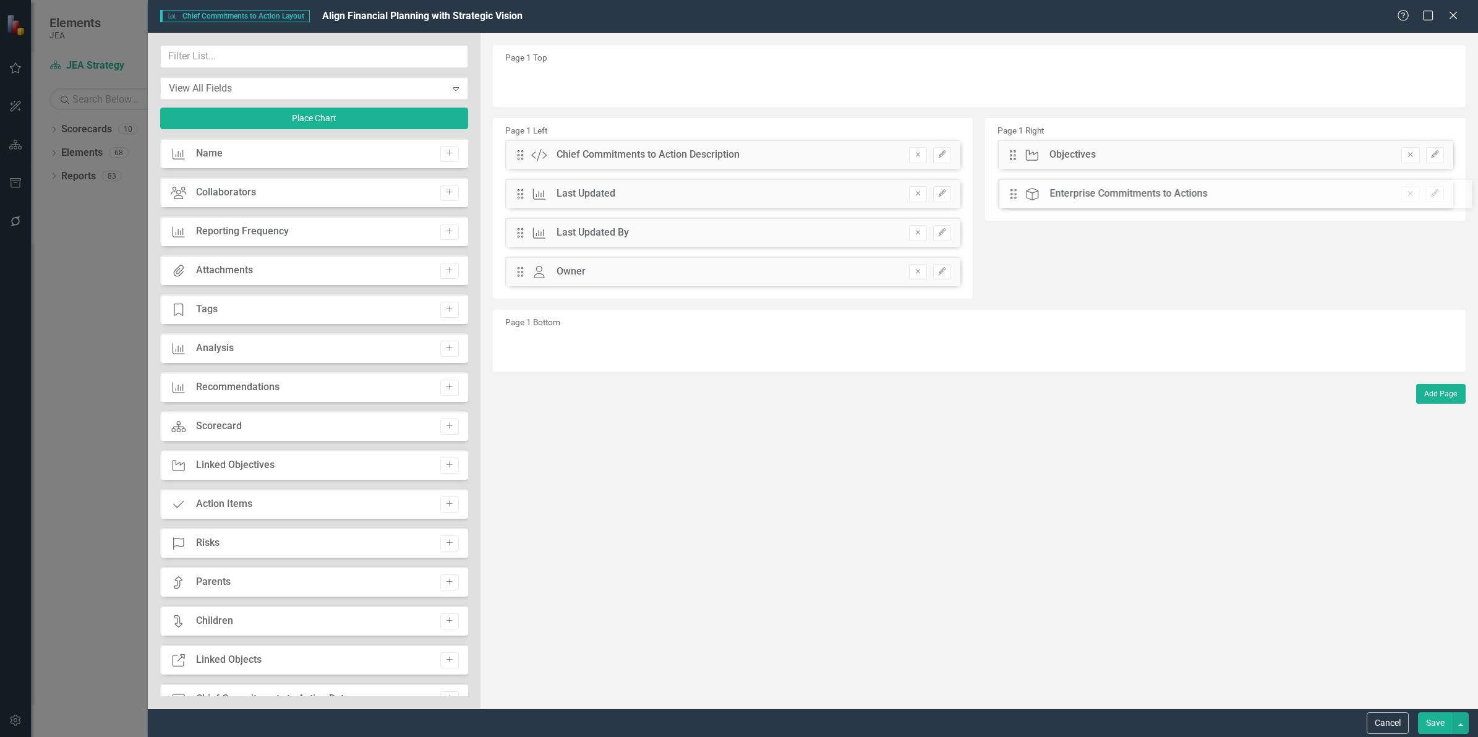
drag, startPoint x: 519, startPoint y: 312, endPoint x: 1022, endPoint y: 195, distance: 516.1
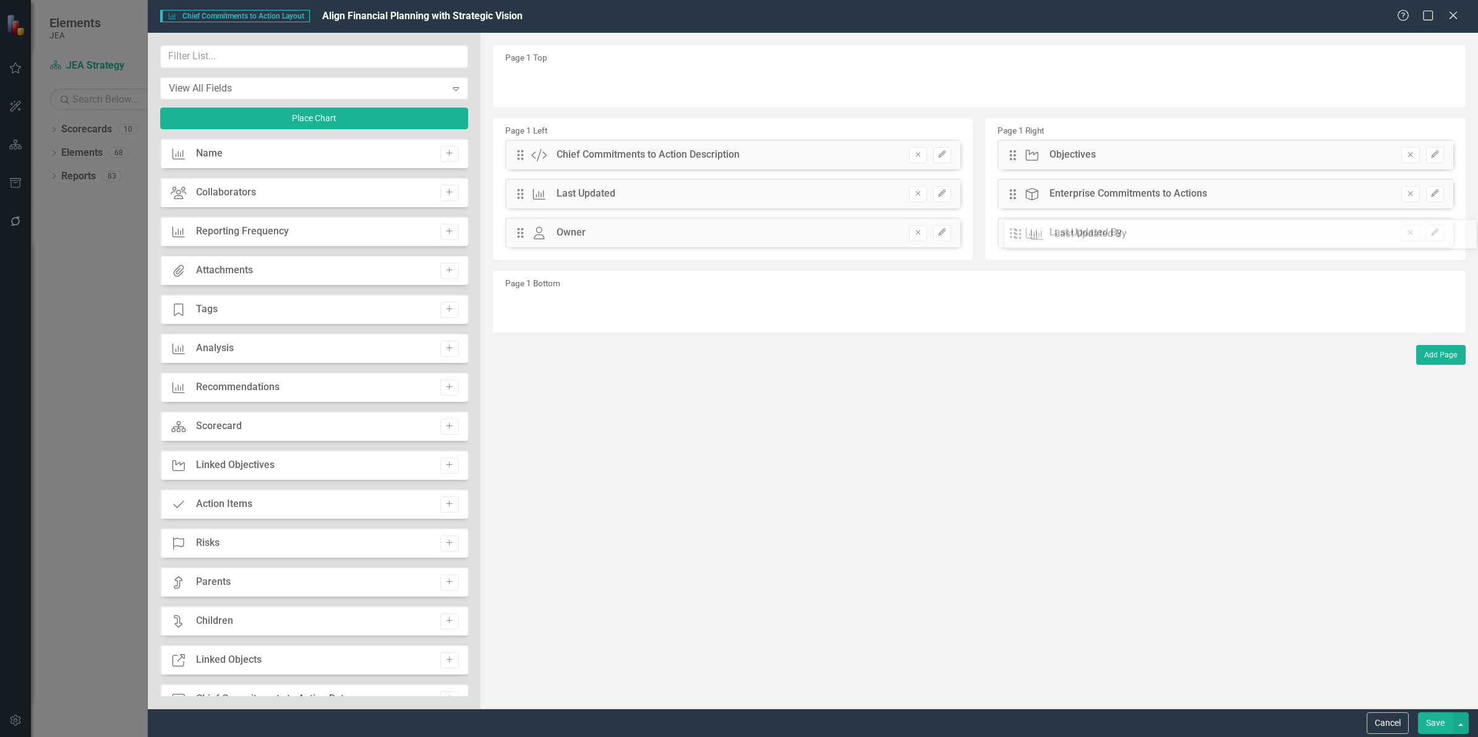
drag, startPoint x: 518, startPoint y: 231, endPoint x: 1025, endPoint y: 233, distance: 507.0
drag, startPoint x: 517, startPoint y: 232, endPoint x: 518, endPoint y: 201, distance: 30.9
click at [518, 201] on div "The fields (or pods) that are available for you to include on the detail page a…" at bounding box center [978, 371] width 997 height 676
click at [661, 332] on button "Save" at bounding box center [1435, 723] width 35 height 22
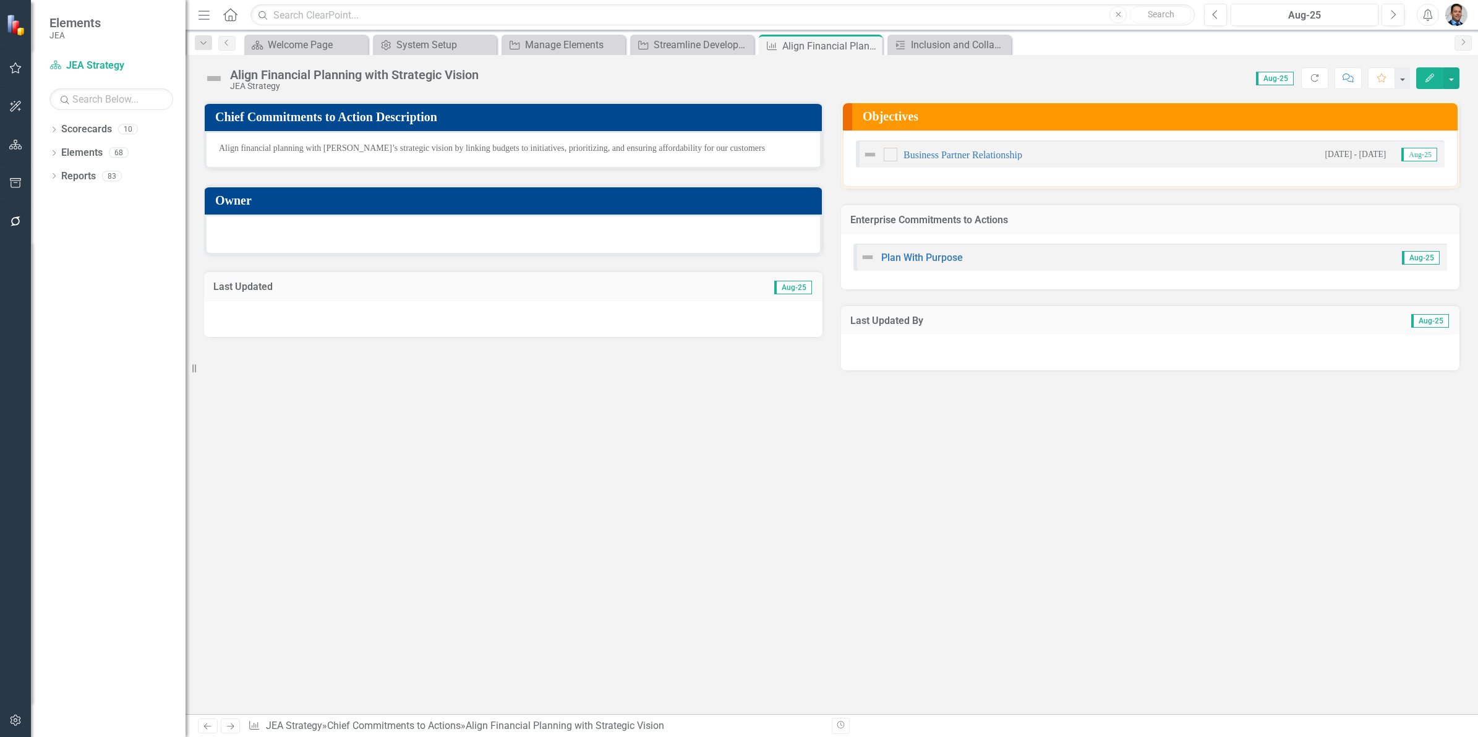
click at [529, 205] on h3 "Owner" at bounding box center [515, 201] width 600 height 14
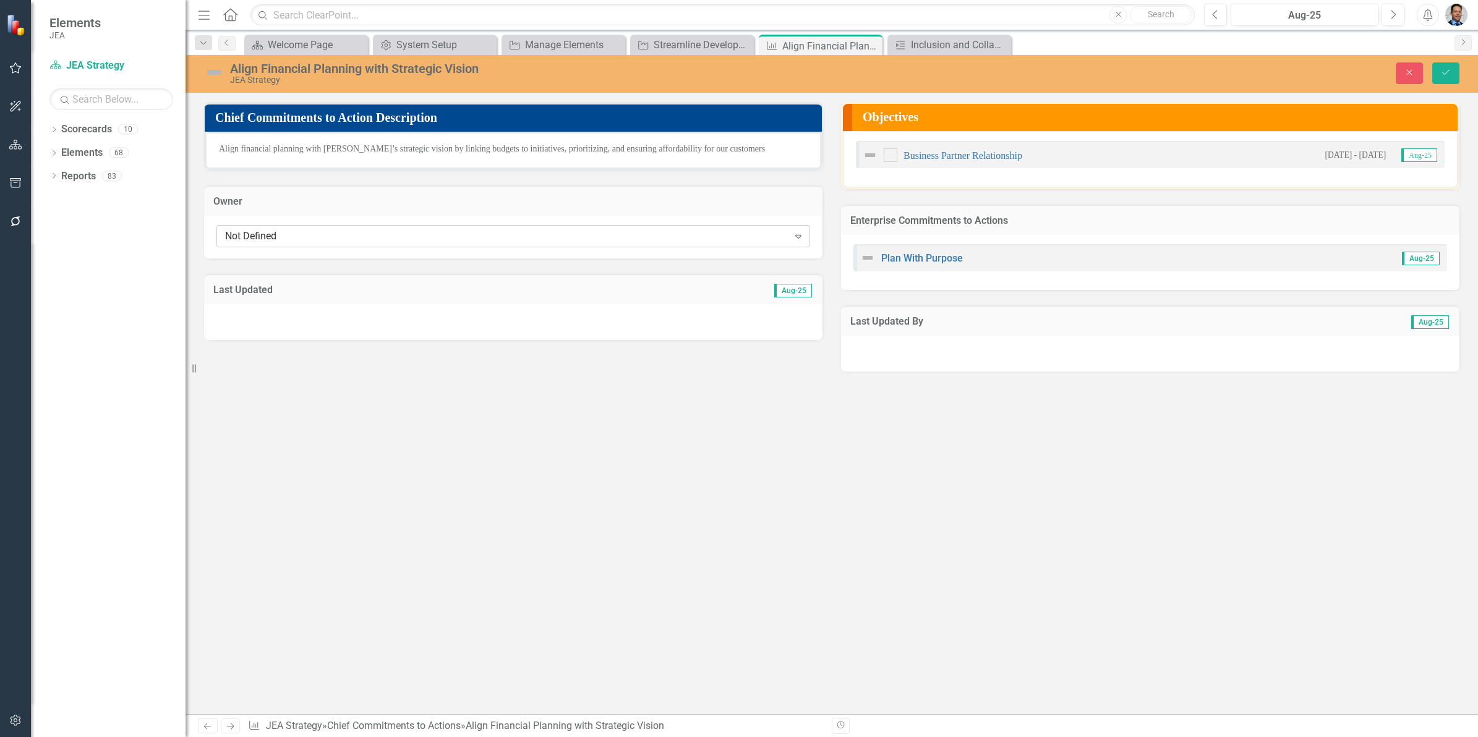
click at [524, 237] on div "Not Defined" at bounding box center [506, 236] width 563 height 14
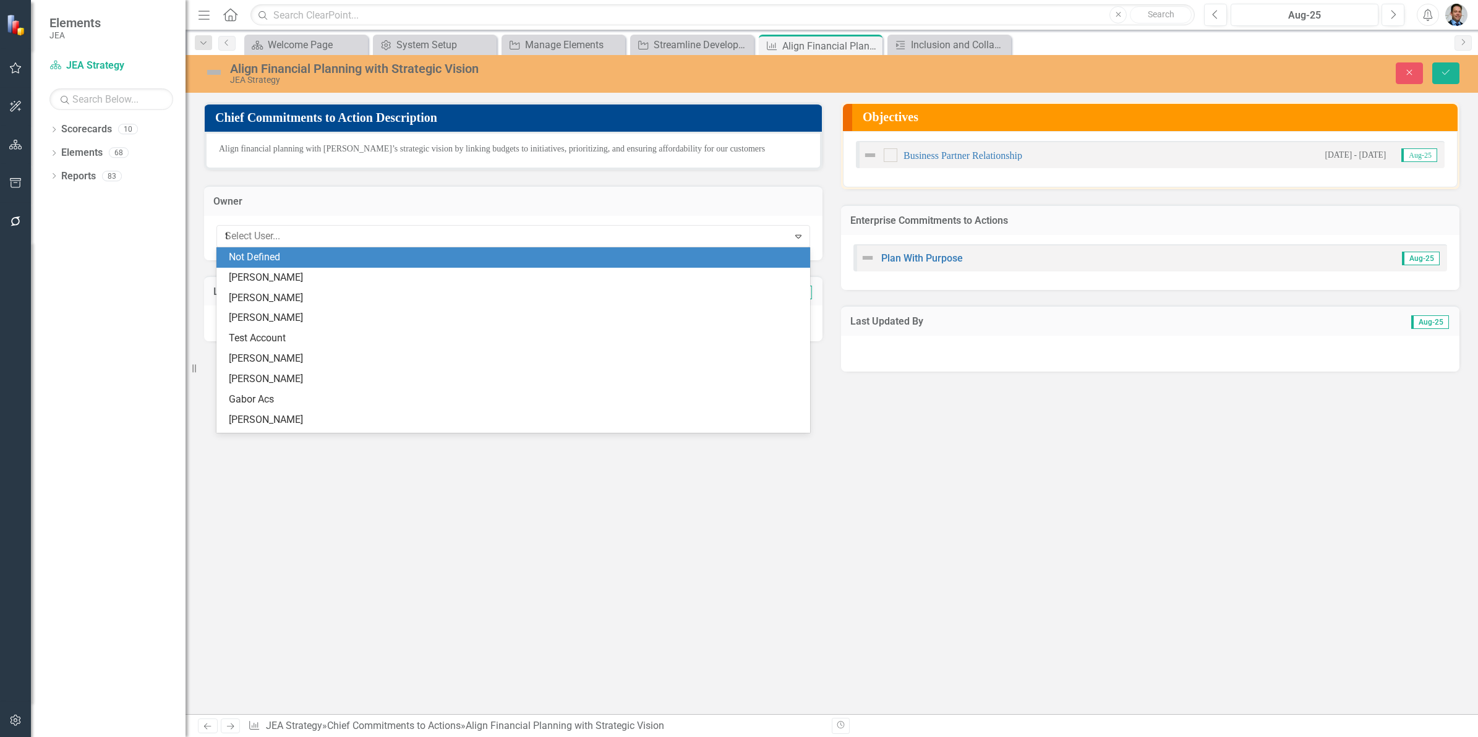
type input "[PERSON_NAME]"
